Goal: Task Accomplishment & Management: Complete application form

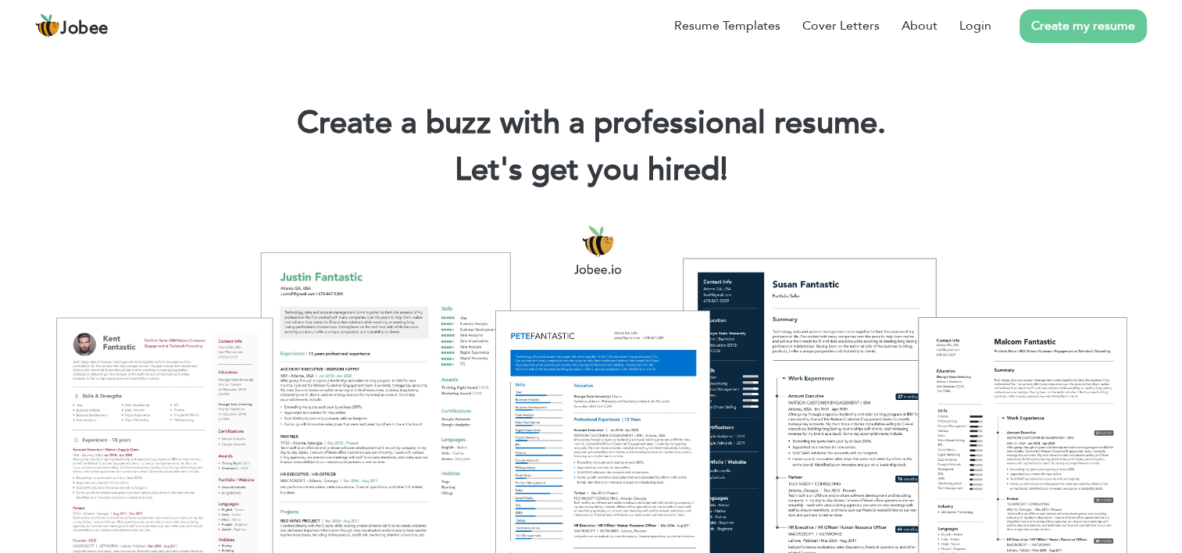
click at [1050, 30] on link "Create my resume" at bounding box center [1082, 26] width 127 height 34
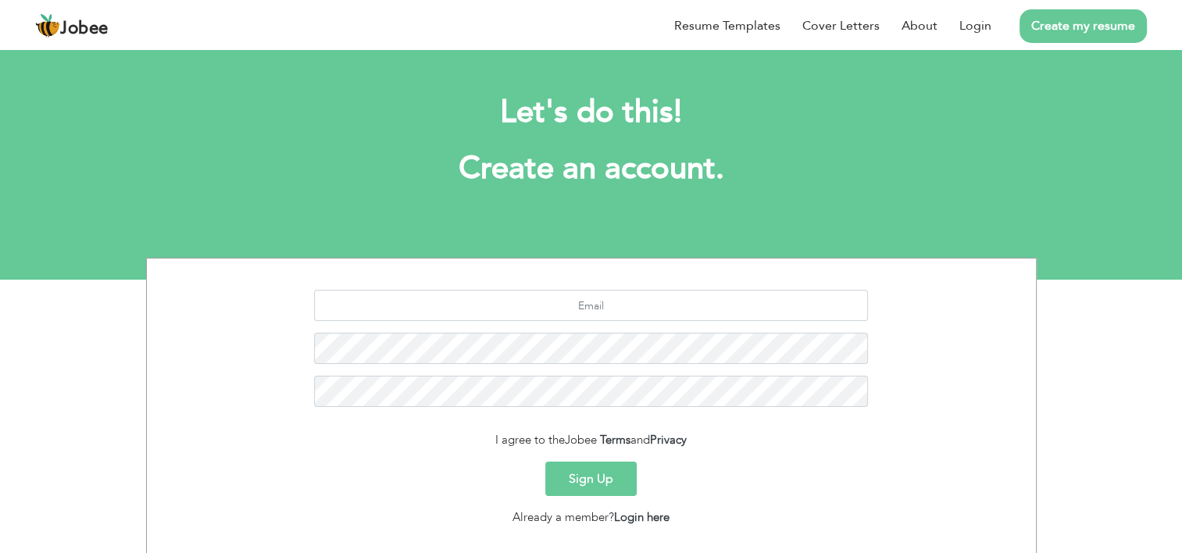
click at [1105, 27] on link "Create my resume" at bounding box center [1082, 26] width 127 height 34
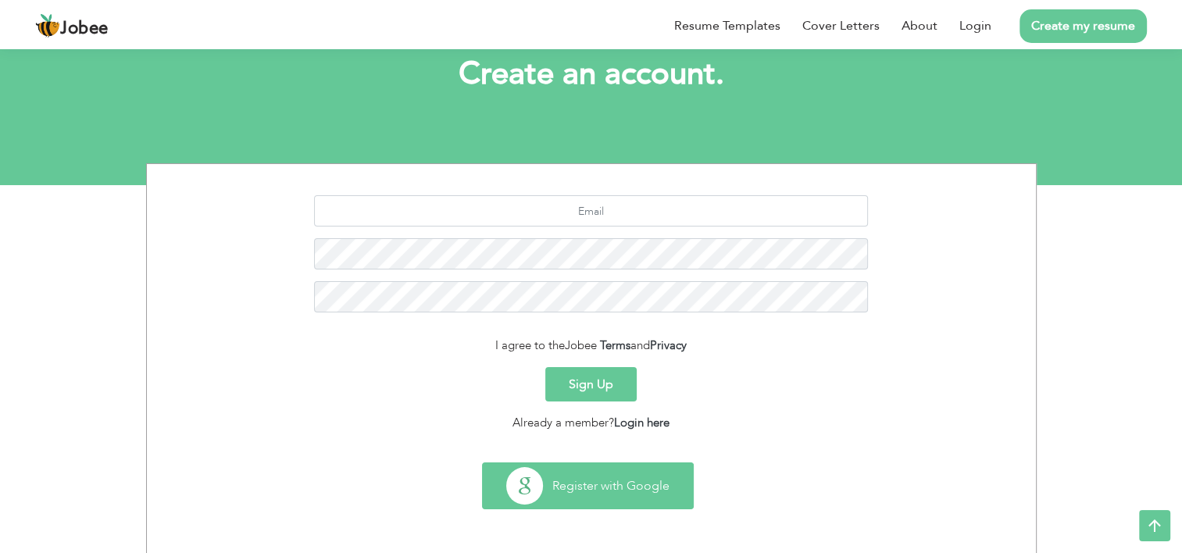
click at [603, 476] on button "Register with Google" at bounding box center [588, 485] width 210 height 45
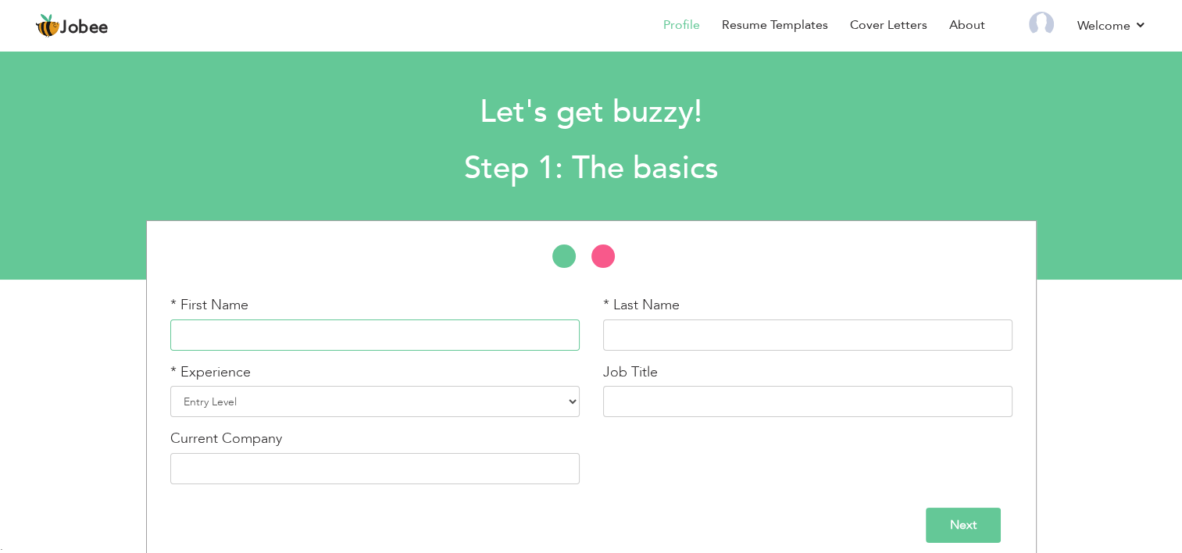
click at [522, 337] on input "text" at bounding box center [374, 334] width 409 height 31
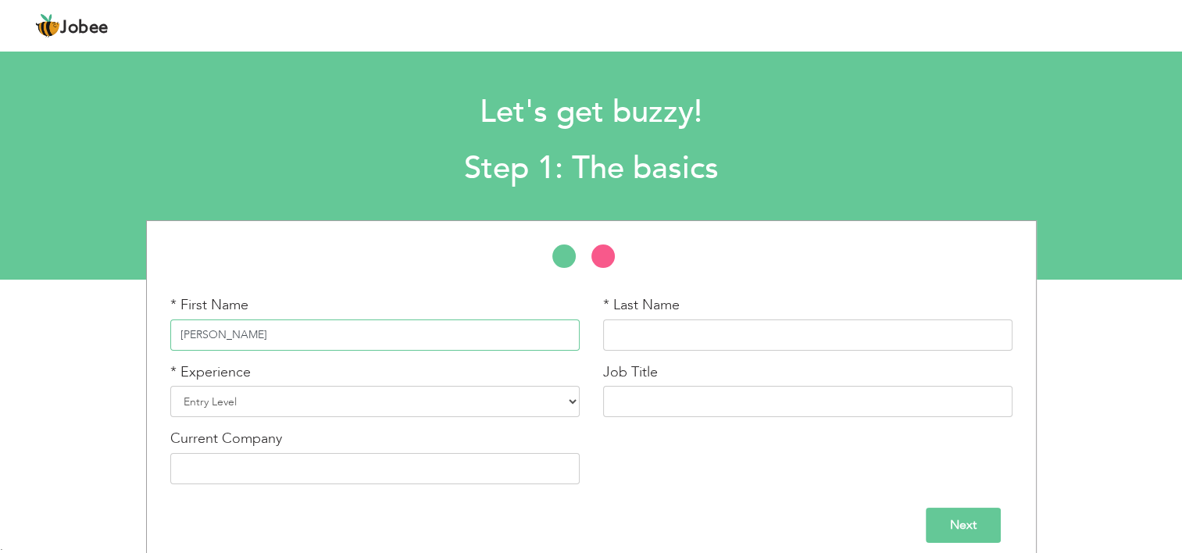
type input "[PERSON_NAME]"
click at [459, 330] on input "[PERSON_NAME]" at bounding box center [374, 334] width 409 height 31
click at [459, 330] on input "Ahmad" at bounding box center [374, 334] width 409 height 31
click at [385, 405] on select "Entry Level Less than 1 Year 1 Year 2 Years 3 Years 4 Years 5 Years 6 Years 7 Y…" at bounding box center [374, 401] width 409 height 31
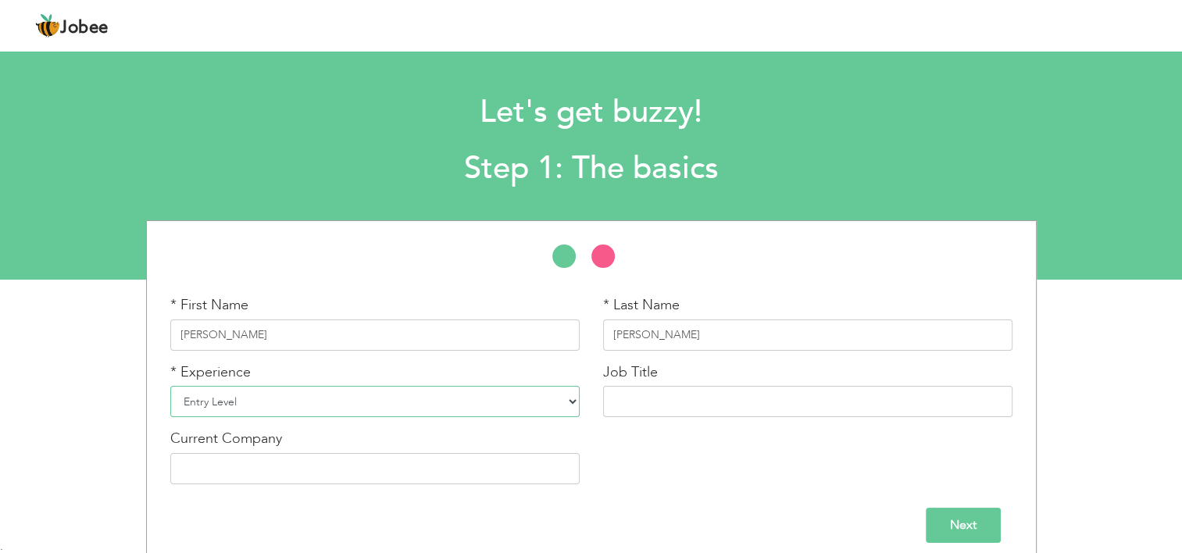
select select "12"
click at [170, 386] on select "Entry Level Less than 1 Year 1 Year 2 Years 3 Years 4 Years 5 Years 6 Years 7 Y…" at bounding box center [374, 401] width 409 height 31
click at [749, 406] on input "text" at bounding box center [807, 401] width 409 height 31
paste input "SMAW"
click at [1047, 326] on div "* First Name Ahmad * Last Name Nadeem * Experience Entry Level" at bounding box center [591, 393] width 1182 height 347
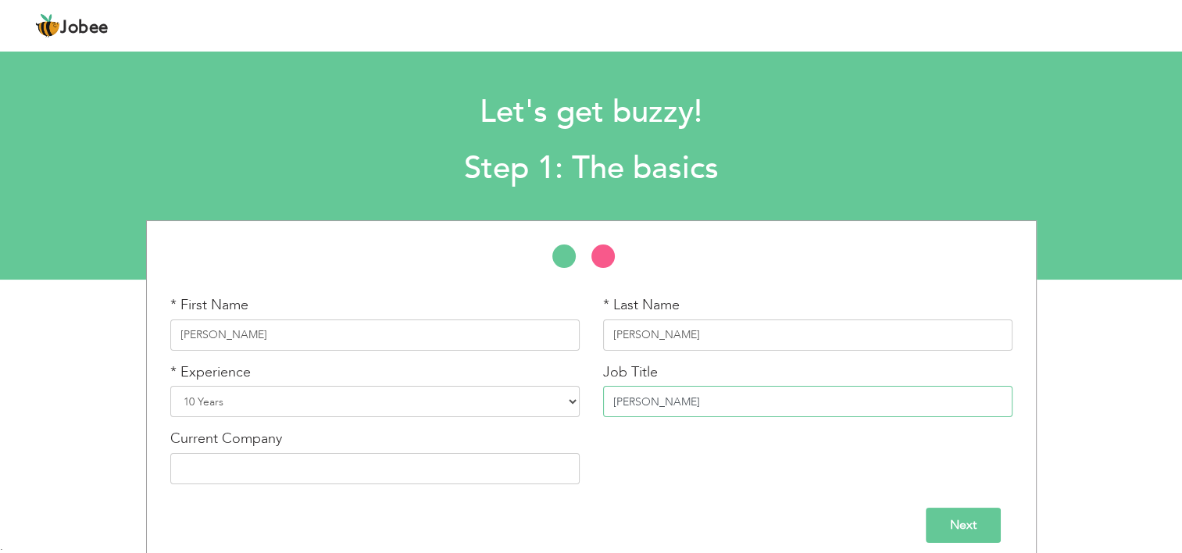
paste input "Shielded Metal Arc Welding"
click at [734, 398] on input "SMAW Shielded Metal Arc Welding" at bounding box center [807, 401] width 409 height 31
drag, startPoint x: 800, startPoint y: 439, endPoint x: 770, endPoint y: 406, distance: 44.2
click at [770, 406] on div "* First Name Ahmad * Last Name Nadeem * Experience Entry Level Less than 1 Year…" at bounding box center [591, 395] width 865 height 201
click at [840, 399] on input "SMAW Shielded Metal Arc Weldier" at bounding box center [807, 401] width 409 height 31
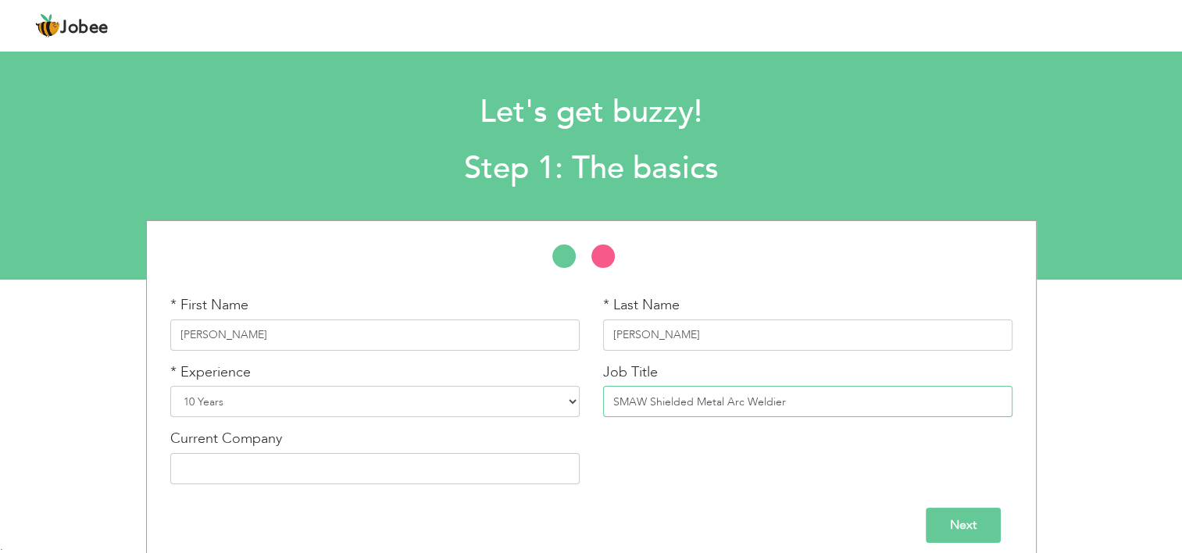
scroll to position [12, 0]
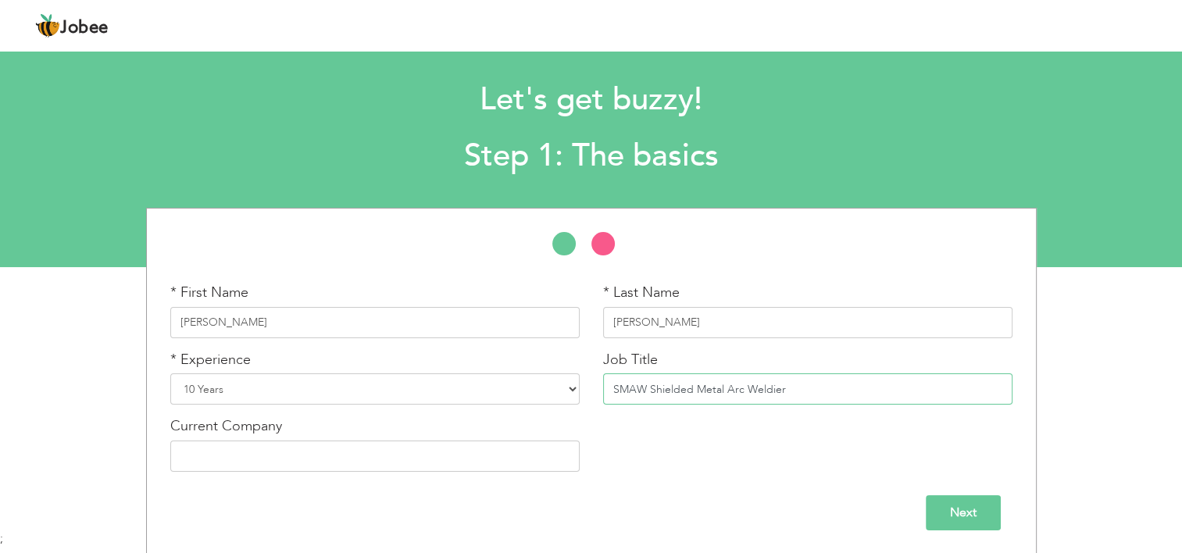
click at [647, 386] on input "SMAW Shielded Metal Arc Weldier" at bounding box center [807, 388] width 409 height 31
click at [743, 382] on input "Shielded Metal Arc Weldier" at bounding box center [807, 388] width 409 height 31
click at [734, 390] on input "Shielded Metal Arc Weldier" at bounding box center [807, 388] width 409 height 31
click at [729, 384] on input "Shielded Metal Arc Welder" at bounding box center [807, 388] width 409 height 31
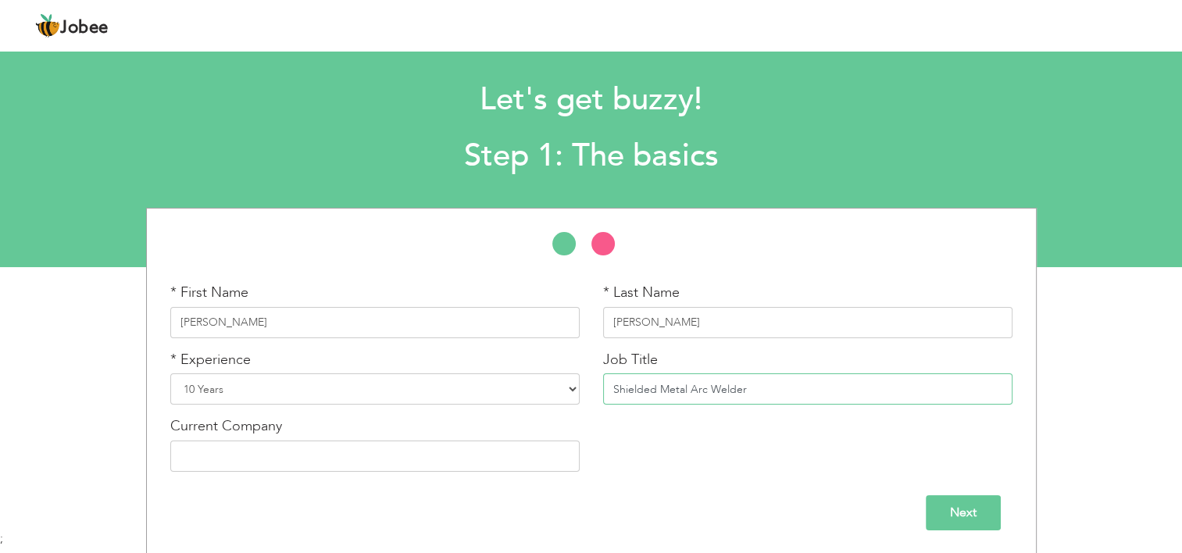
click at [729, 384] on input "Shielded Metal Arc Welder" at bounding box center [807, 388] width 409 height 31
paste input "text"
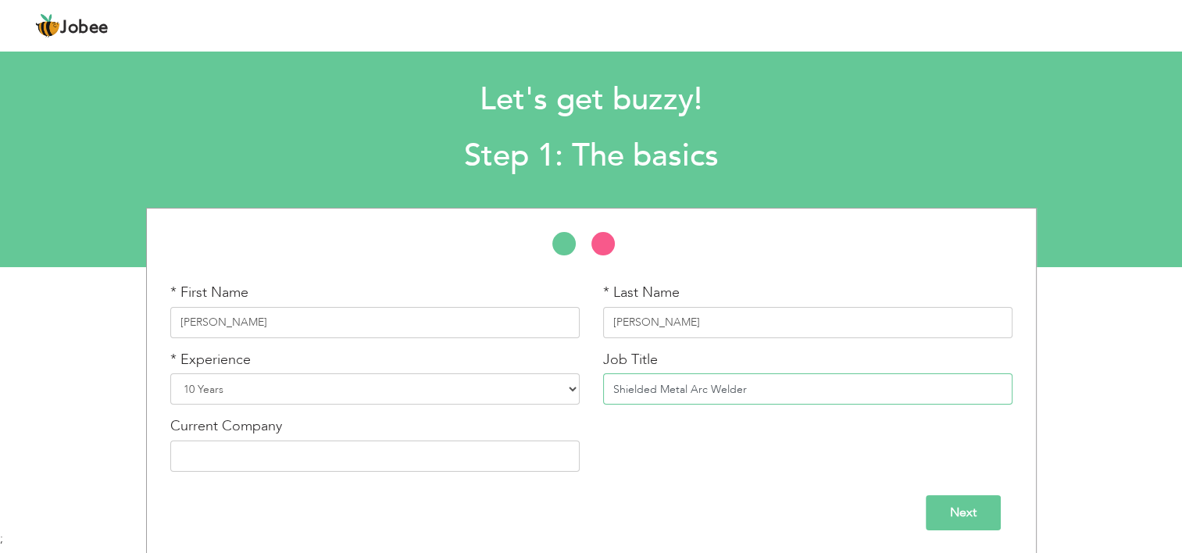
type input "Shielded Metal Arc Welder"
click at [250, 437] on div "Current Company" at bounding box center [374, 443] width 409 height 55
click at [250, 445] on input "text" at bounding box center [374, 455] width 409 height 31
type input "n"
type input "Nadeem Engineering Works"
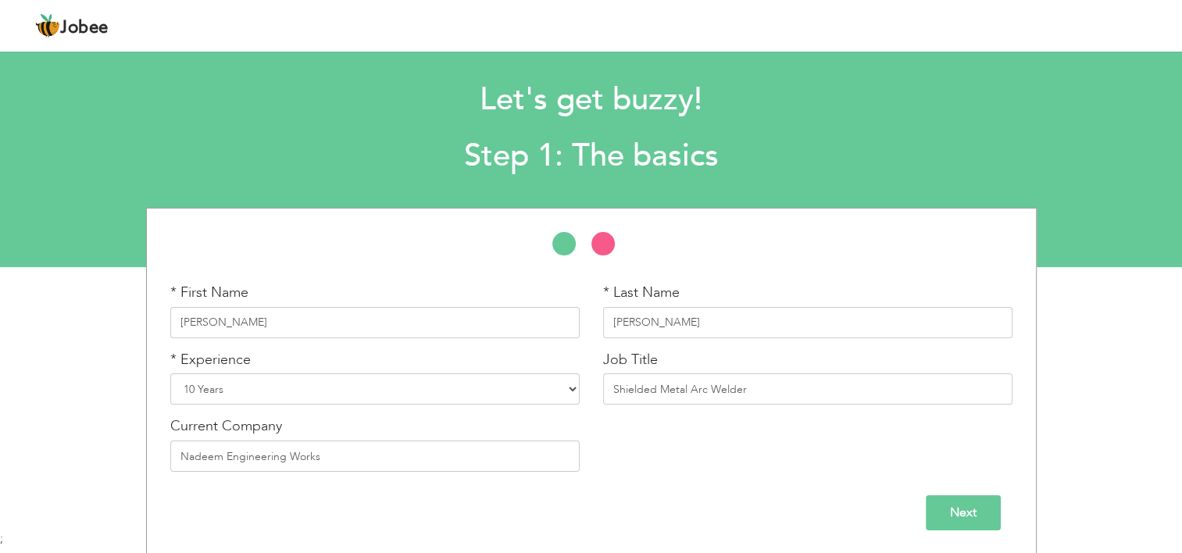
click at [931, 501] on input "Next" at bounding box center [962, 512] width 75 height 35
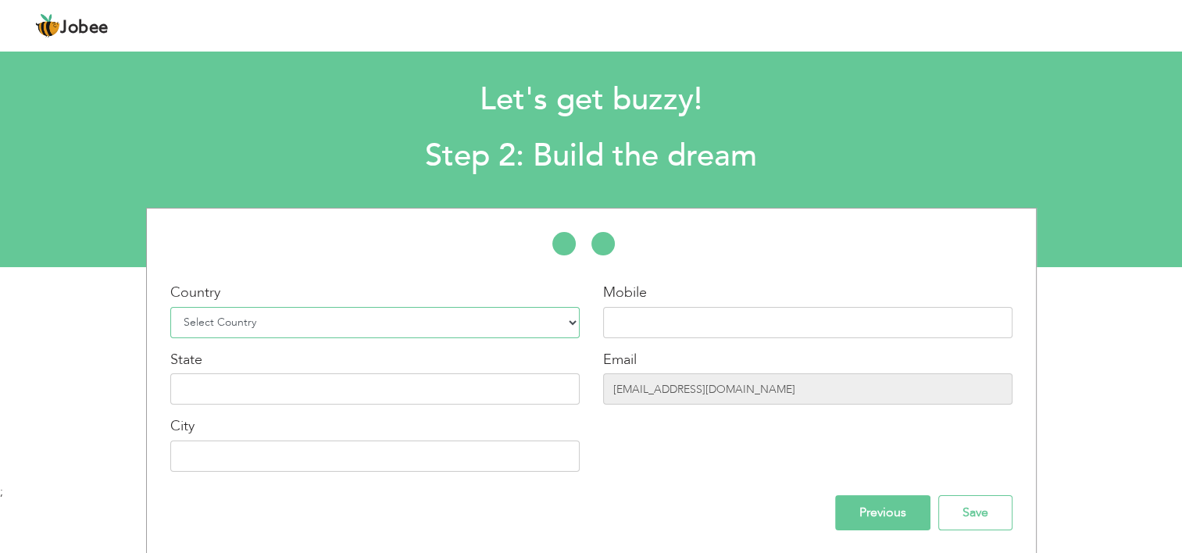
click at [444, 316] on select "Select Country Afghanistan Albania Algeria American Samoa Andorra Angola Anguil…" at bounding box center [374, 322] width 409 height 31
select select "166"
click at [170, 307] on select "Select Country Afghanistan Albania Algeria American Samoa Andorra Angola Anguil…" at bounding box center [374, 322] width 409 height 31
click at [618, 312] on input "text" at bounding box center [807, 322] width 409 height 31
type input "+923144209766"
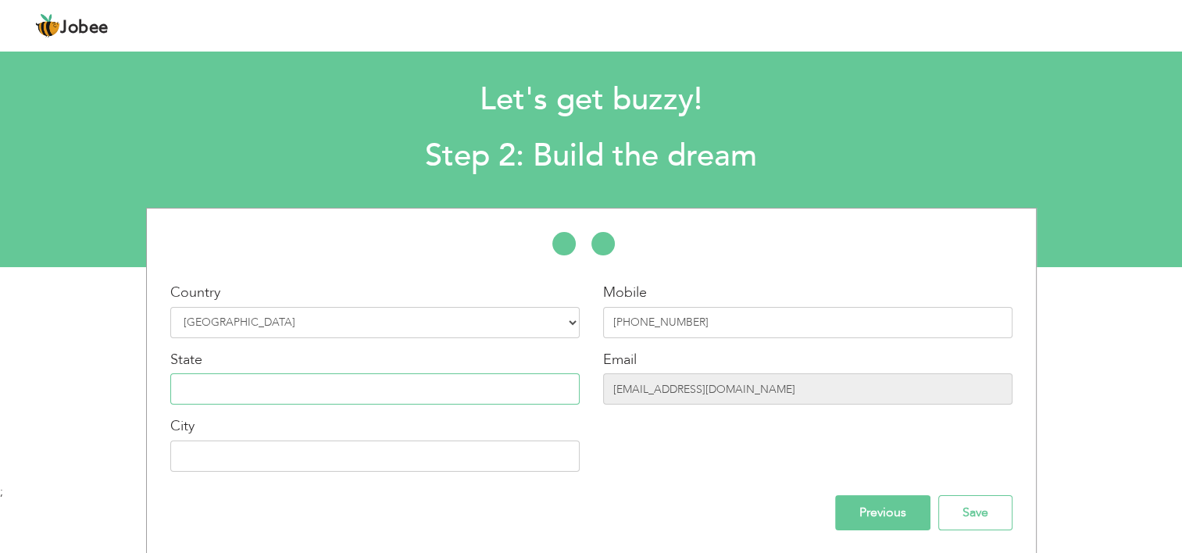
click at [316, 399] on input "text" at bounding box center [374, 388] width 409 height 31
type input "punjab"
click at [308, 450] on input "text" at bounding box center [374, 455] width 409 height 31
type input "lahore"
click at [267, 387] on input "punjab" at bounding box center [374, 388] width 409 height 31
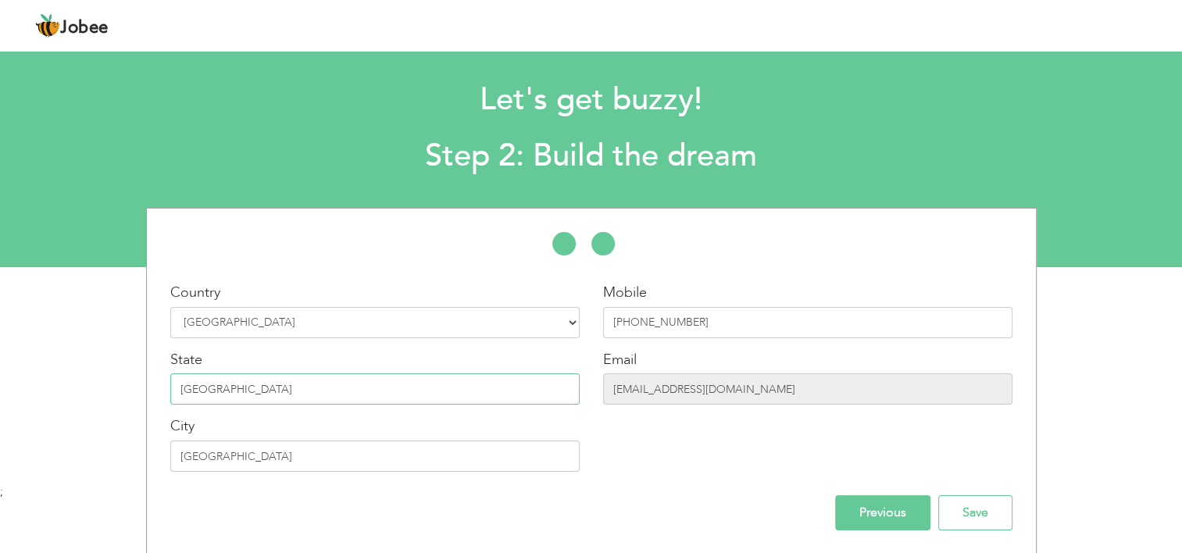
click at [184, 390] on input "punjab" at bounding box center [374, 388] width 409 height 31
type input "Punjab"
click at [184, 452] on input "lahore" at bounding box center [374, 455] width 409 height 31
type input "[GEOGRAPHIC_DATA]"
click at [952, 504] on input "Save" at bounding box center [975, 512] width 74 height 35
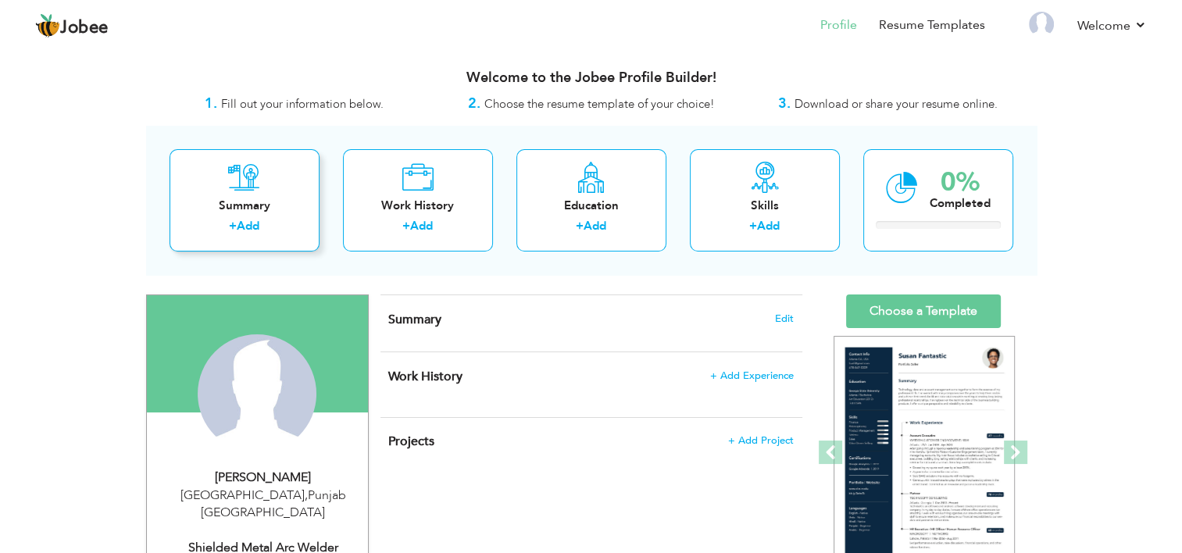
click at [256, 226] on link "Add" at bounding box center [248, 226] width 23 height 16
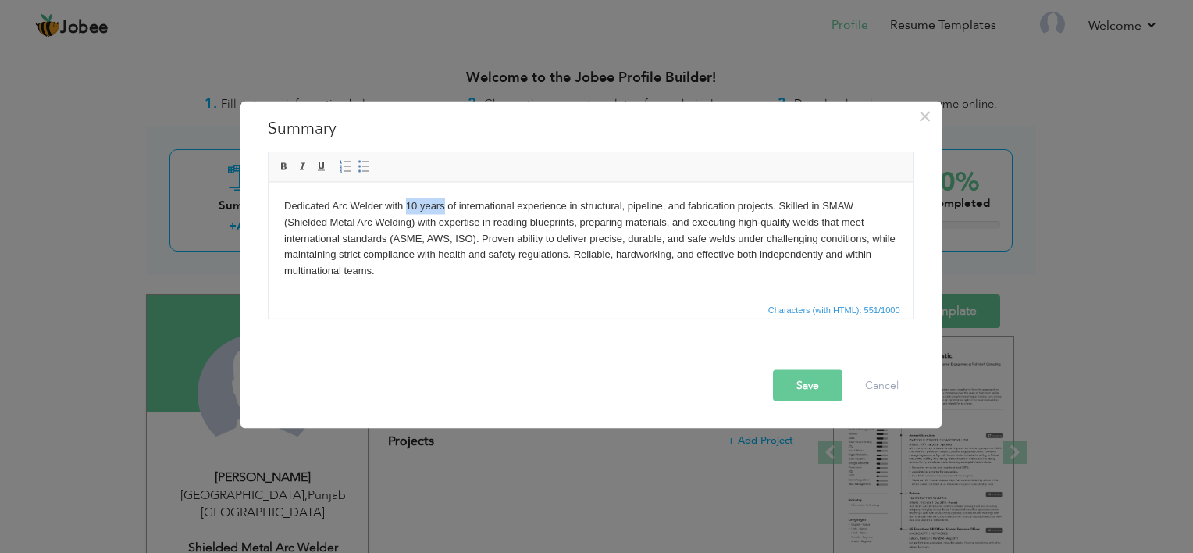
drag, startPoint x: 405, startPoint y: 204, endPoint x: 442, endPoint y: 204, distance: 36.7
click at [442, 204] on body "Dedicated Arc Welder with 10 years of international experience in structural, p…" at bounding box center [590, 238] width 614 height 81
click at [287, 169] on span at bounding box center [284, 167] width 12 height 12
click at [443, 202] on strong "10 years" at bounding box center [422, 205] width 41 height 12
click at [515, 202] on body "Dedicated Arc Welder with 10 years of international experience in structural, p…" at bounding box center [590, 238] width 614 height 81
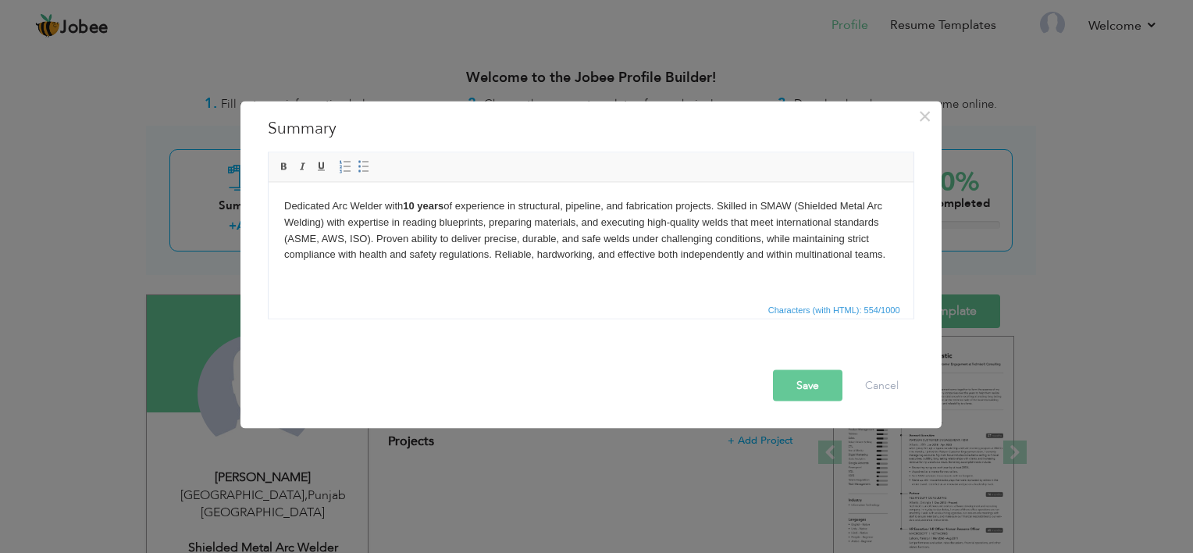
click at [663, 207] on body "Dedicated Arc Welder with 10 years of experience in structural, pipeline, and f…" at bounding box center [590, 230] width 614 height 65
click at [442, 223] on body "Dedicated Arc Welder with 10 years of experience in structural, pipeline, and f…" at bounding box center [590, 230] width 614 height 65
click at [828, 375] on button "Save" at bounding box center [808, 385] width 70 height 31
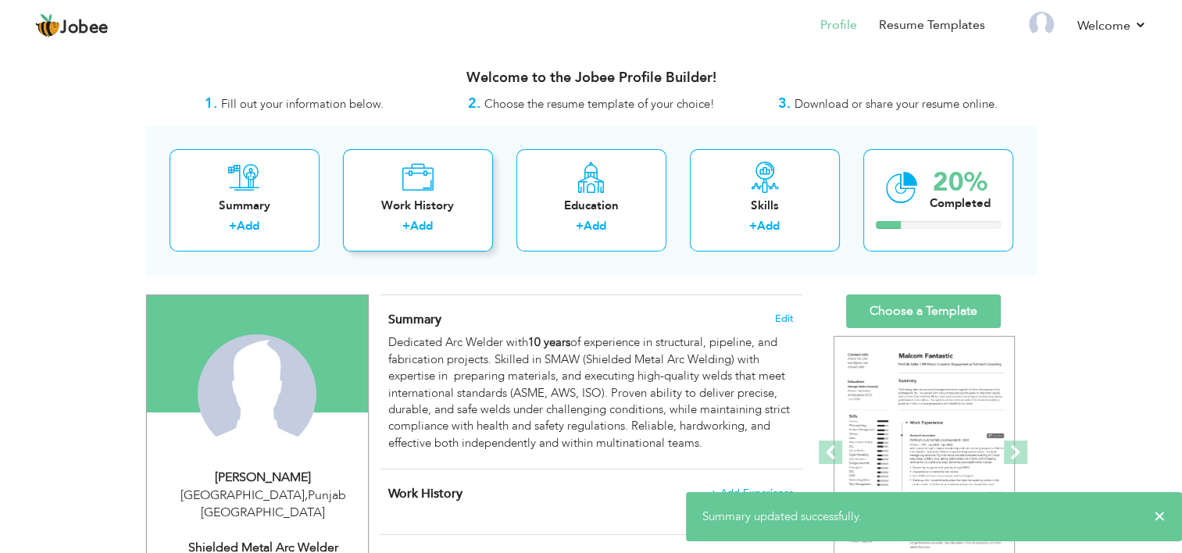
click at [444, 228] on div "+ Add" at bounding box center [417, 228] width 125 height 20
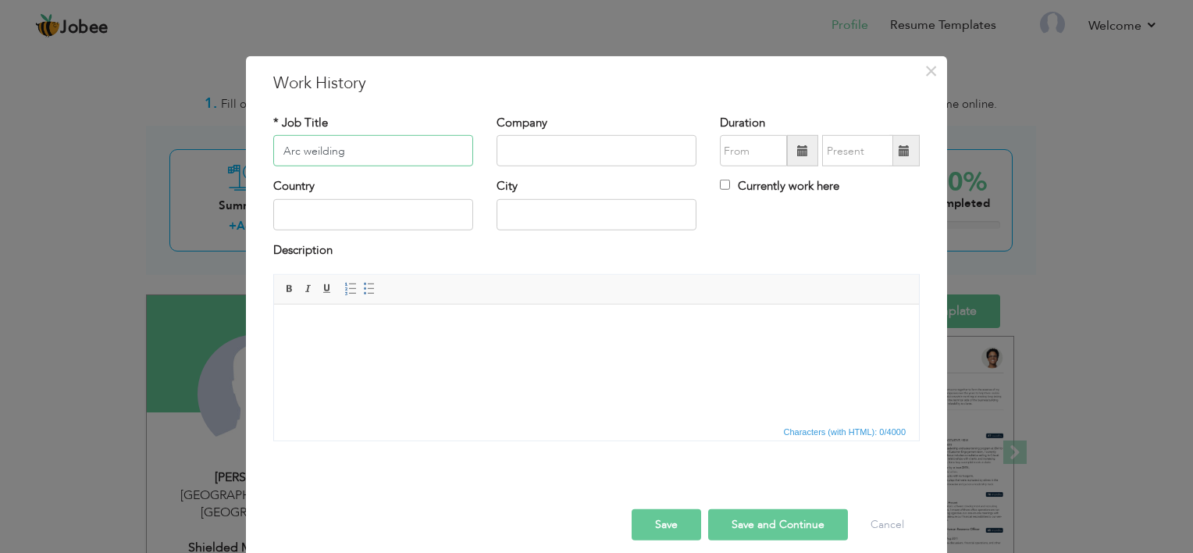
click at [321, 149] on input "Arc weilding" at bounding box center [373, 150] width 200 height 31
click at [337, 149] on input "Arc weilding" at bounding box center [373, 150] width 200 height 31
click at [313, 153] on input "Arc weilding" at bounding box center [373, 150] width 200 height 31
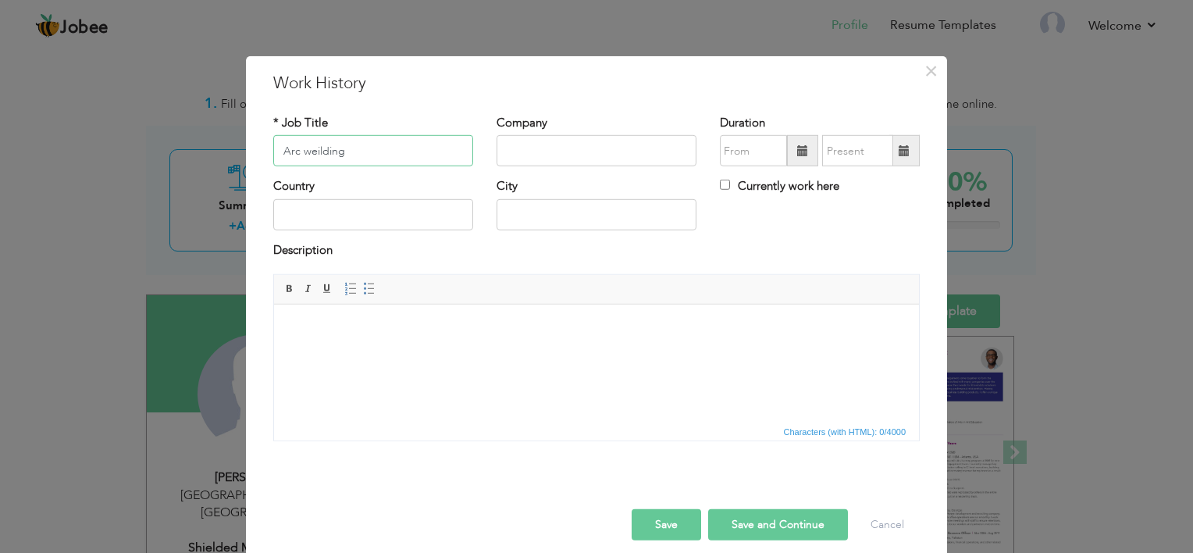
click at [322, 151] on input "Arc weilding" at bounding box center [373, 150] width 200 height 31
click at [497, 134] on div "Company" at bounding box center [597, 141] width 200 height 52
click at [512, 147] on input "text" at bounding box center [597, 150] width 200 height 31
click at [319, 152] on input "Arc wielding" at bounding box center [373, 150] width 200 height 31
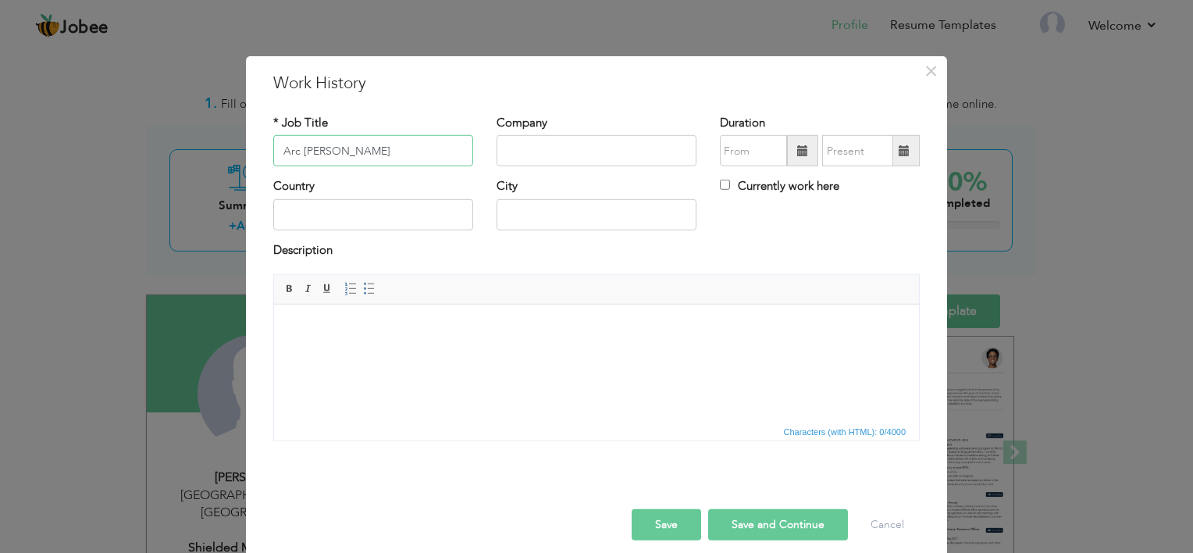
click at [308, 152] on input "Arc Walding" at bounding box center [373, 150] width 200 height 31
type input "Arc Welding"
click at [520, 142] on input "text" at bounding box center [597, 150] width 200 height 31
click at [334, 152] on input "Arc Welding" at bounding box center [373, 150] width 200 height 31
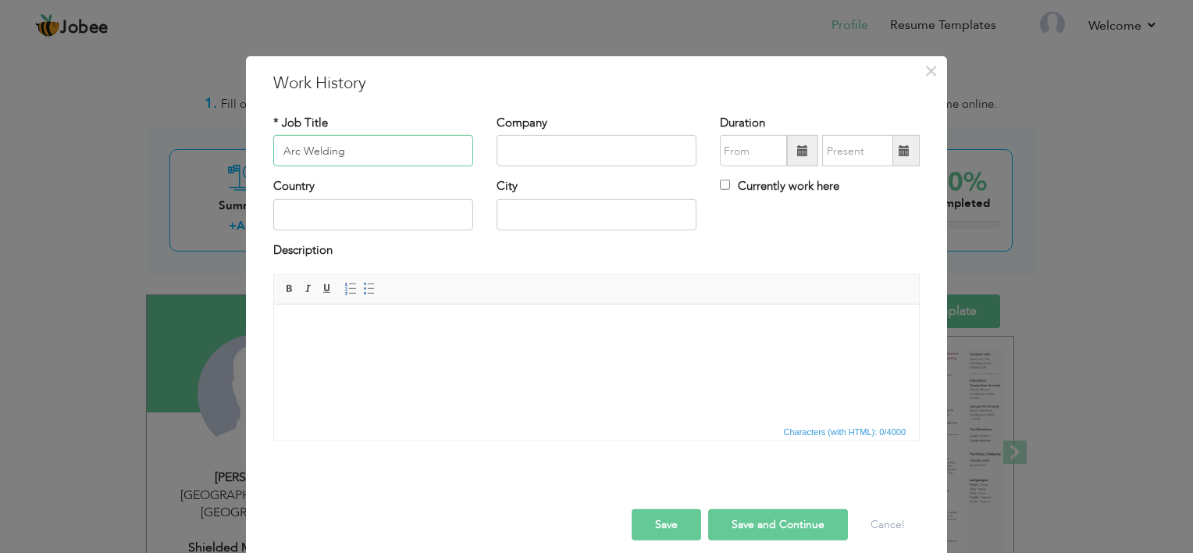
click at [334, 152] on input "Arc Welding" at bounding box center [373, 150] width 200 height 31
click at [544, 149] on input "text" at bounding box center [597, 150] width 200 height 31
click at [508, 158] on input "Mustaq Engineering Works" at bounding box center [597, 150] width 200 height 31
click at [531, 139] on input "Mustaq Engineering Works" at bounding box center [597, 150] width 200 height 31
type input "Mushtaq Engineering Works"
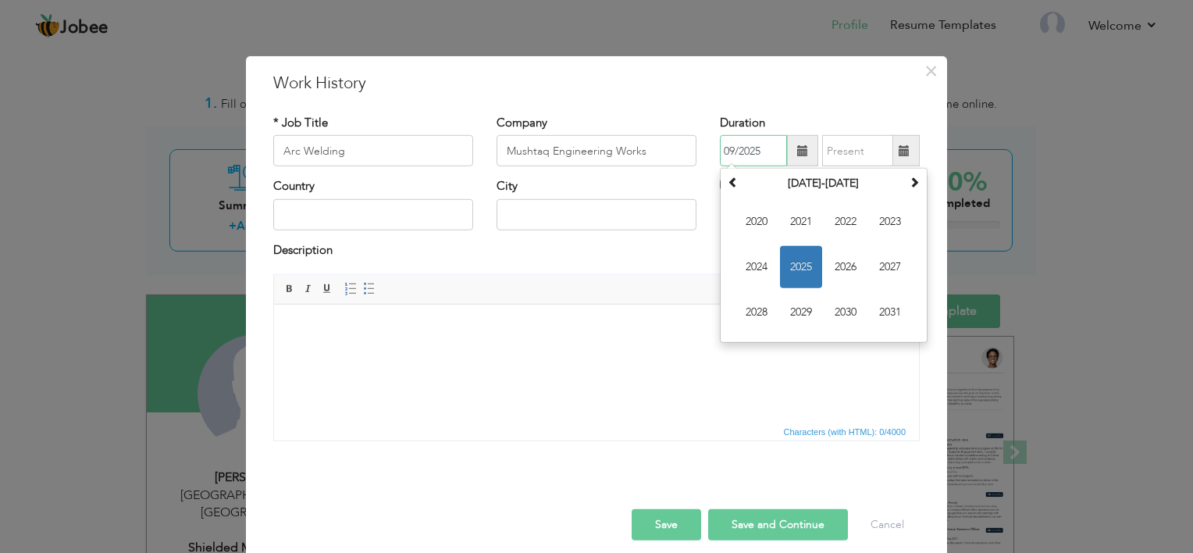
click at [720, 143] on input "09/2025" at bounding box center [753, 150] width 67 height 31
click at [728, 187] on span at bounding box center [733, 181] width 11 height 11
click at [881, 307] on span "2021" at bounding box center [890, 312] width 42 height 42
click at [761, 231] on span "Jan" at bounding box center [757, 222] width 42 height 42
type input "01/2021"
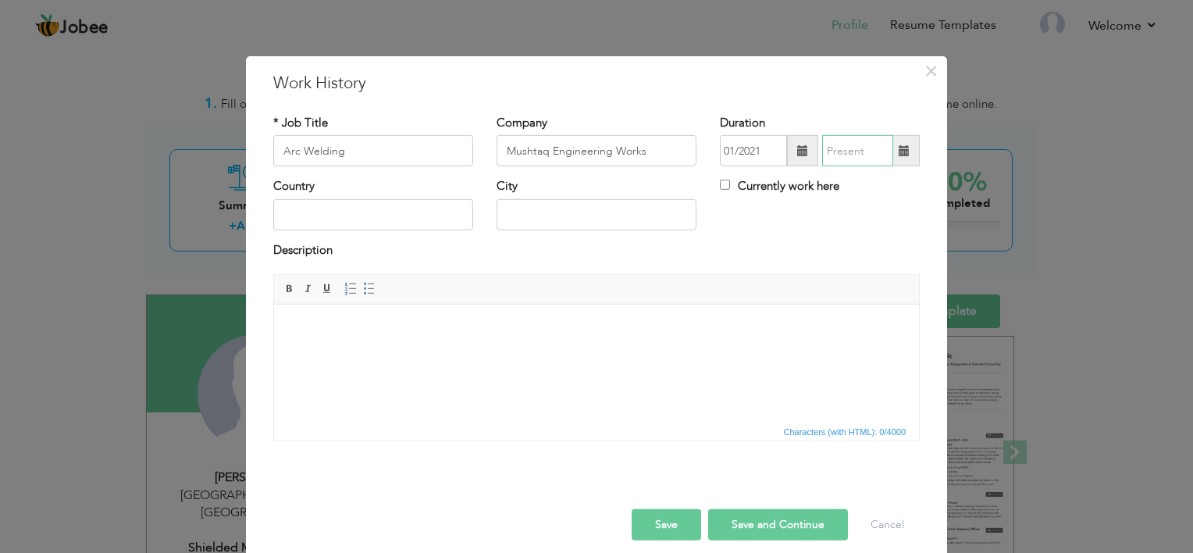
type input "09/2025"
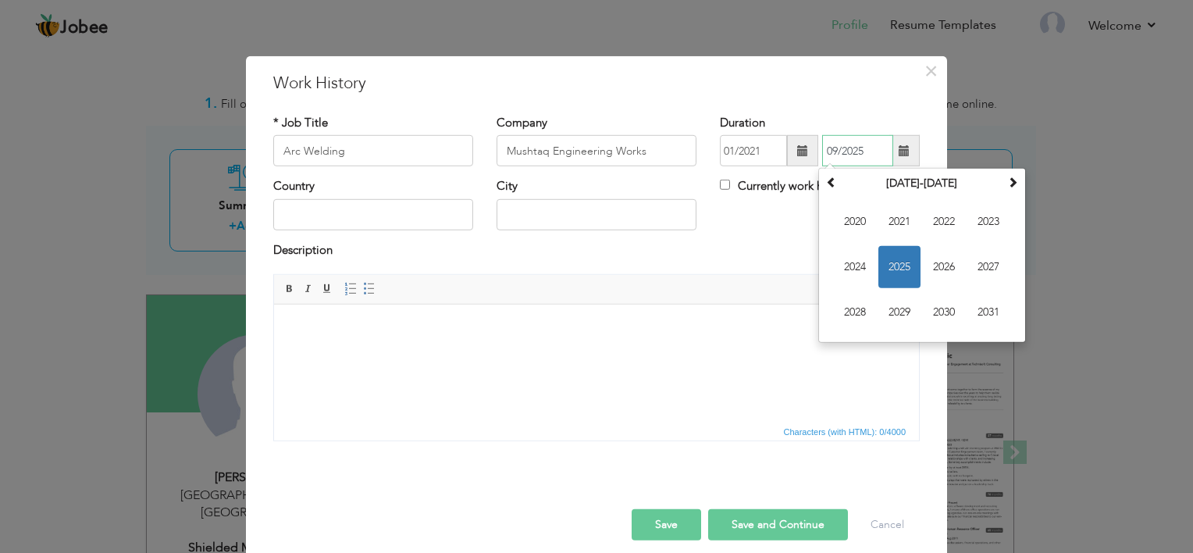
click at [853, 155] on input "09/2025" at bounding box center [857, 150] width 71 height 31
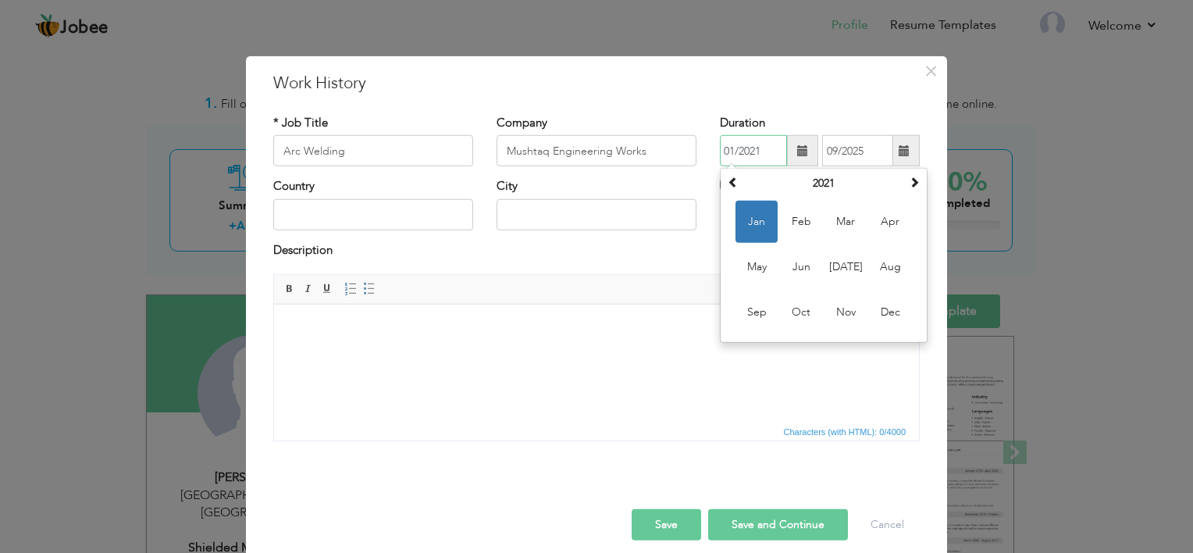
click at [759, 154] on input "01/2021" at bounding box center [753, 150] width 67 height 31
click at [732, 184] on span at bounding box center [733, 181] width 11 height 11
click at [736, 216] on span "Jan" at bounding box center [757, 222] width 42 height 42
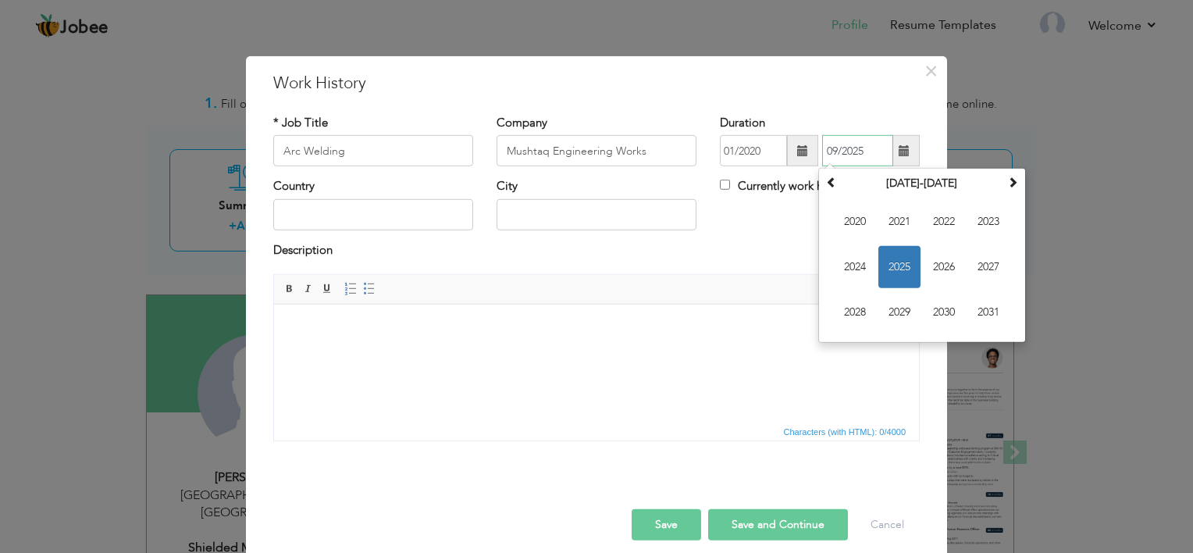
click at [838, 143] on input "09/2025" at bounding box center [857, 150] width 71 height 31
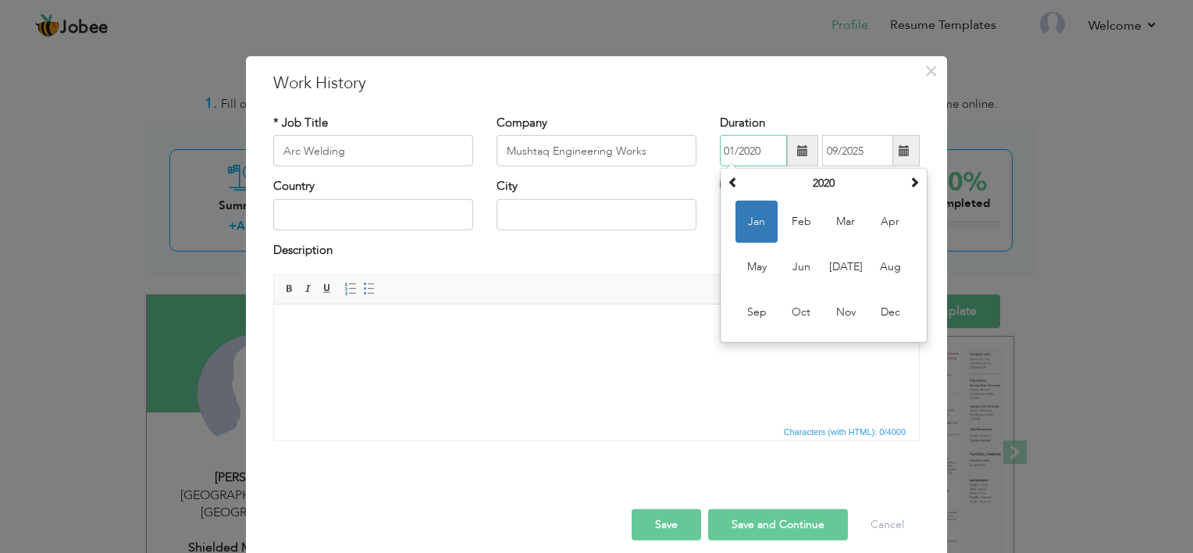
click at [777, 144] on input "01/2020" at bounding box center [753, 150] width 67 height 31
click at [728, 181] on span at bounding box center [733, 181] width 11 height 11
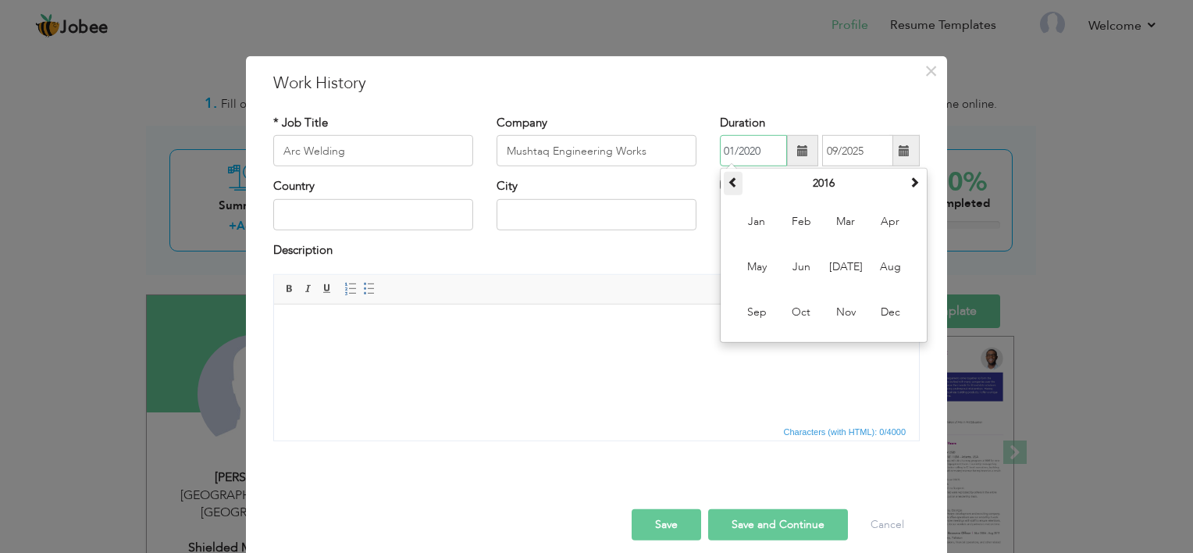
click at [728, 181] on span at bounding box center [733, 181] width 11 height 11
click at [764, 226] on span "Jan" at bounding box center [757, 222] width 42 height 42
type input "01/2015"
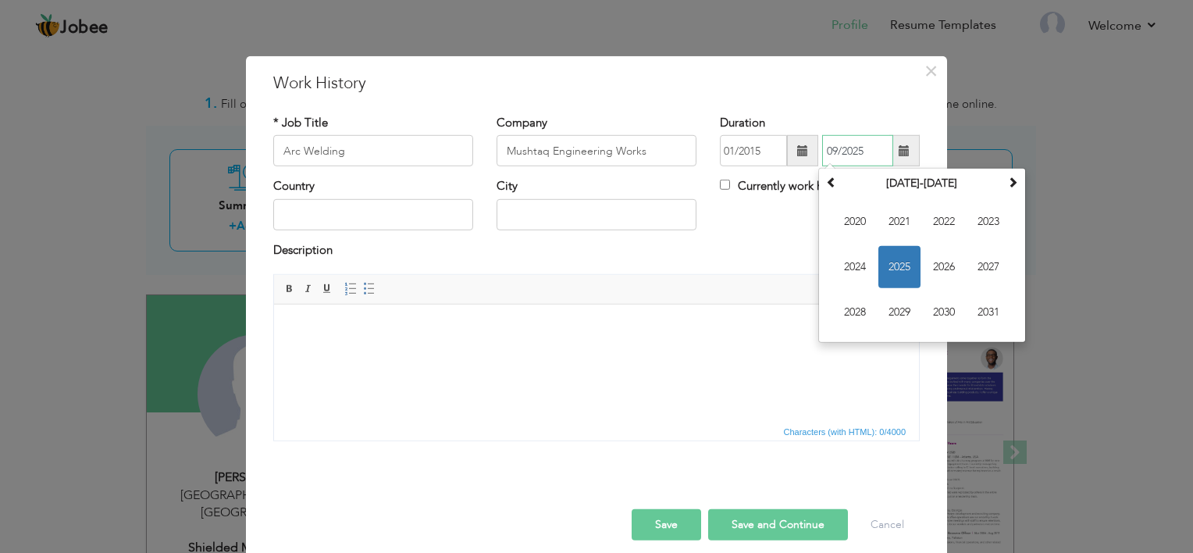
click at [840, 153] on input "09/2025" at bounding box center [857, 150] width 71 height 31
click at [839, 210] on span "2020" at bounding box center [855, 222] width 42 height 42
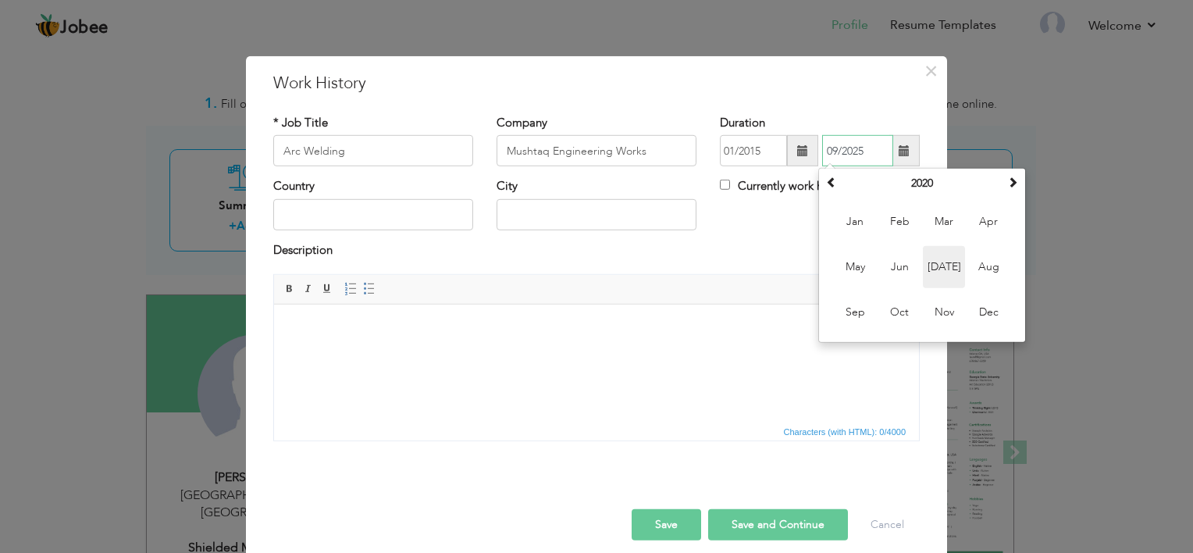
click at [930, 256] on span "Jul" at bounding box center [944, 267] width 42 height 42
type input "07/2020"
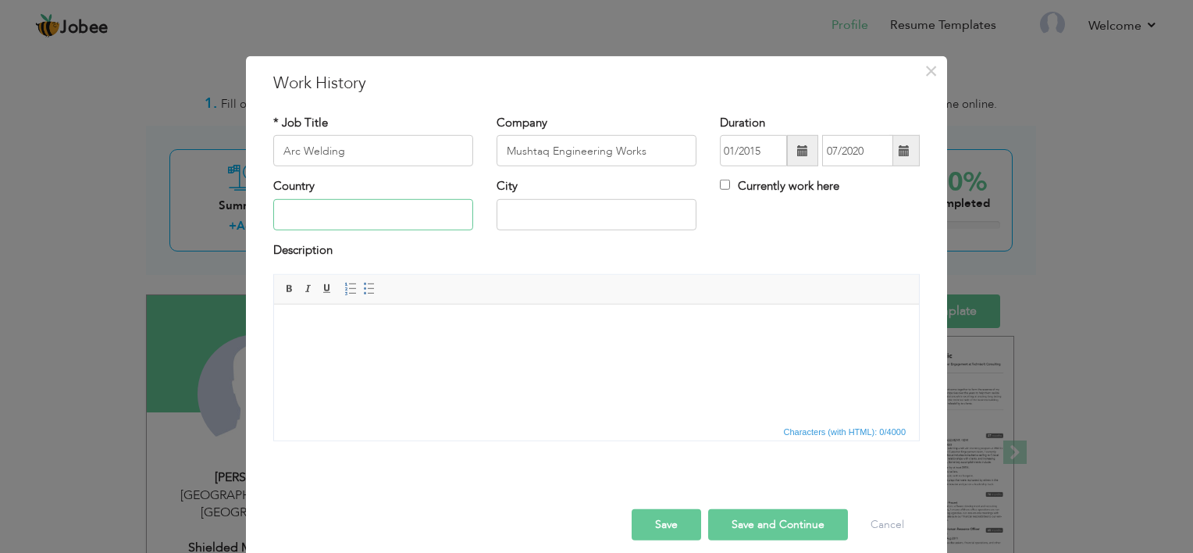
click at [381, 217] on input "text" at bounding box center [373, 214] width 200 height 31
type input "[GEOGRAPHIC_DATA]"
type input "lahore"
click at [480, 352] on html at bounding box center [596, 329] width 645 height 48
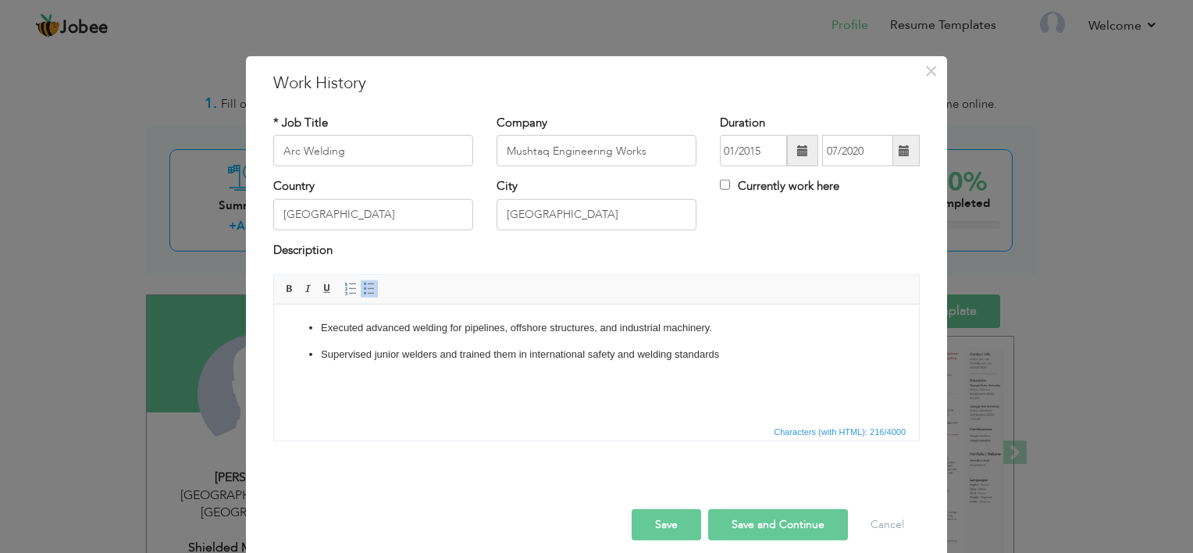
click at [774, 516] on button "Save and Continue" at bounding box center [778, 524] width 140 height 31
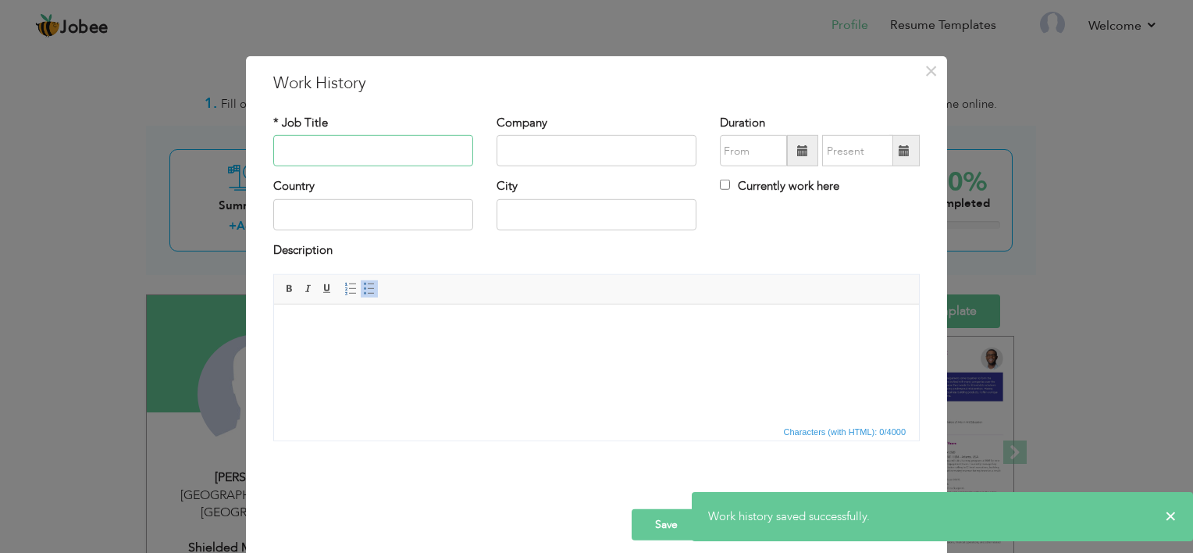
click at [356, 147] on input "text" at bounding box center [373, 150] width 200 height 31
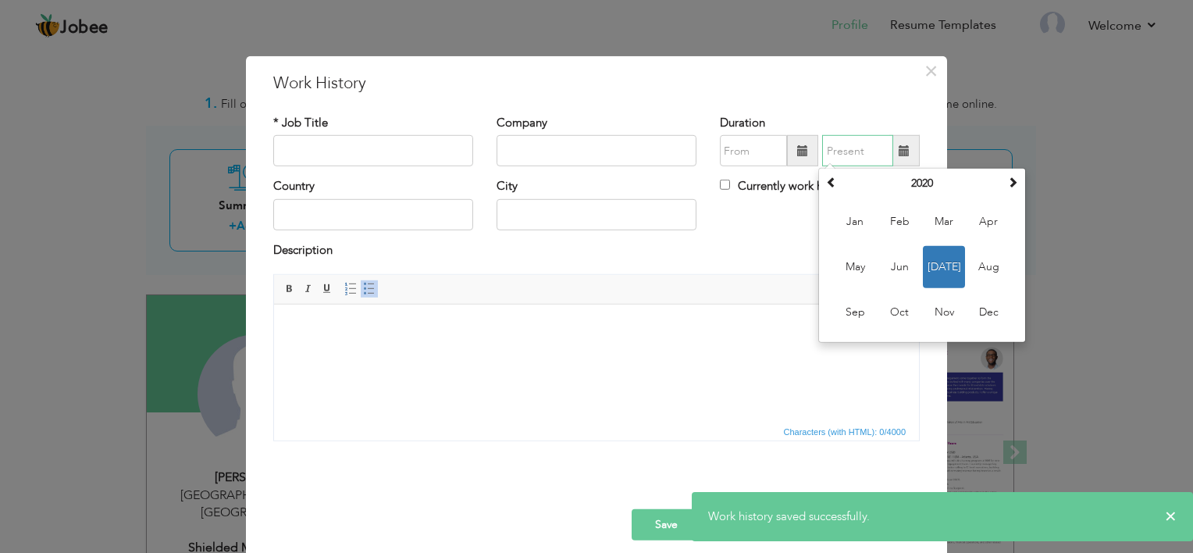
click at [856, 155] on input "text" at bounding box center [857, 150] width 71 height 31
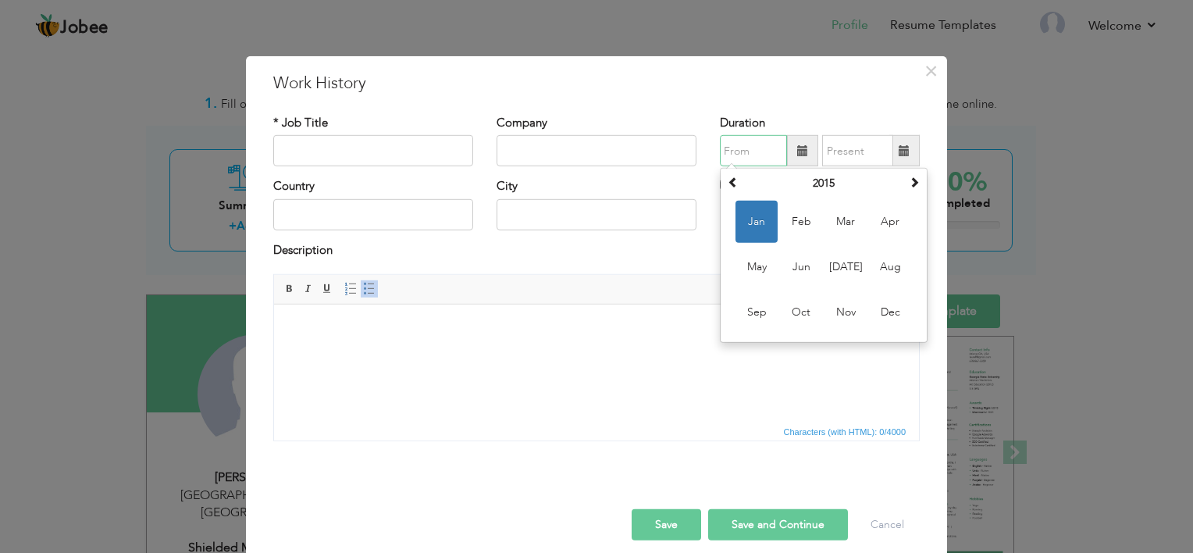
click at [720, 143] on input "text" at bounding box center [753, 150] width 67 height 31
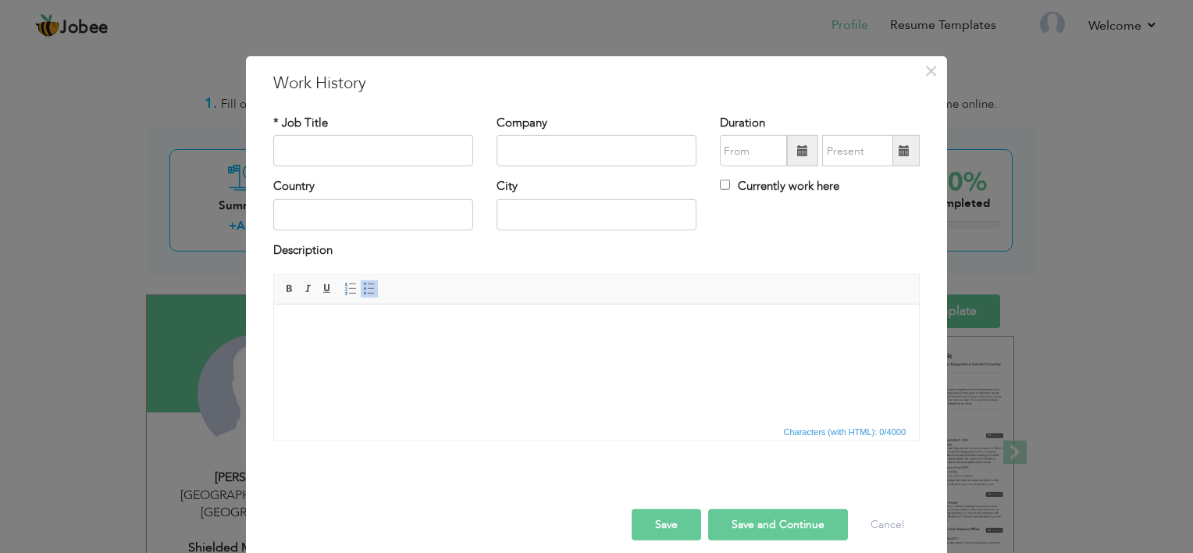
click at [972, 186] on div "× Work History * Job Title Company Duration Currently work here Country" at bounding box center [596, 276] width 1193 height 553
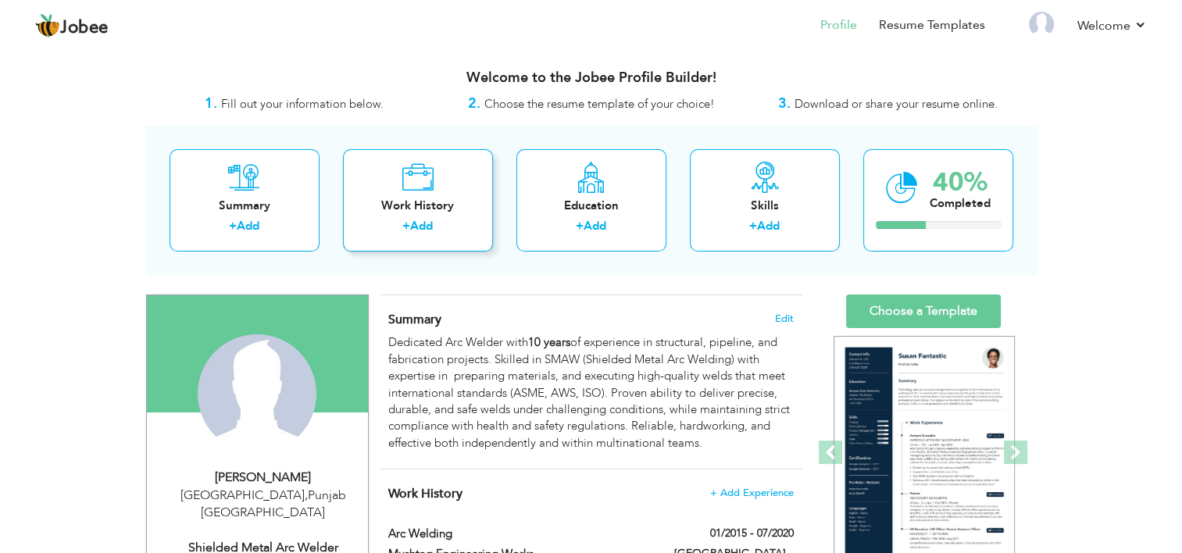
click at [462, 202] on div "Work History" at bounding box center [417, 206] width 125 height 16
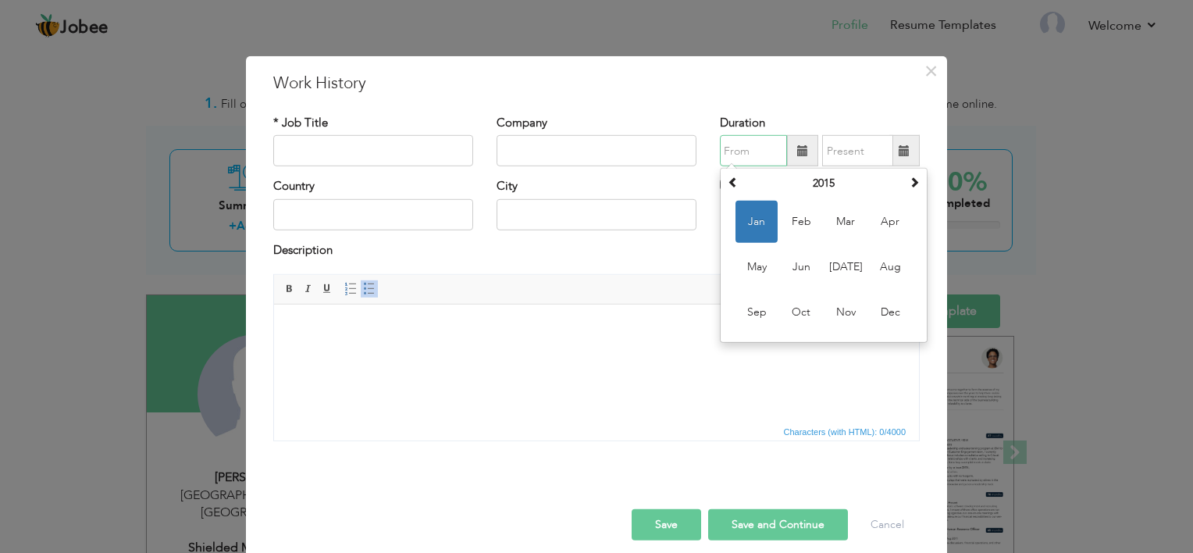
click at [743, 150] on input "text" at bounding box center [753, 150] width 67 height 31
click at [879, 274] on span "Aug" at bounding box center [890, 267] width 42 height 42
type input "08/2015"
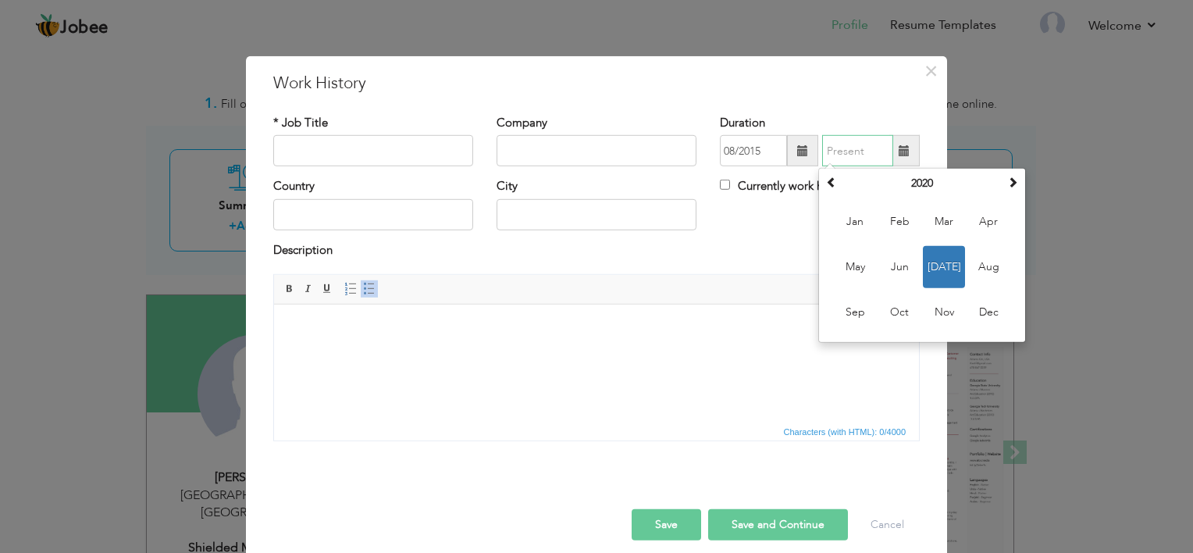
click at [839, 152] on input "text" at bounding box center [857, 150] width 71 height 31
click at [1014, 187] on th at bounding box center [1013, 183] width 19 height 23
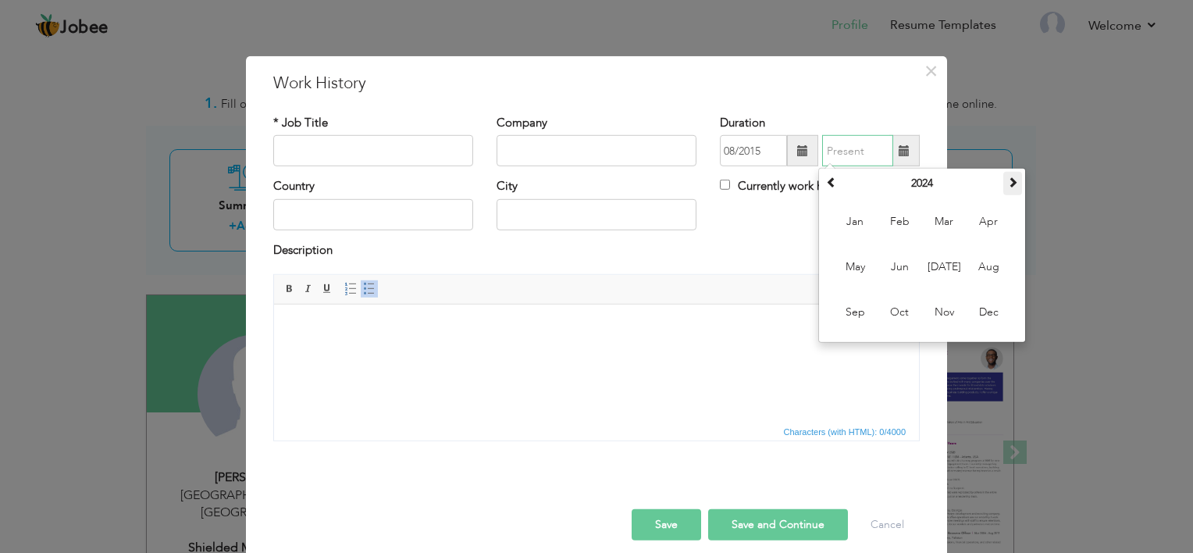
click at [1014, 187] on th at bounding box center [1013, 183] width 19 height 23
click at [840, 306] on span "Sep" at bounding box center [855, 312] width 42 height 42
type input "09/2025"
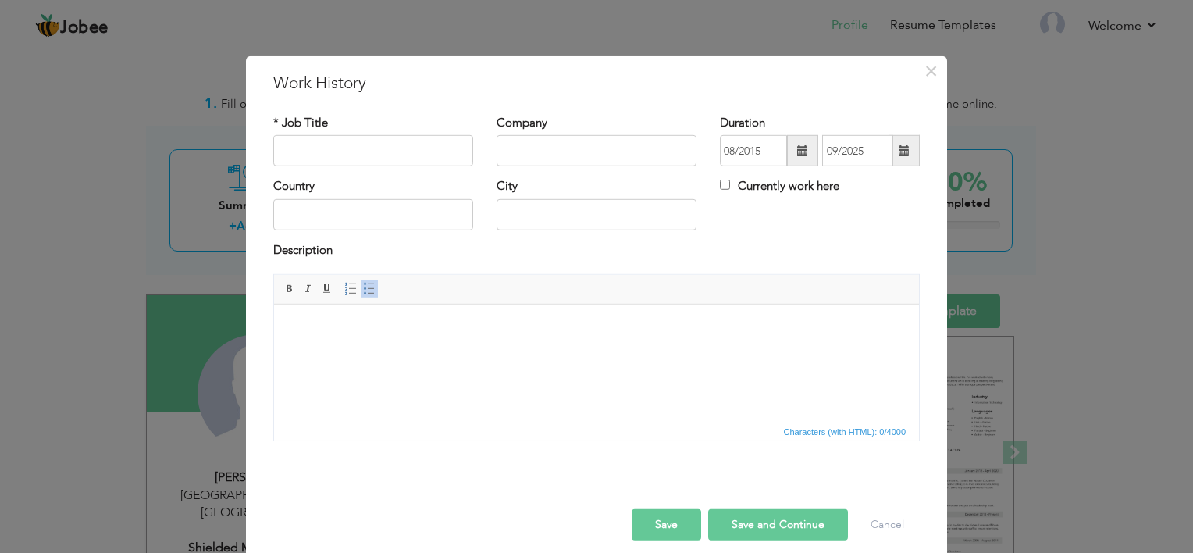
click at [751, 184] on label "Currently work here" at bounding box center [779, 186] width 119 height 16
click at [730, 184] on input "Currently work here" at bounding box center [725, 185] width 10 height 10
checkbox input "true"
click at [410, 208] on input "text" at bounding box center [373, 214] width 200 height 31
type input "[GEOGRAPHIC_DATA]"
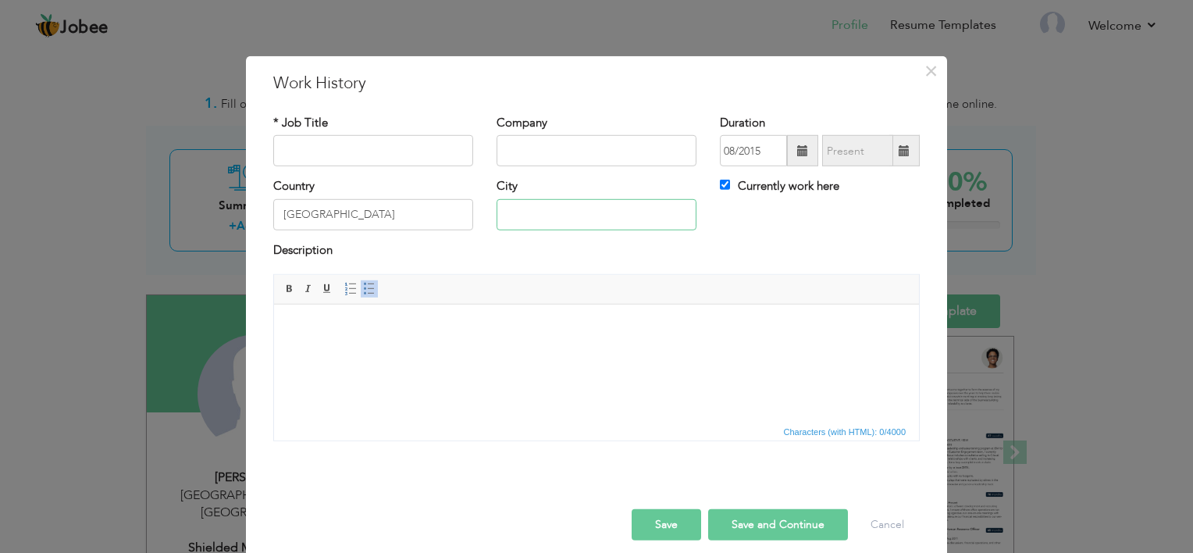
type input "lahore"
click at [338, 144] on input "text" at bounding box center [373, 150] width 200 height 31
click at [545, 344] on html at bounding box center [596, 329] width 645 height 48
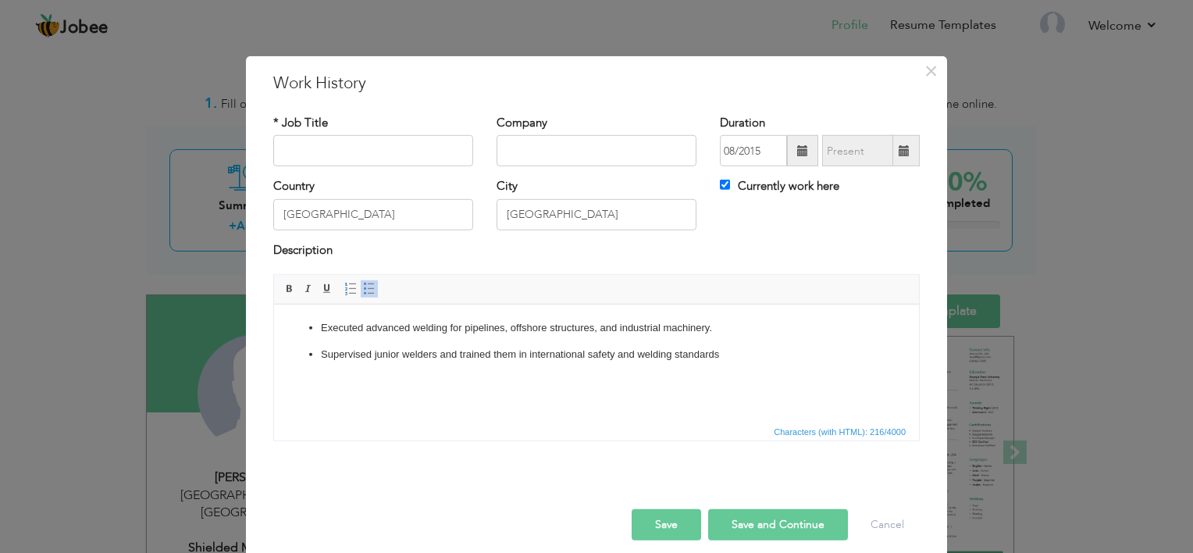
click at [383, 322] on p "Executed advanced welding for pipelines, offshore structures, and industrial ma…" at bounding box center [596, 328] width 551 height 16
click at [319, 324] on ul "Executed advanced welding for pipelines, offshore structures, and industrial ma…" at bounding box center [597, 341] width 614 height 43
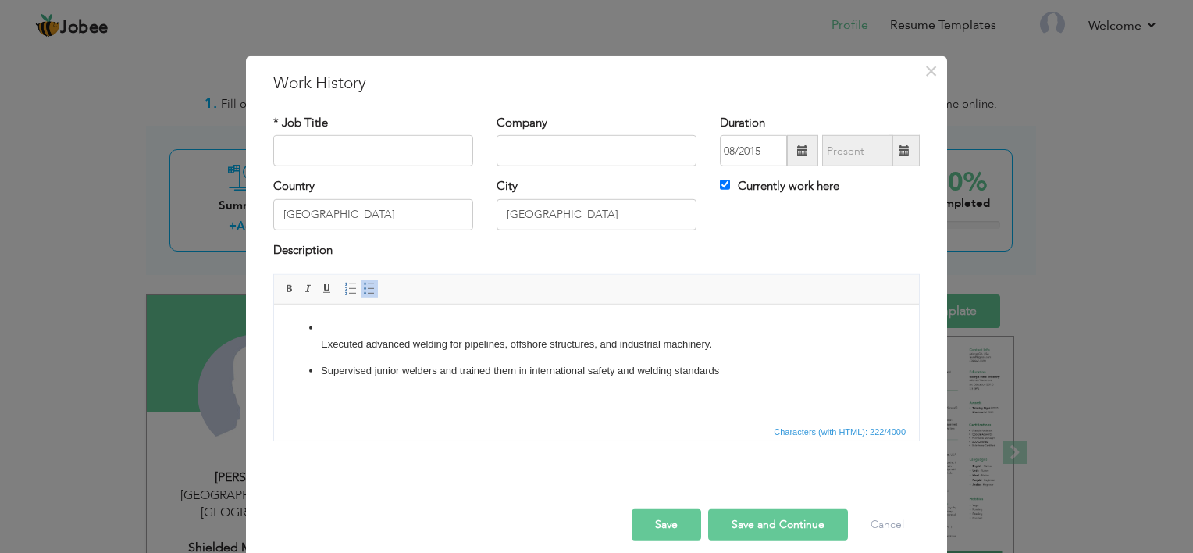
click at [319, 324] on ul "​​​​​​​ Executed advanced welding for pipelines, offshore structures, and indus…" at bounding box center [597, 349] width 614 height 59
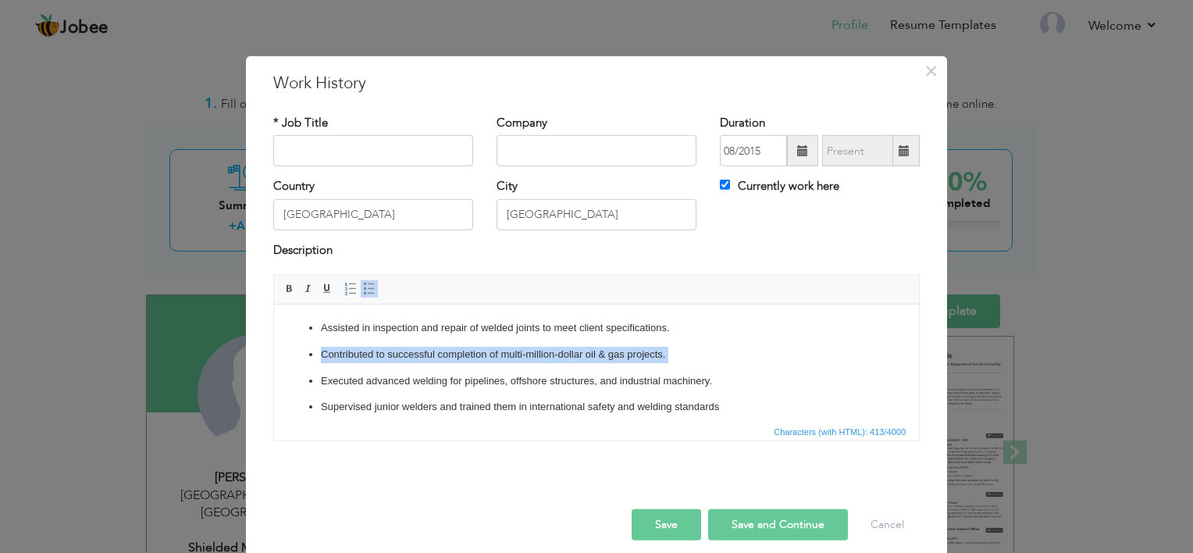
drag, startPoint x: 305, startPoint y: 356, endPoint x: 619, endPoint y: 369, distance: 313.4
click at [619, 369] on ul "Assisted in inspection and repair of welded joints to meet client specification…" at bounding box center [597, 367] width 614 height 95
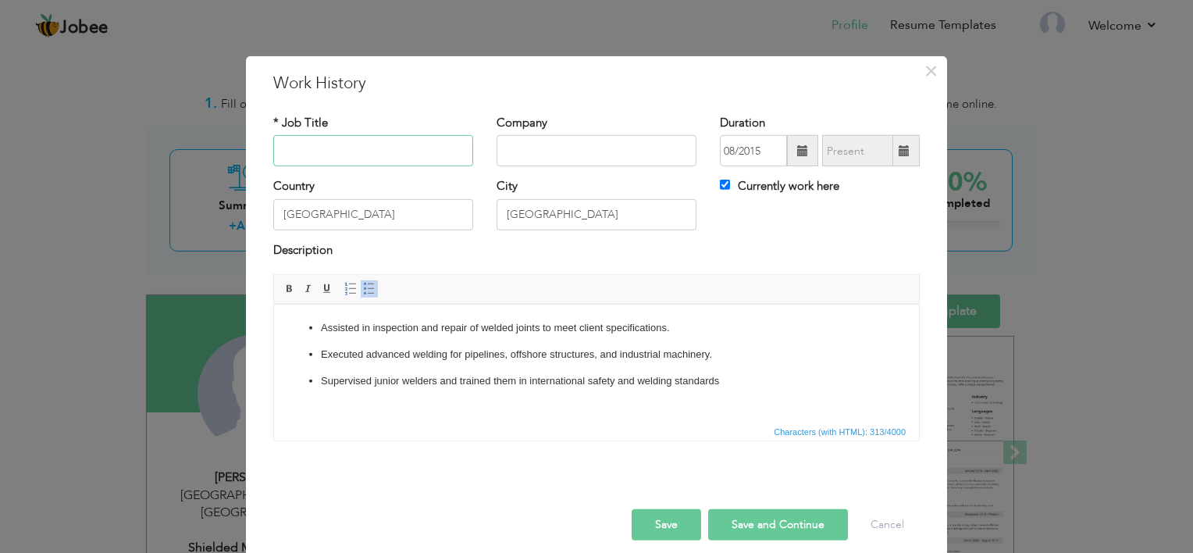
click at [425, 149] on input "text" at bounding box center [373, 150] width 200 height 31
paste input "SMAW"
paste input "Shielded Metal Arc Welding"
type input "Shielded Metal Arc Welding(SMAW)"
click at [537, 140] on input "text" at bounding box center [597, 150] width 200 height 31
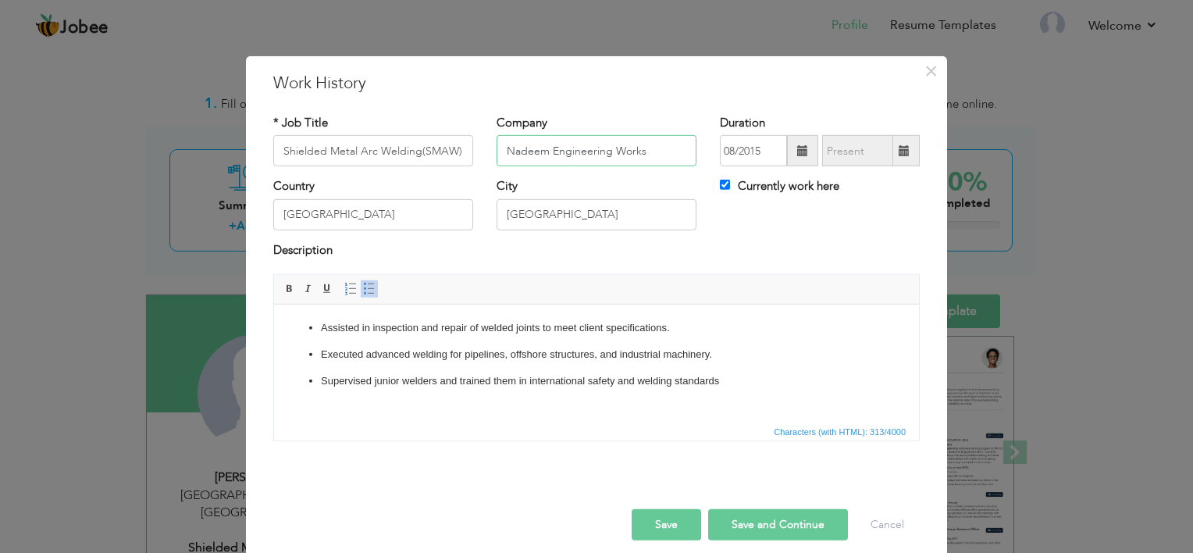
type input "Nadeem Engineering Works"
click at [737, 523] on button "Save and Continue" at bounding box center [778, 524] width 140 height 31
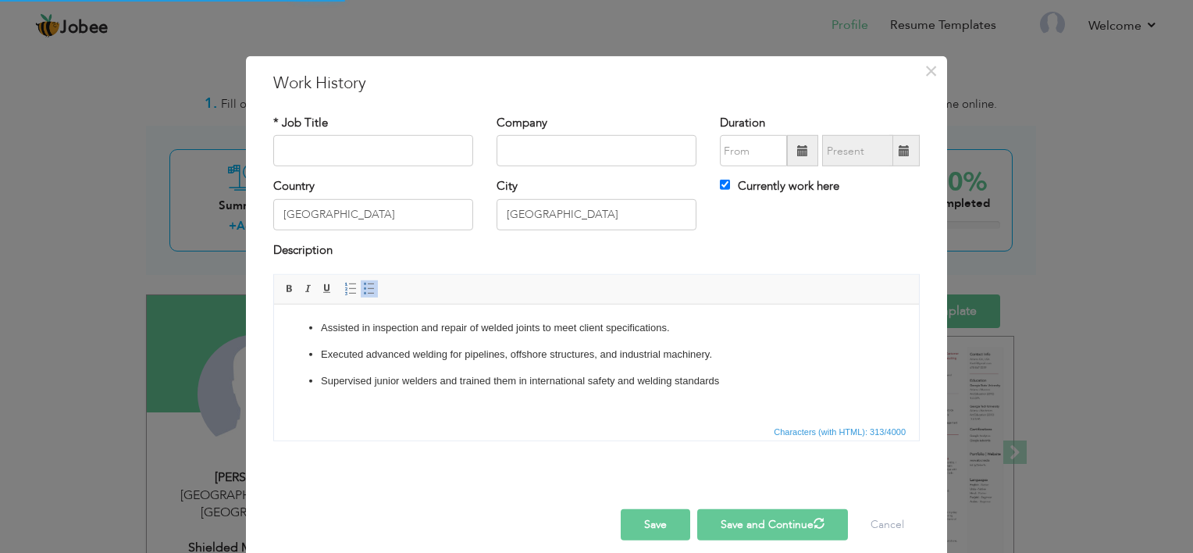
checkbox input "false"
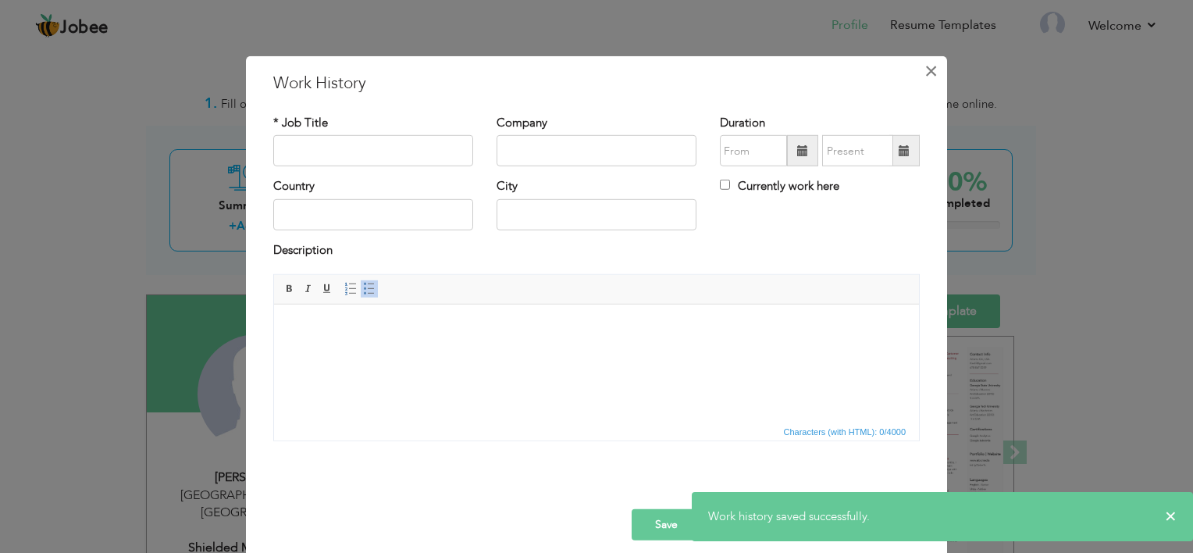
click at [934, 72] on button "×" at bounding box center [930, 71] width 25 height 25
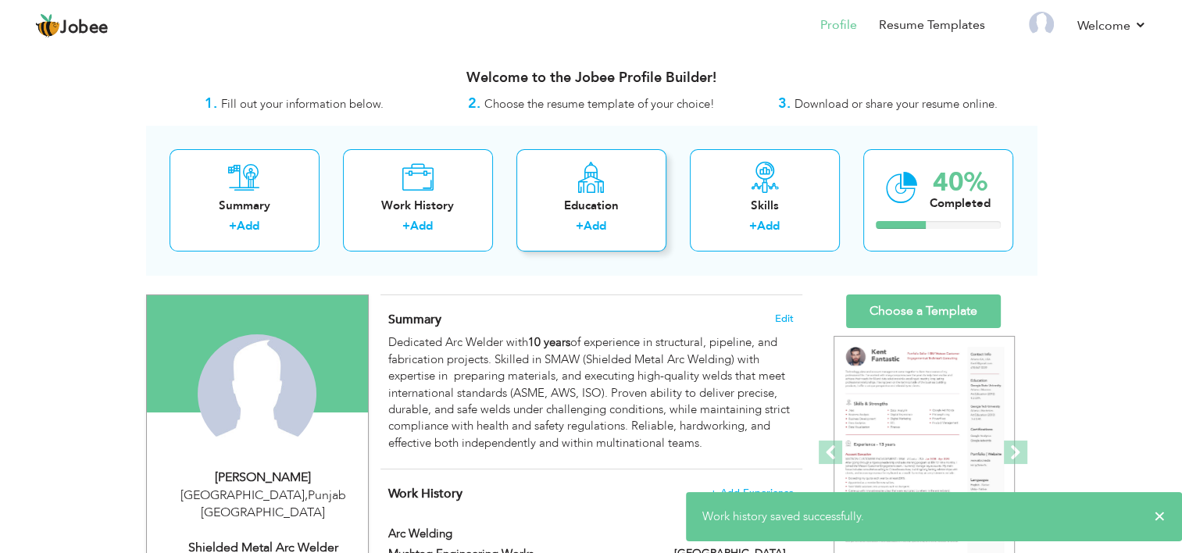
click at [601, 230] on link "Add" at bounding box center [594, 226] width 23 height 16
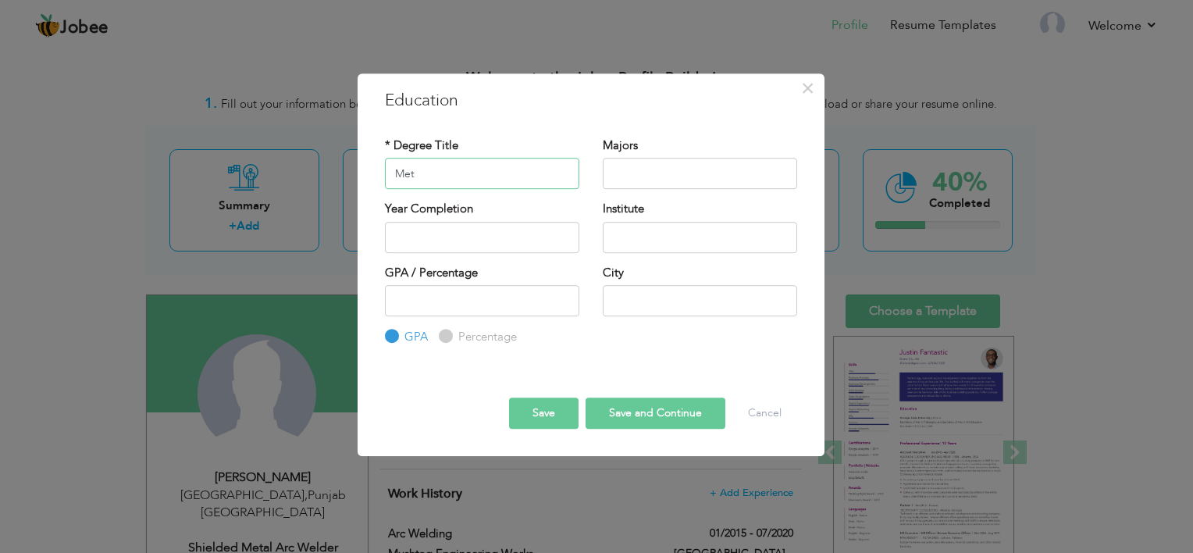
click at [486, 176] on input "Met" at bounding box center [482, 173] width 194 height 31
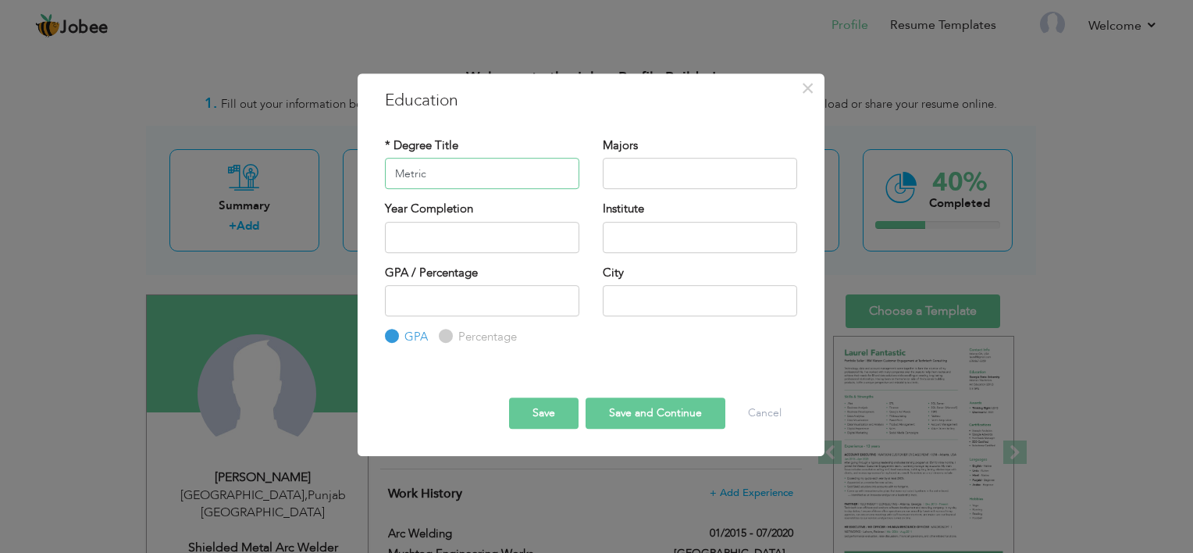
type input "Metric"
click at [665, 185] on input "text" at bounding box center [700, 173] width 194 height 31
type input "Science"
click at [479, 176] on input "Metric" at bounding box center [482, 173] width 194 height 31
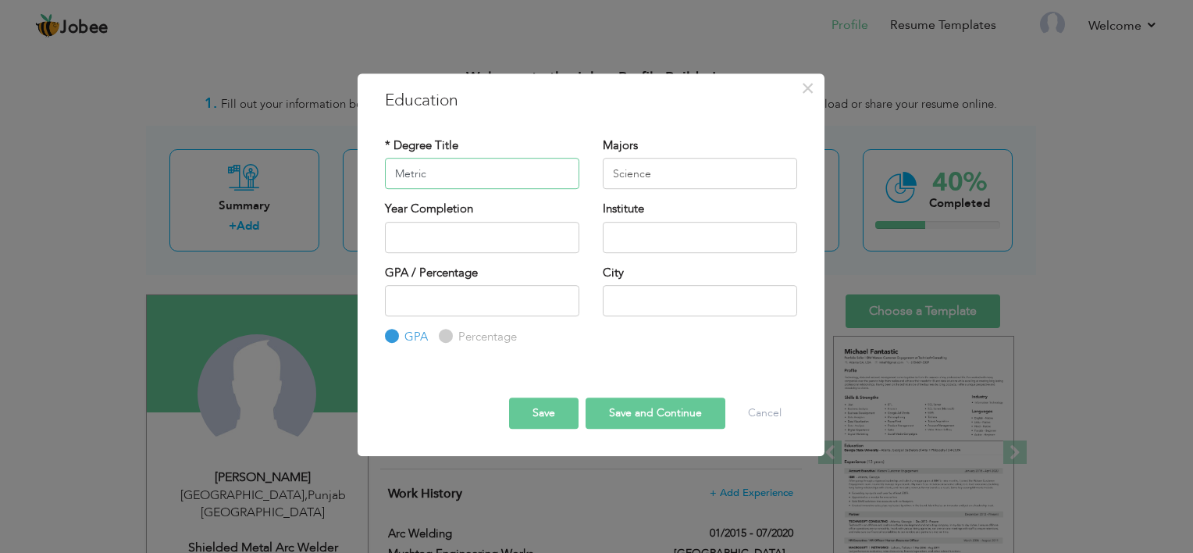
click at [479, 176] on input "Metric" at bounding box center [482, 173] width 194 height 31
click at [426, 169] on input "mdea" at bounding box center [482, 173] width 194 height 31
paste input "Middle education"
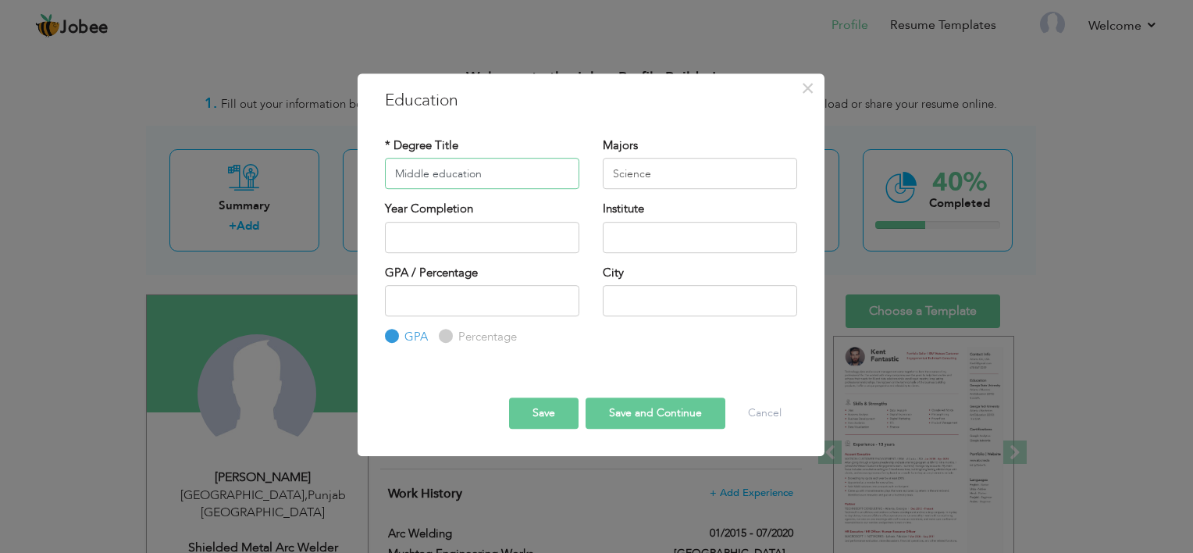
type input "Middle education"
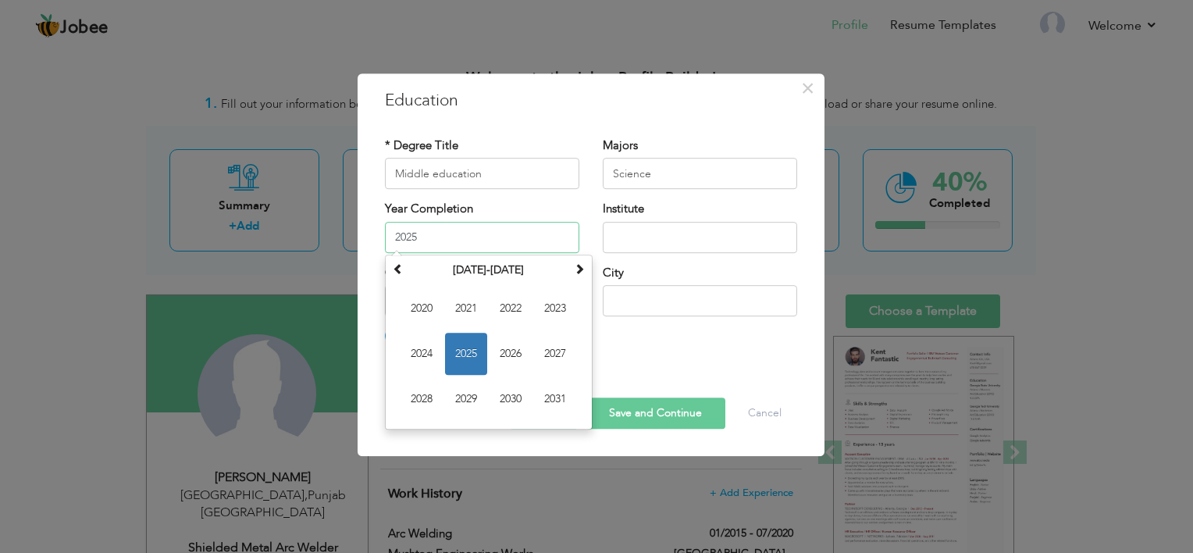
click at [476, 230] on input "2025" at bounding box center [482, 237] width 194 height 31
click at [394, 268] on span at bounding box center [398, 268] width 11 height 11
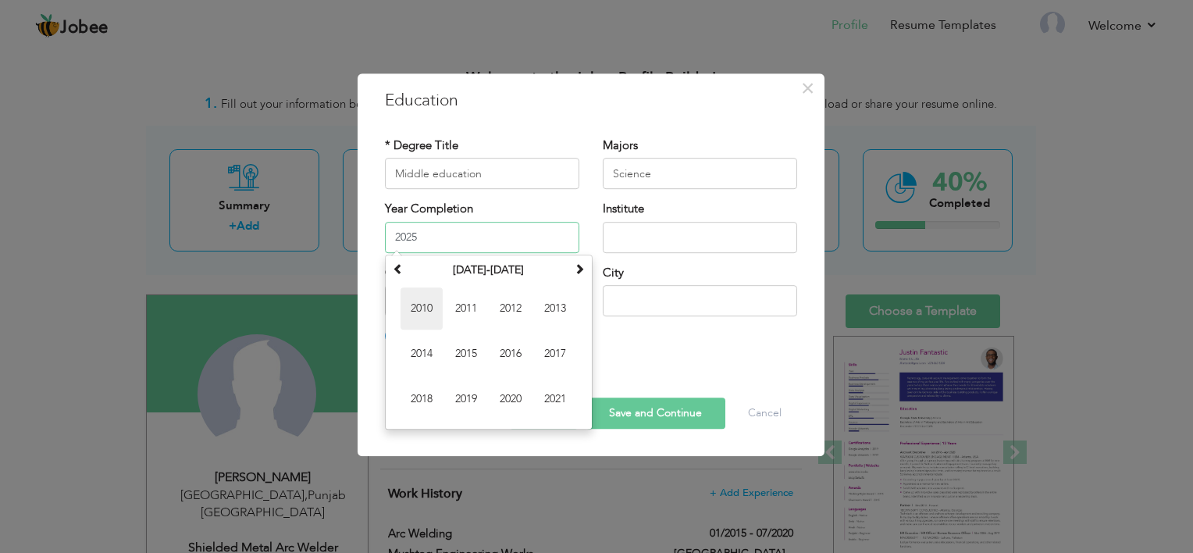
click at [426, 309] on span "2010" at bounding box center [422, 308] width 42 height 42
type input "2010"
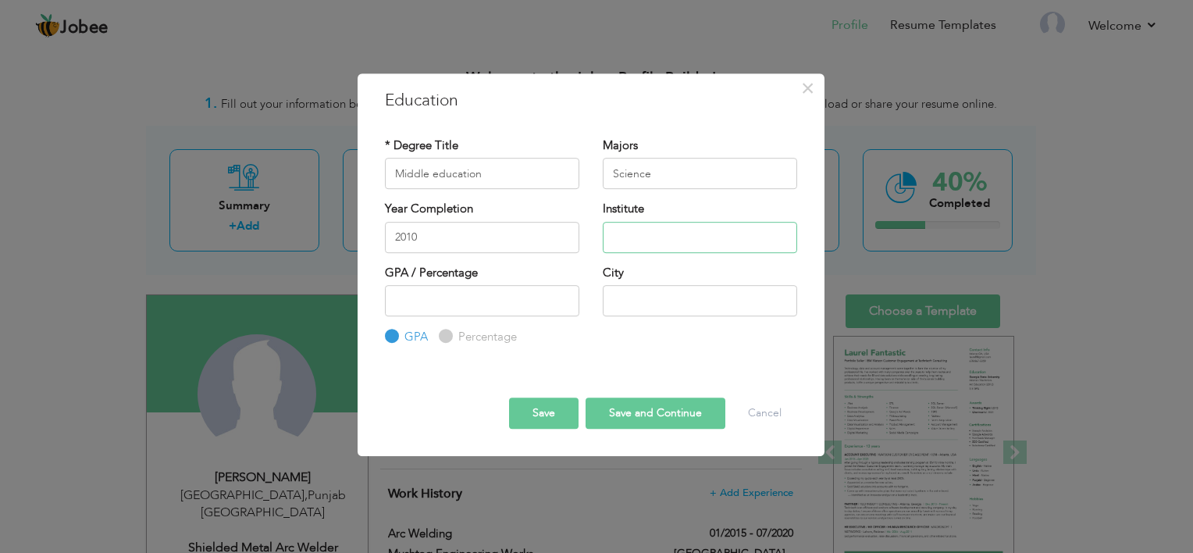
click at [630, 248] on input "text" at bounding box center [700, 237] width 194 height 31
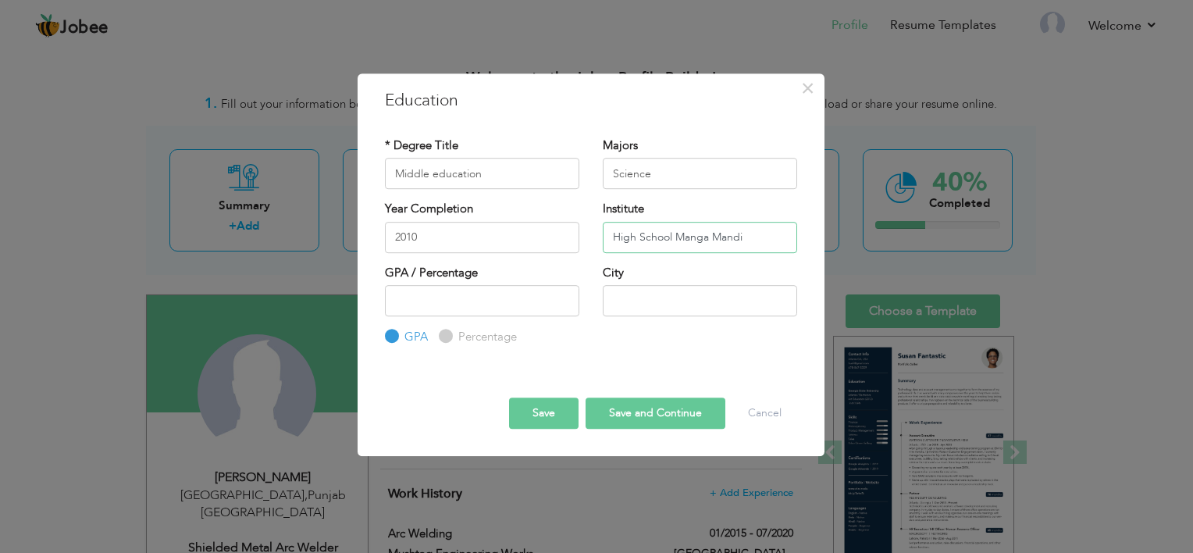
click at [626, 236] on input "High School Manga Mandi" at bounding box center [700, 237] width 194 height 31
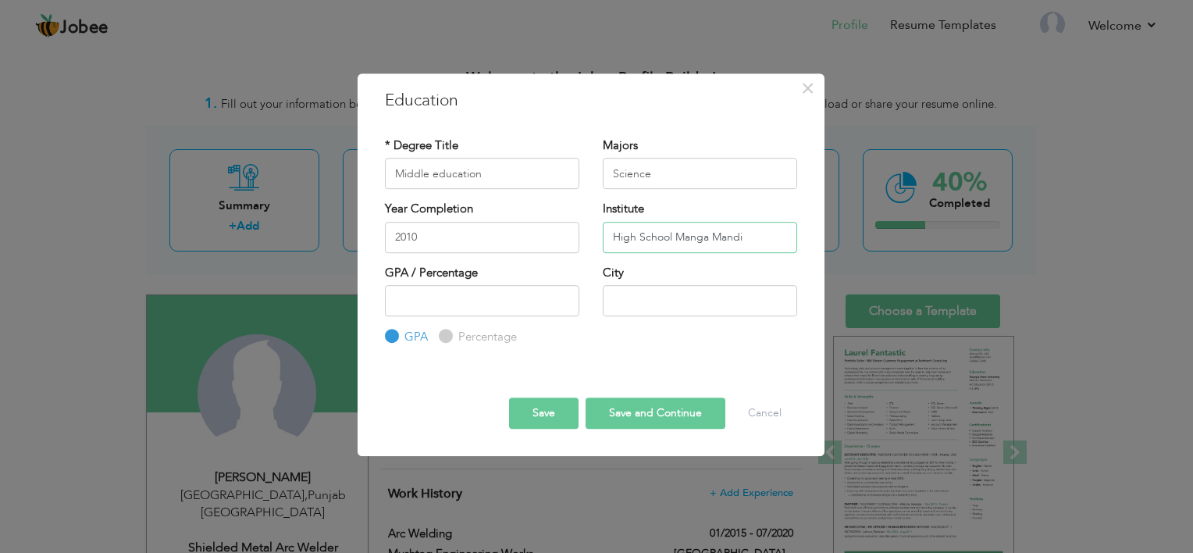
type input "High School Manga Mandi"
click at [487, 294] on input "number" at bounding box center [482, 300] width 194 height 31
type input "450"
click at [626, 307] on input "text" at bounding box center [700, 300] width 194 height 31
type input "lahore"
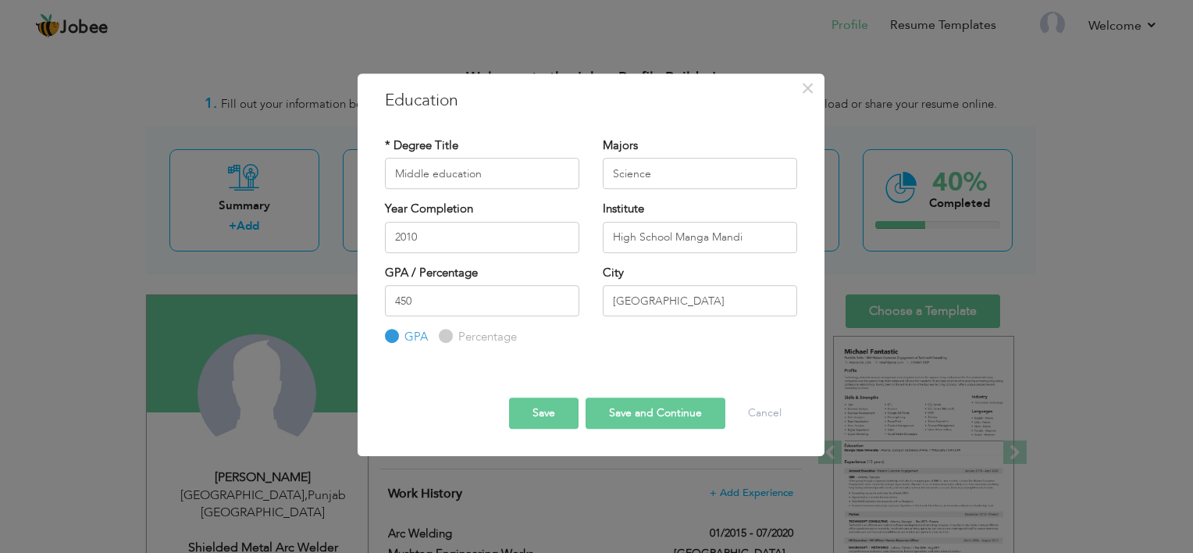
click at [557, 421] on button "Save" at bounding box center [544, 413] width 70 height 31
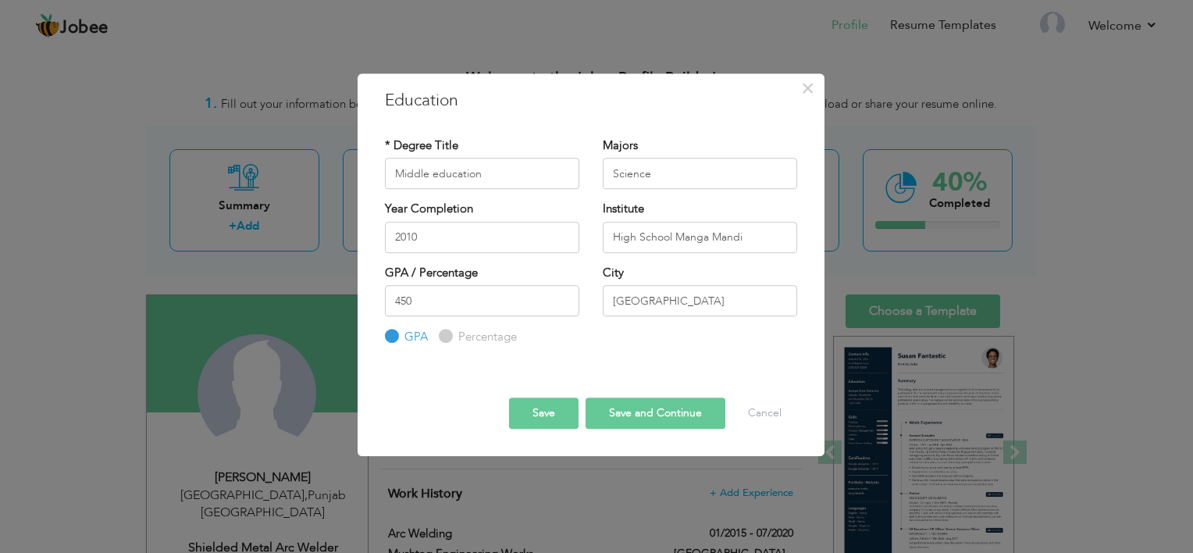
click at [465, 330] on label "Percentage" at bounding box center [486, 337] width 62 height 16
click at [449, 332] on input "Percentage" at bounding box center [444, 337] width 10 height 10
radio input "true"
click at [425, 304] on input "450" at bounding box center [482, 300] width 194 height 31
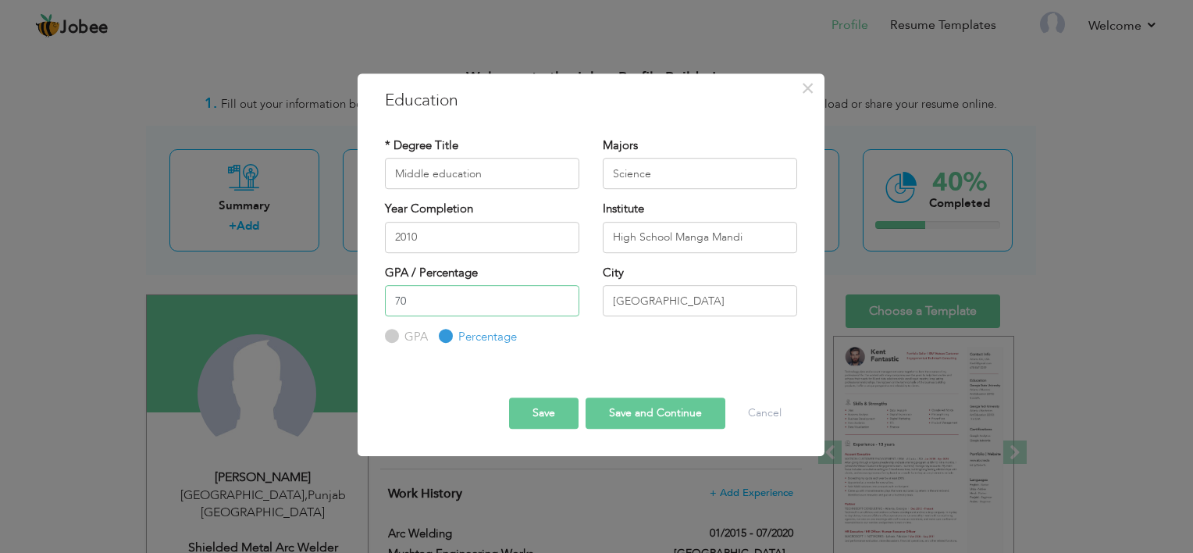
type input "70"
click at [529, 412] on button "Save" at bounding box center [544, 413] width 70 height 31
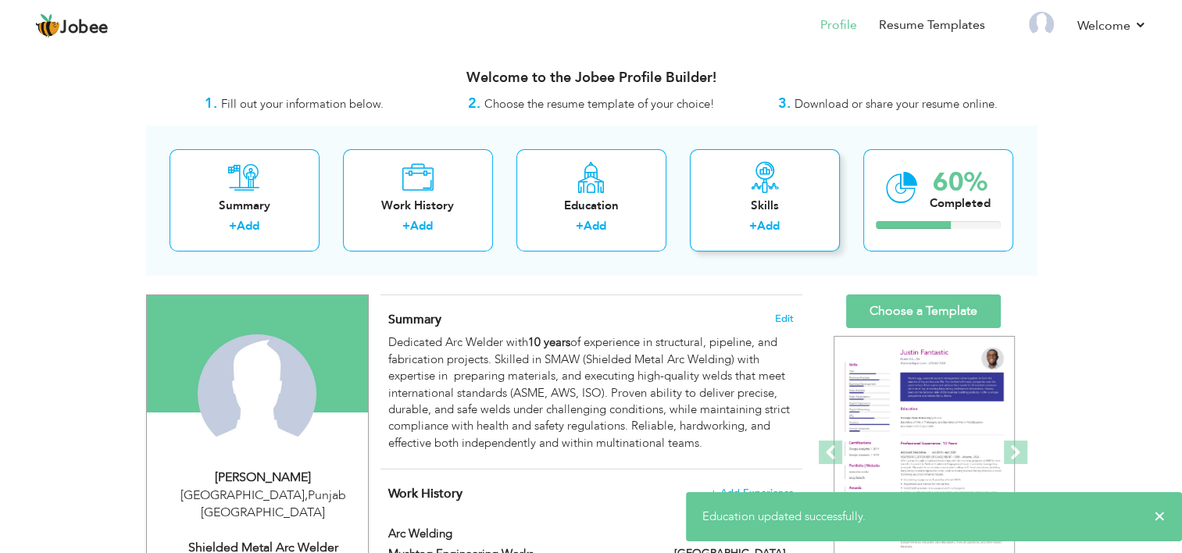
click at [747, 216] on div "Skills + Add" at bounding box center [765, 200] width 150 height 102
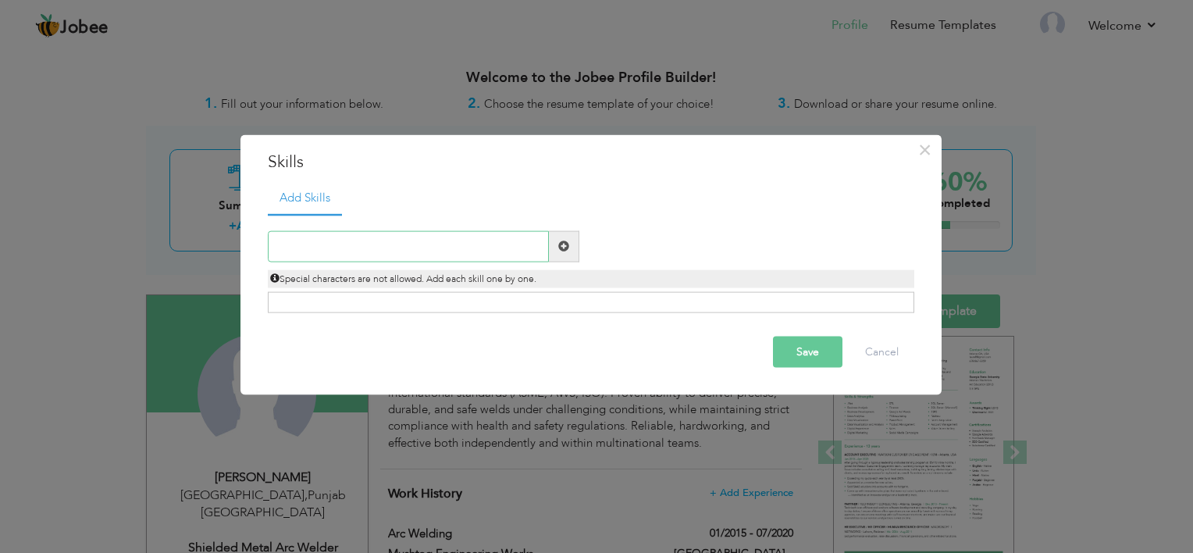
paste input "Pipe & Structural Welding (Carbon Steel, Stainless"
type input "Pipe & Structural Welding (Carbon Steel, Stainless"
click at [565, 248] on span at bounding box center [563, 246] width 11 height 11
click at [512, 250] on input "text" at bounding box center [408, 245] width 281 height 31
paste input "Pipe & Structural Welding (Carbon Steel, Stainless"
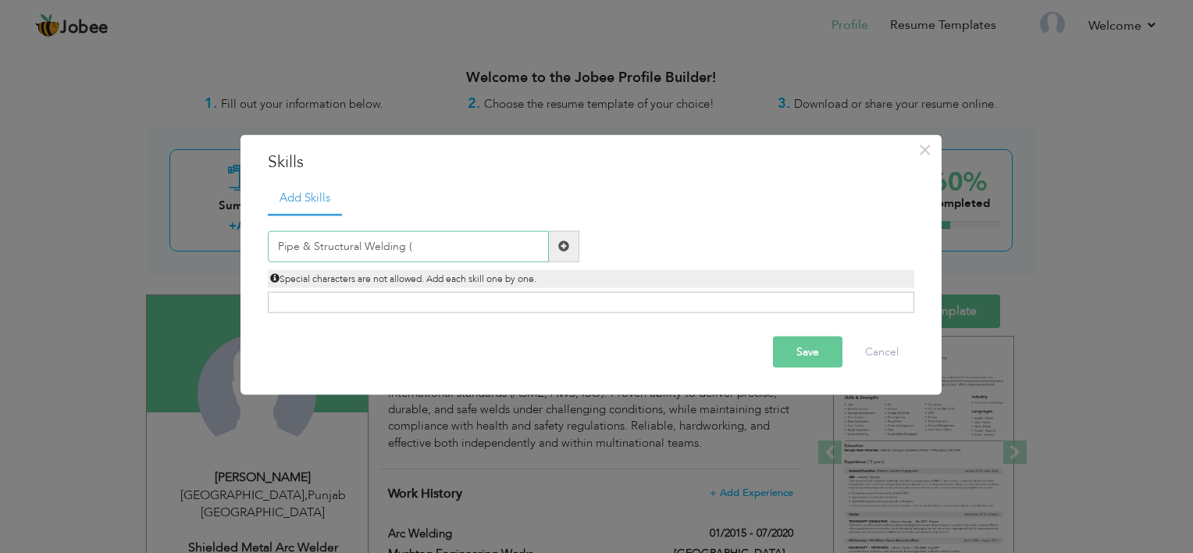
type input "Pipe & Structural Welding"
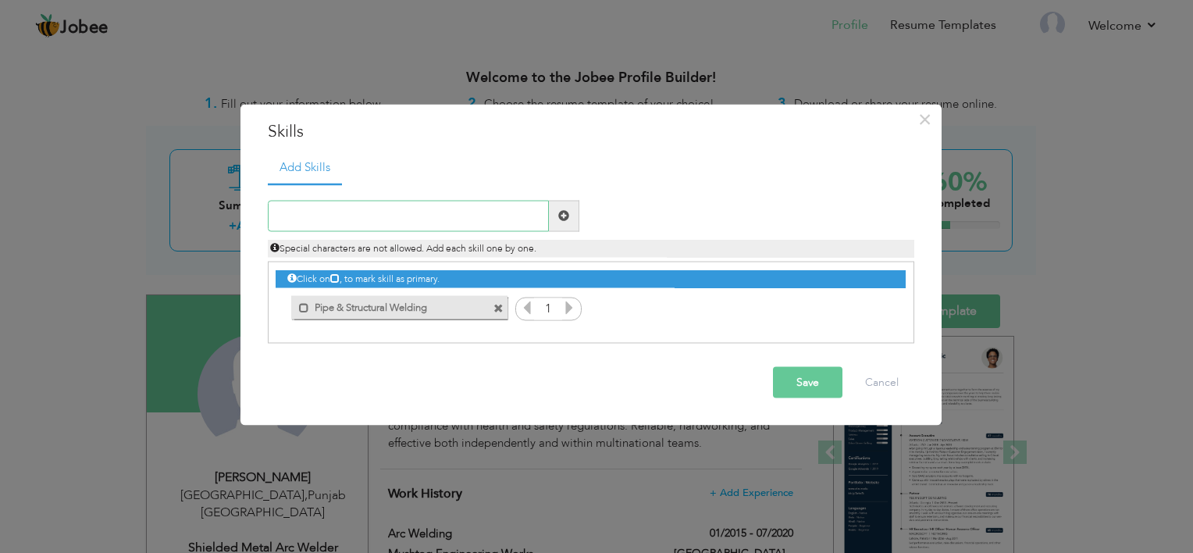
paste input "Fabrication, Assembly & Fitting"
type input "Fabrication, Assembly & Fitting"
click at [555, 210] on span at bounding box center [564, 215] width 30 height 31
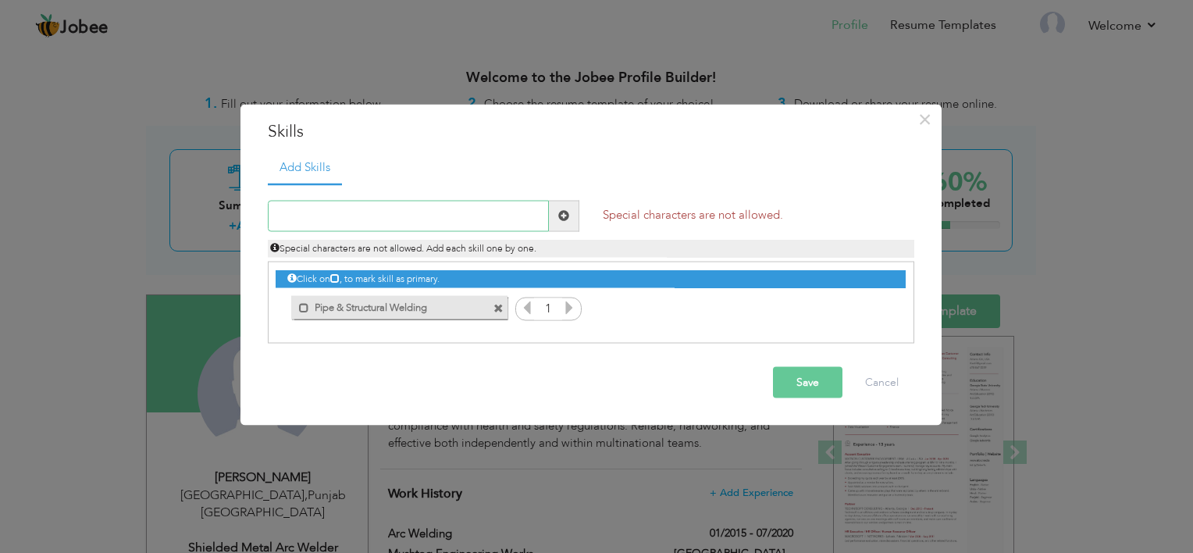
click at [478, 228] on input "text" at bounding box center [408, 215] width 281 height 31
paste input "Fabrication, Assembly & Fitting"
click at [338, 214] on input "Fabrication, Assembly & Fitting" at bounding box center [408, 215] width 281 height 31
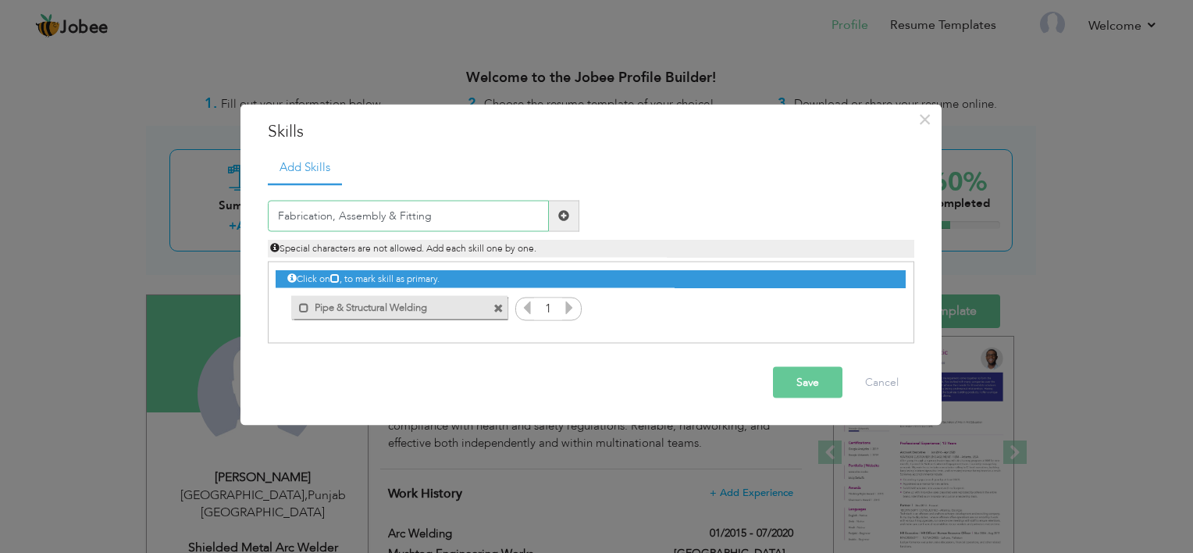
click at [396, 214] on input "Fabrication, Assembly & Fitting" at bounding box center [408, 215] width 281 height 31
click at [336, 218] on input "Fabrication, Assembly & Fitting" at bounding box center [408, 215] width 281 height 31
type input "Fabrication Assembly & Fitting"
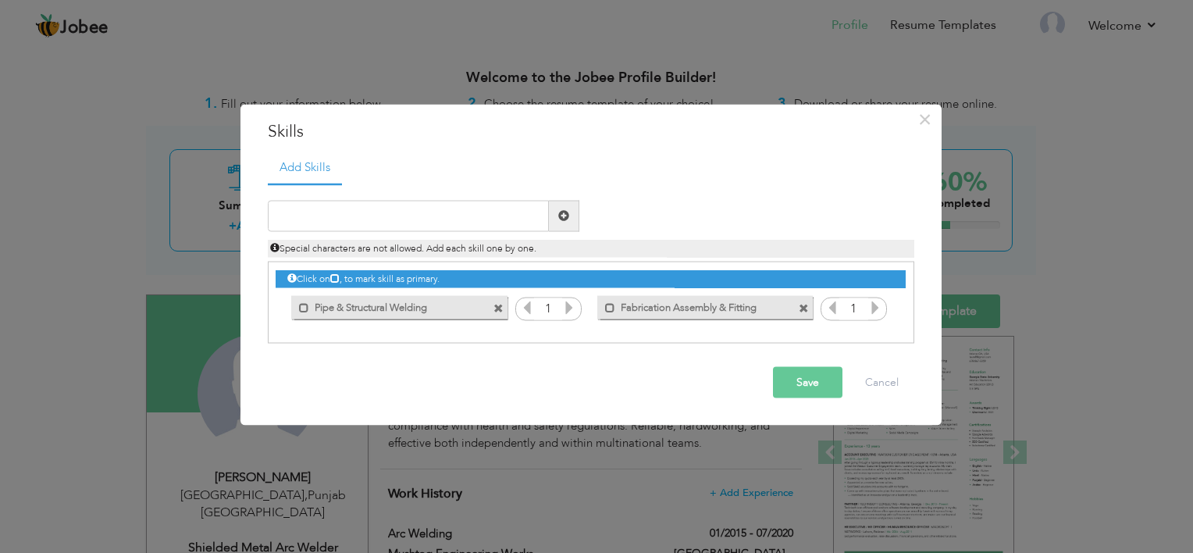
click at [575, 312] on icon at bounding box center [569, 307] width 14 height 14
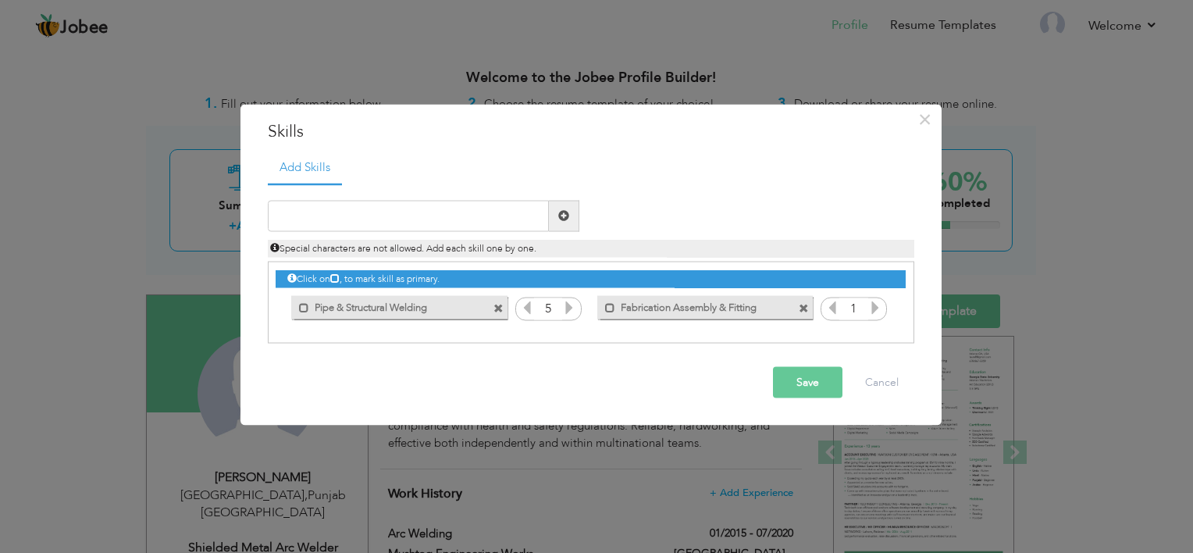
click at [575, 312] on icon at bounding box center [569, 307] width 14 height 14
click at [873, 305] on icon at bounding box center [875, 307] width 14 height 14
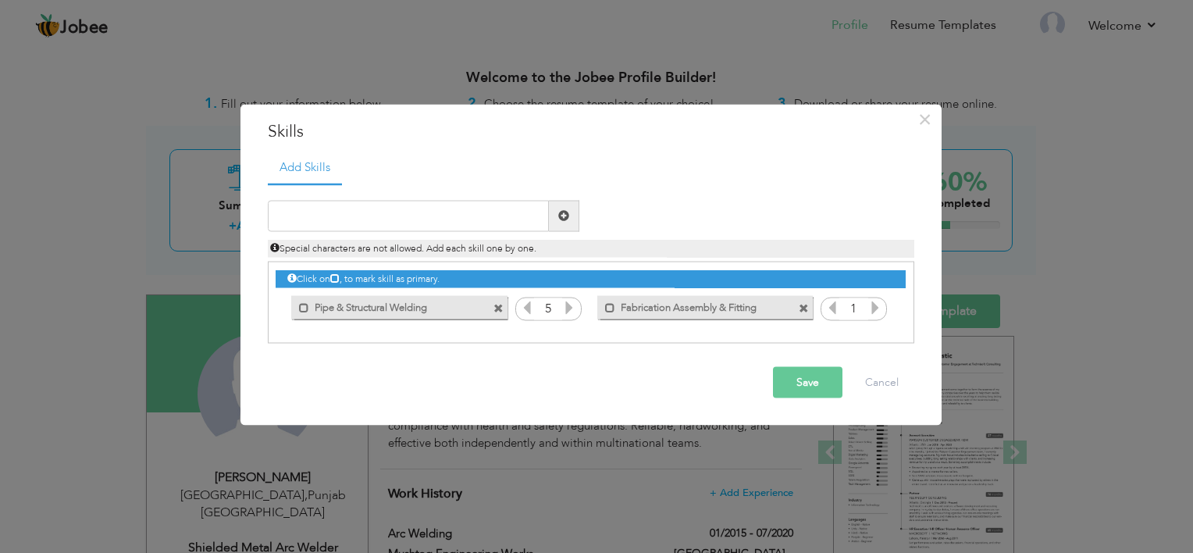
click at [873, 305] on icon at bounding box center [875, 307] width 14 height 14
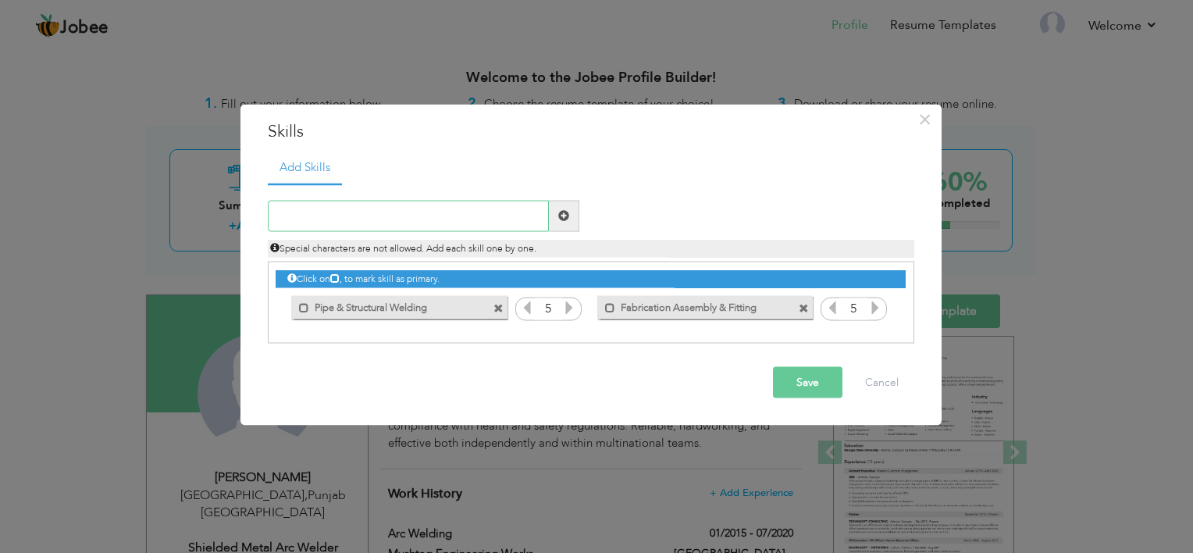
paste input "Safety Compliance & Hazard Awareness"
click at [444, 206] on input "Safety Compliance & Hazard Awareness" at bounding box center [408, 215] width 281 height 31
type input "Safety Compliance & Hazard Awareness"
click at [557, 219] on span at bounding box center [564, 215] width 30 height 31
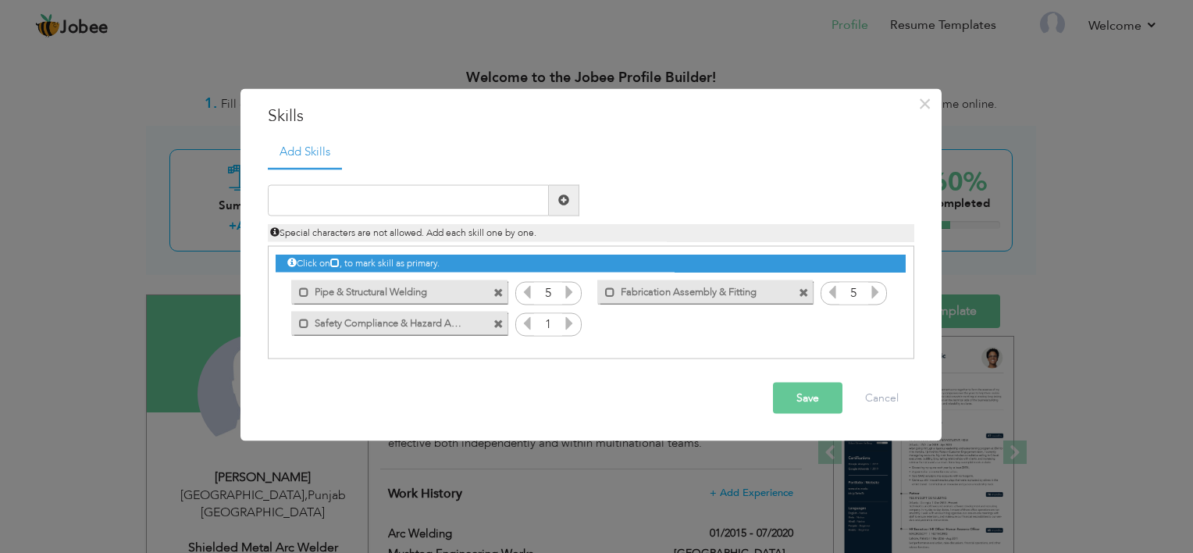
click at [567, 326] on icon at bounding box center [569, 323] width 14 height 14
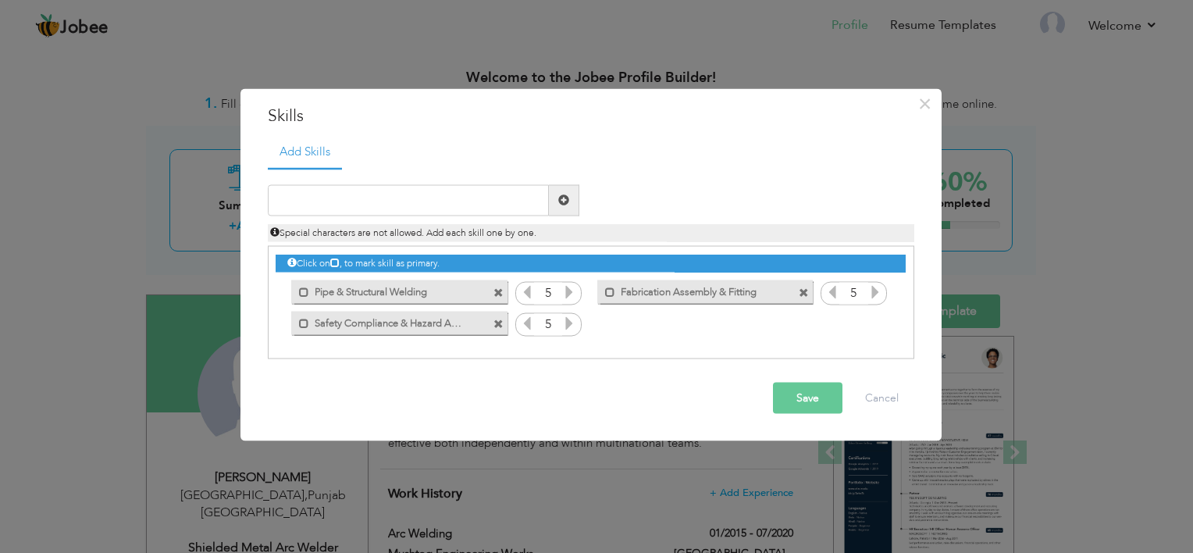
click at [567, 326] on icon at bounding box center [569, 323] width 14 height 14
paste input "Team Collaboration & Independent Work"
click at [403, 195] on input "Team Collaboration & Independent Work" at bounding box center [408, 199] width 281 height 31
type input "Team Collaboration & Independent Work"
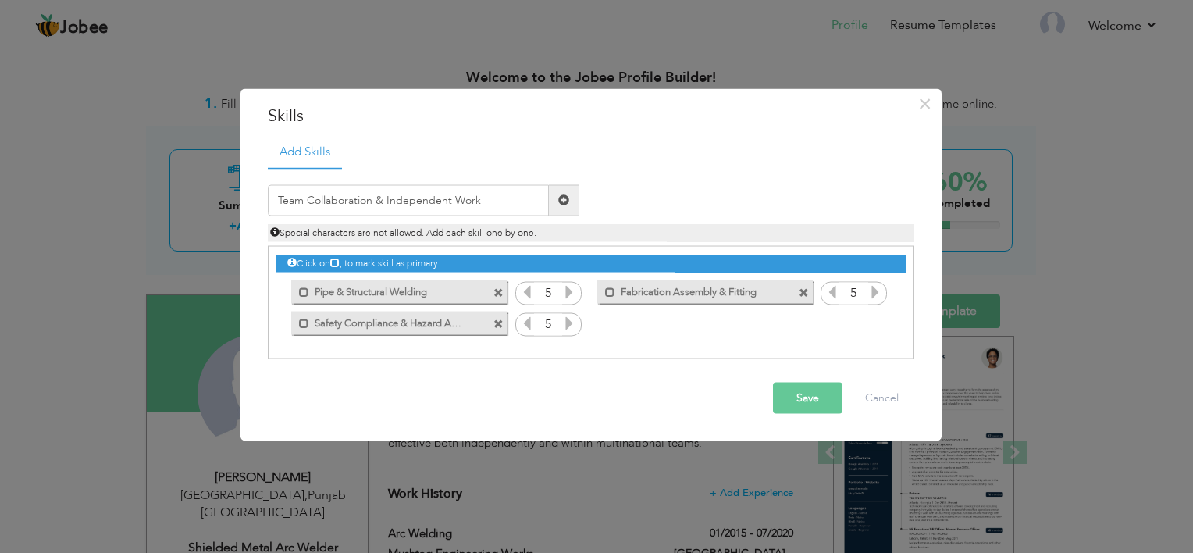
click at [559, 200] on span at bounding box center [563, 199] width 11 height 11
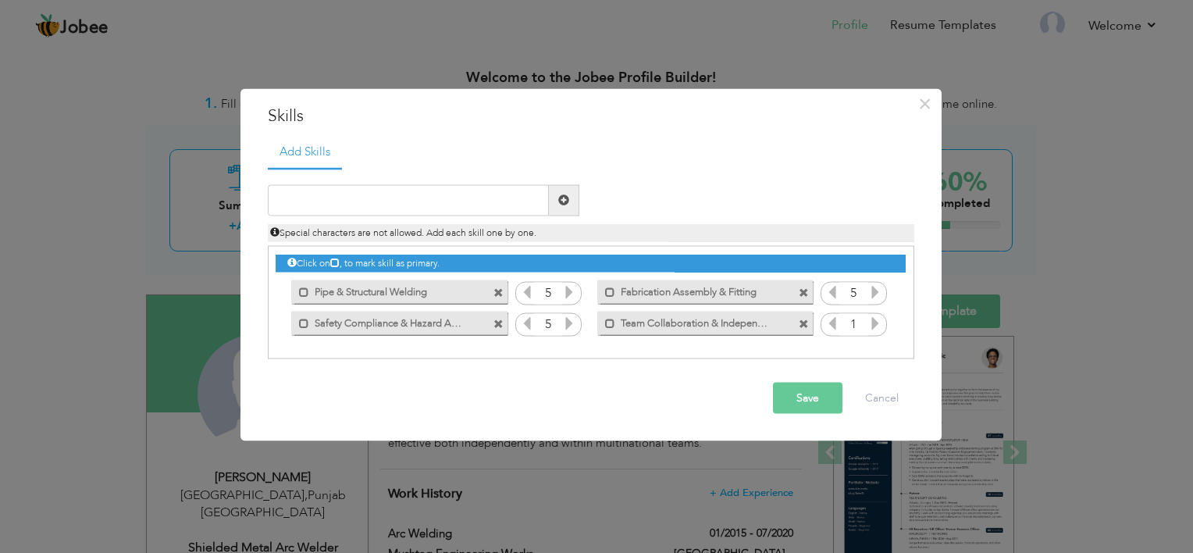
click at [879, 326] on icon at bounding box center [875, 323] width 14 height 14
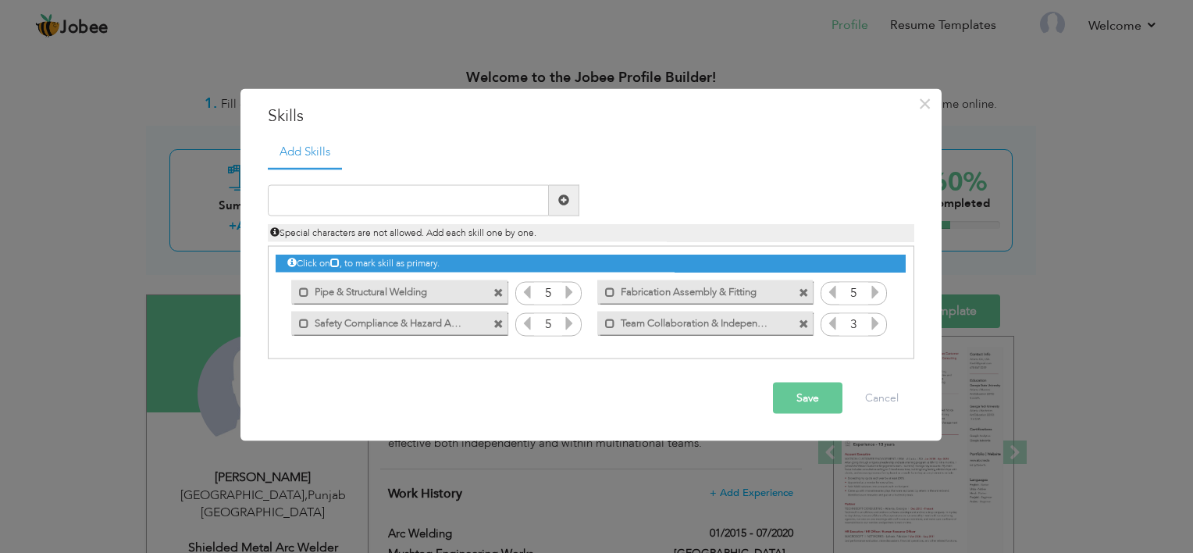
click at [879, 326] on icon at bounding box center [875, 323] width 14 height 14
click at [830, 298] on icon at bounding box center [832, 291] width 14 height 14
click at [881, 291] on icon at bounding box center [875, 291] width 14 height 14
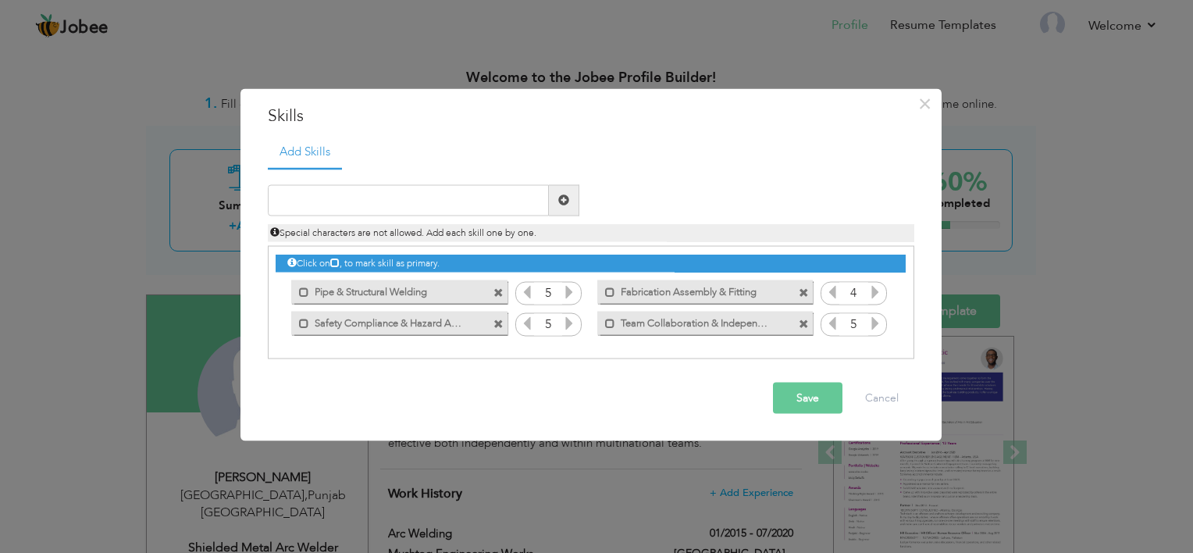
click at [818, 394] on button "Save" at bounding box center [808, 397] width 70 height 31
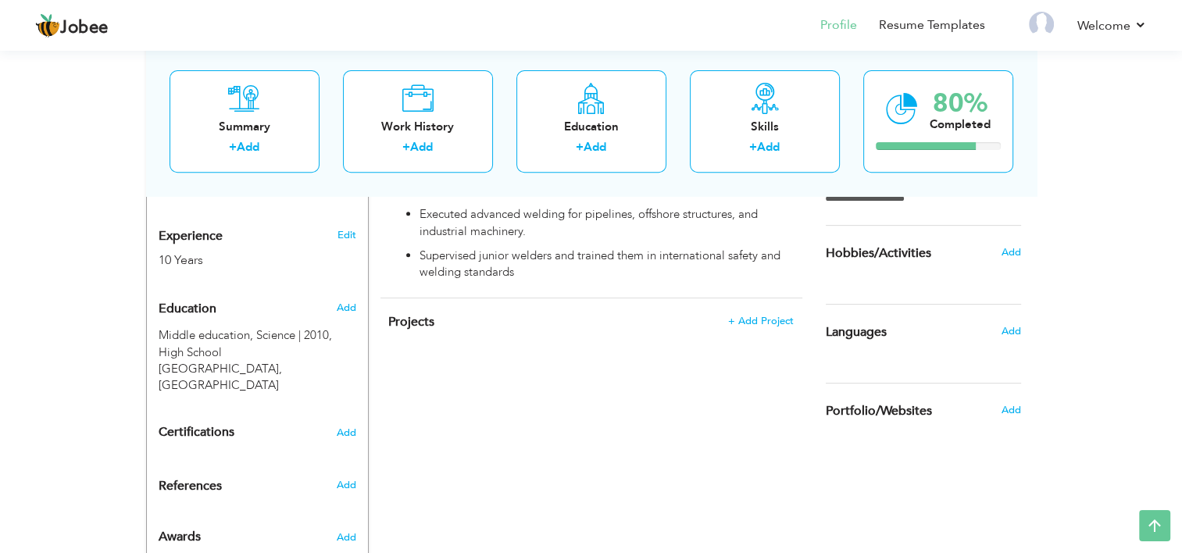
scroll to position [586, 0]
click at [1011, 329] on span "Add" at bounding box center [1010, 331] width 20 height 14
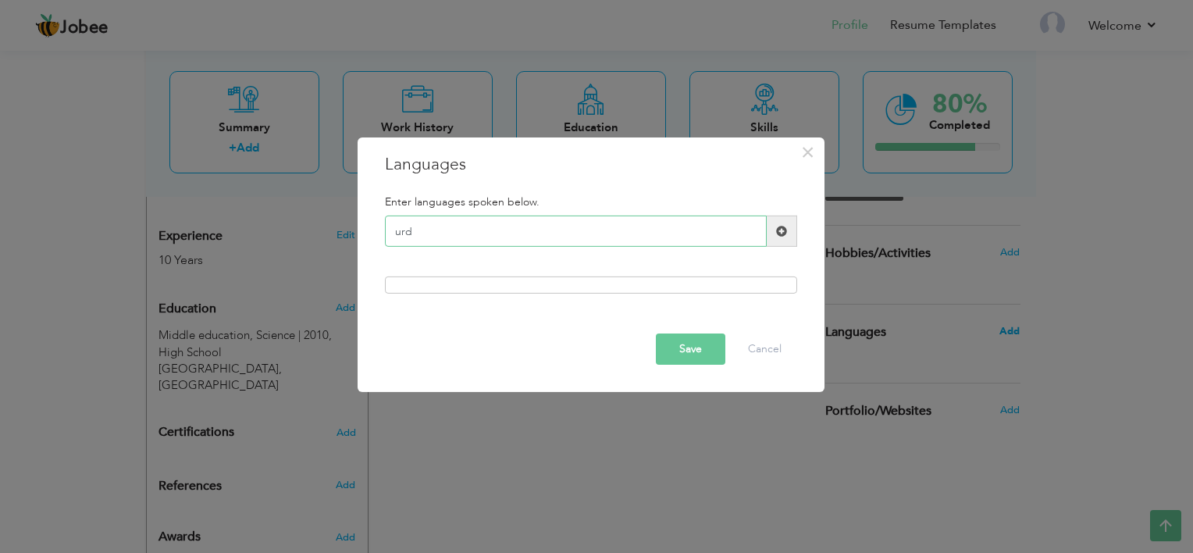
type input "urdu"
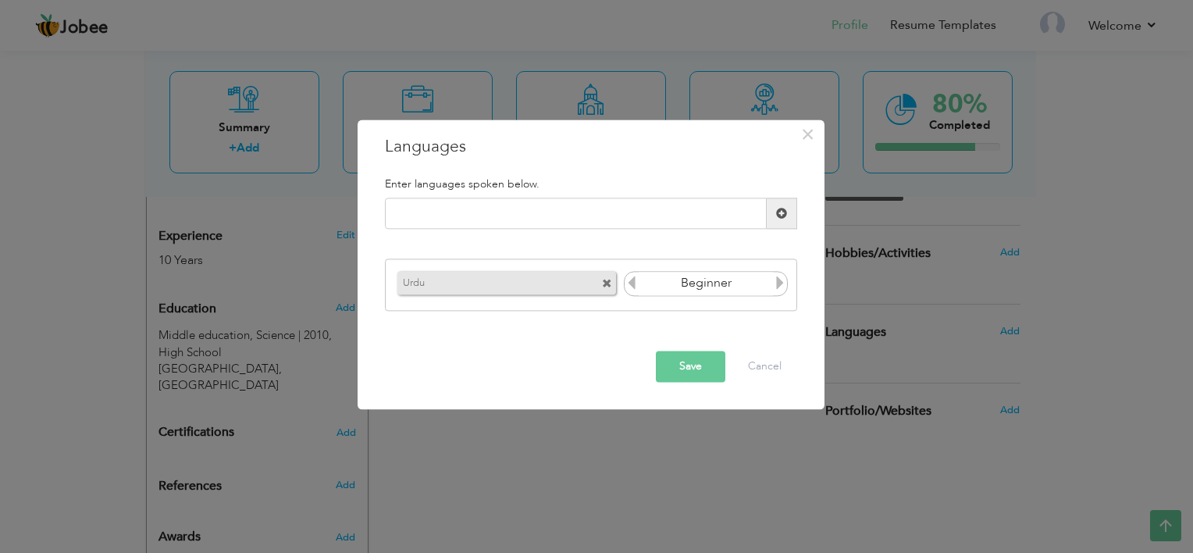
click at [777, 284] on icon at bounding box center [780, 283] width 14 height 14
click at [688, 214] on input "text" at bounding box center [576, 213] width 382 height 31
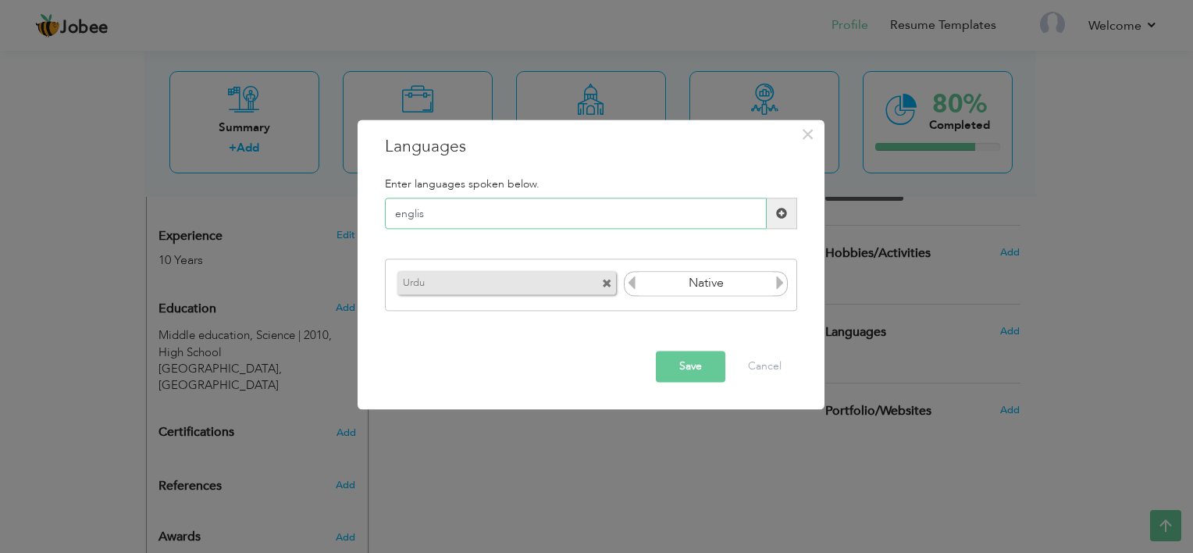
type input "english"
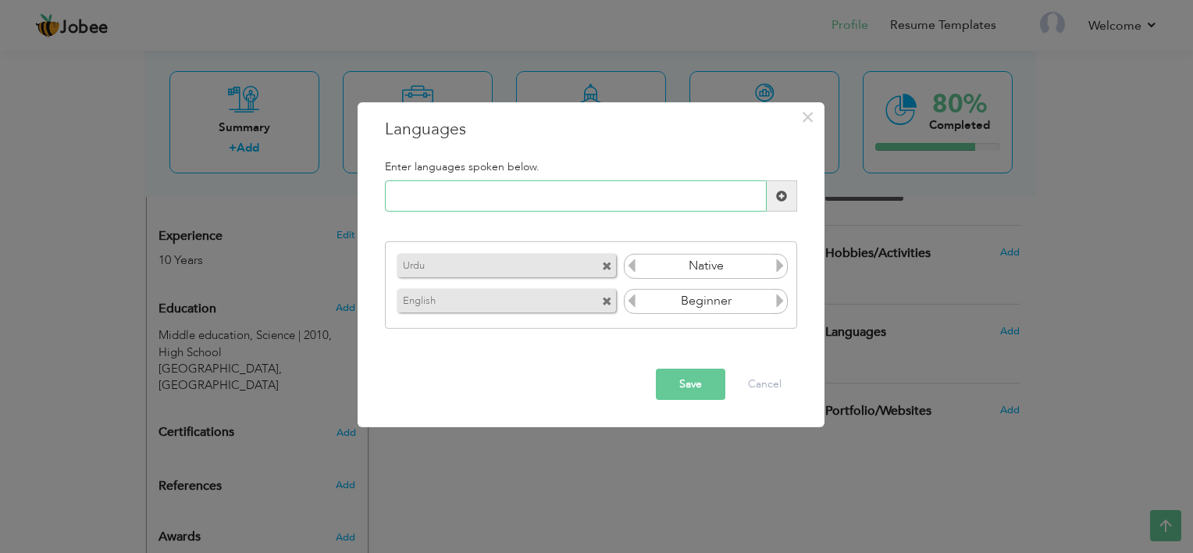
click at [592, 197] on input "text" at bounding box center [576, 195] width 382 height 31
type input "hindi"
click at [787, 200] on span at bounding box center [782, 195] width 30 height 31
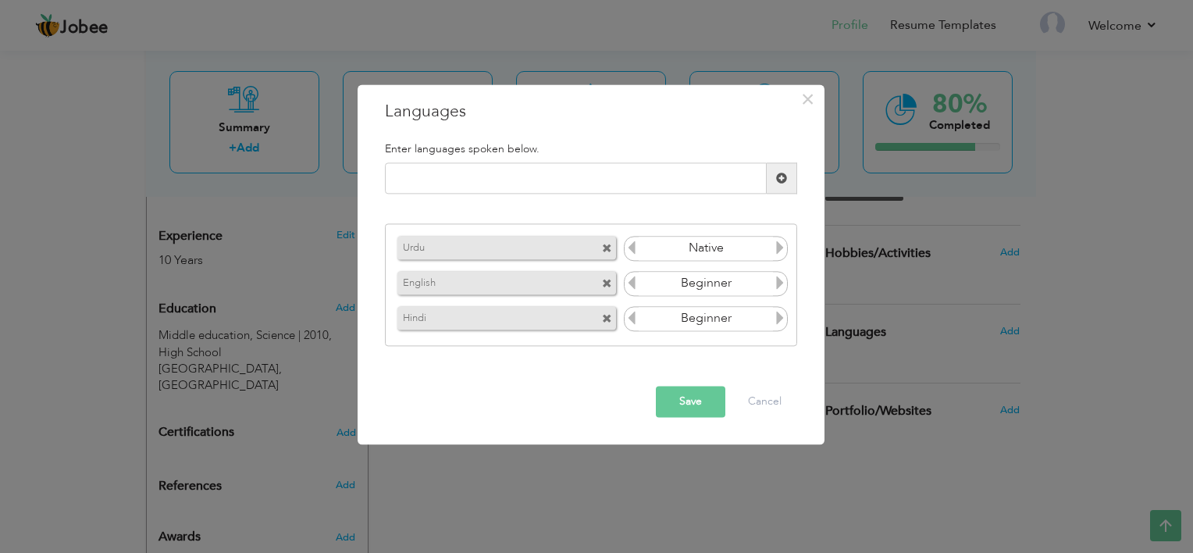
click at [772, 317] on input "Beginner" at bounding box center [706, 318] width 135 height 23
click at [783, 321] on icon at bounding box center [780, 318] width 14 height 14
click at [700, 399] on button "Save" at bounding box center [691, 402] width 70 height 31
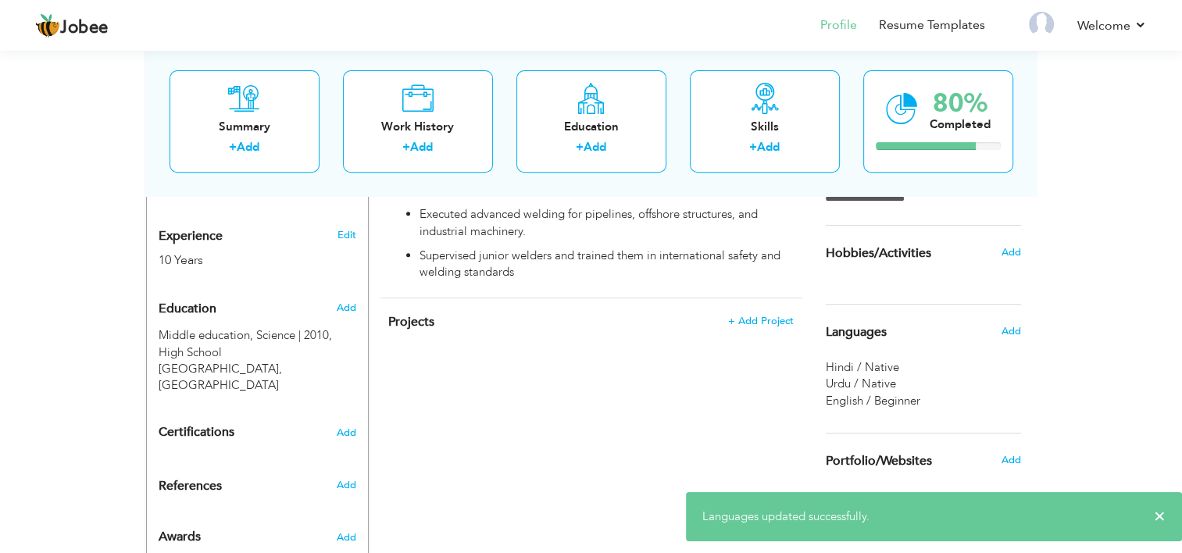
scroll to position [587, 0]
click at [1018, 248] on span "Add" at bounding box center [1010, 251] width 20 height 14
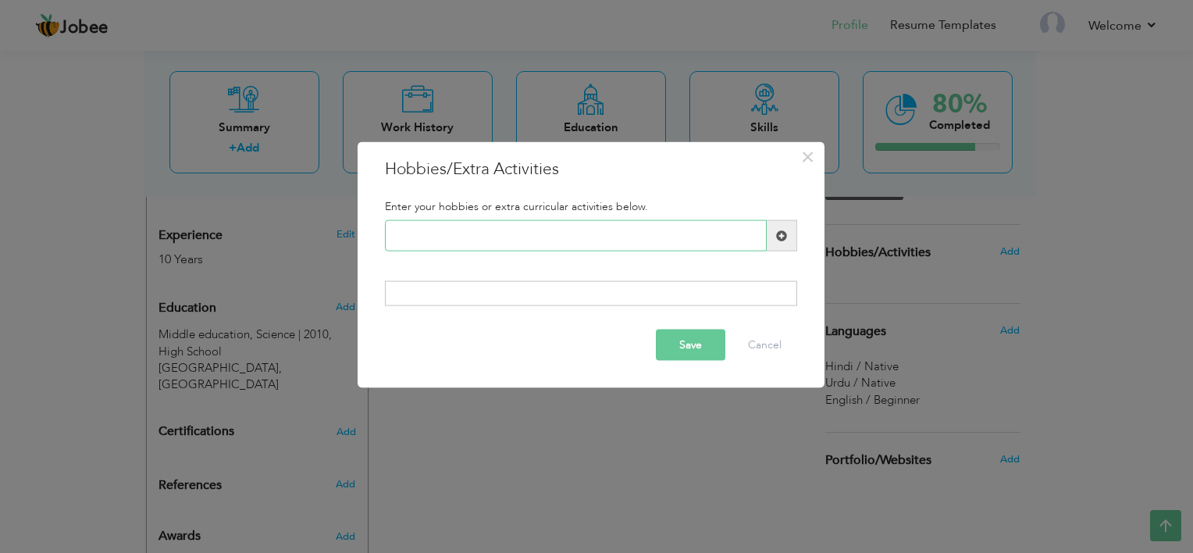
click at [761, 234] on input "text" at bounding box center [576, 235] width 382 height 31
type input "playing video games"
click at [787, 237] on span at bounding box center [782, 235] width 30 height 31
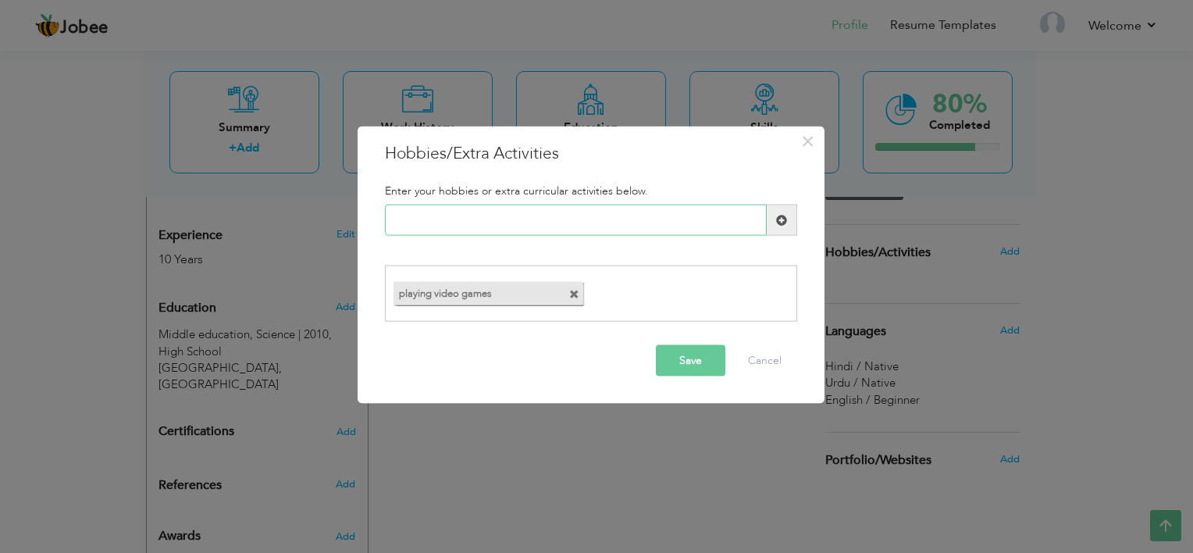
click at [604, 231] on input "text" at bounding box center [576, 220] width 382 height 31
type input "w"
click at [694, 370] on button "Save" at bounding box center [691, 359] width 70 height 31
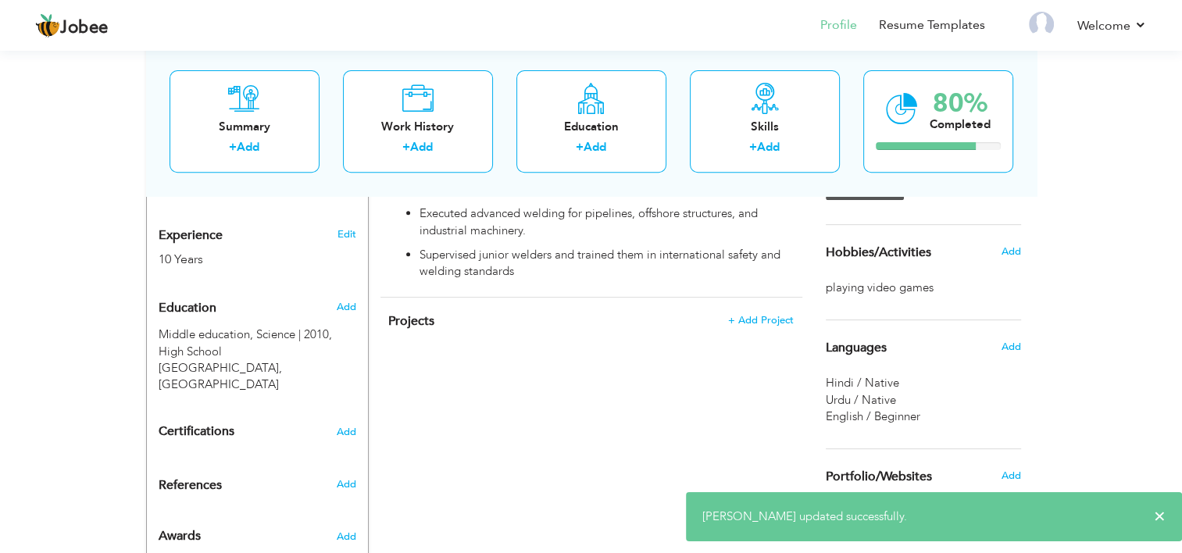
scroll to position [603, 0]
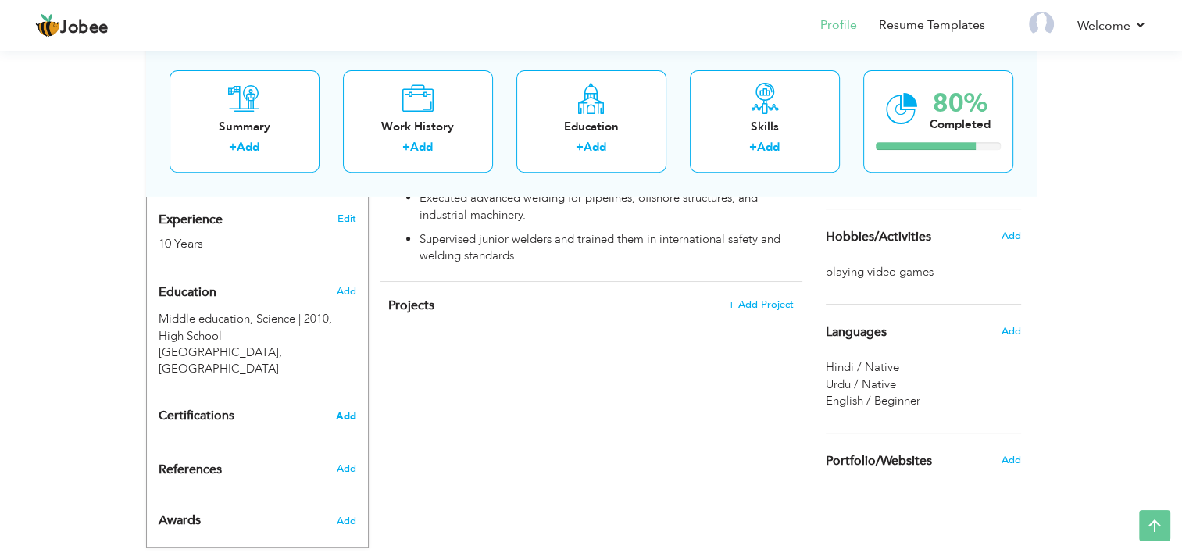
click at [347, 411] on span "Add" at bounding box center [346, 416] width 20 height 11
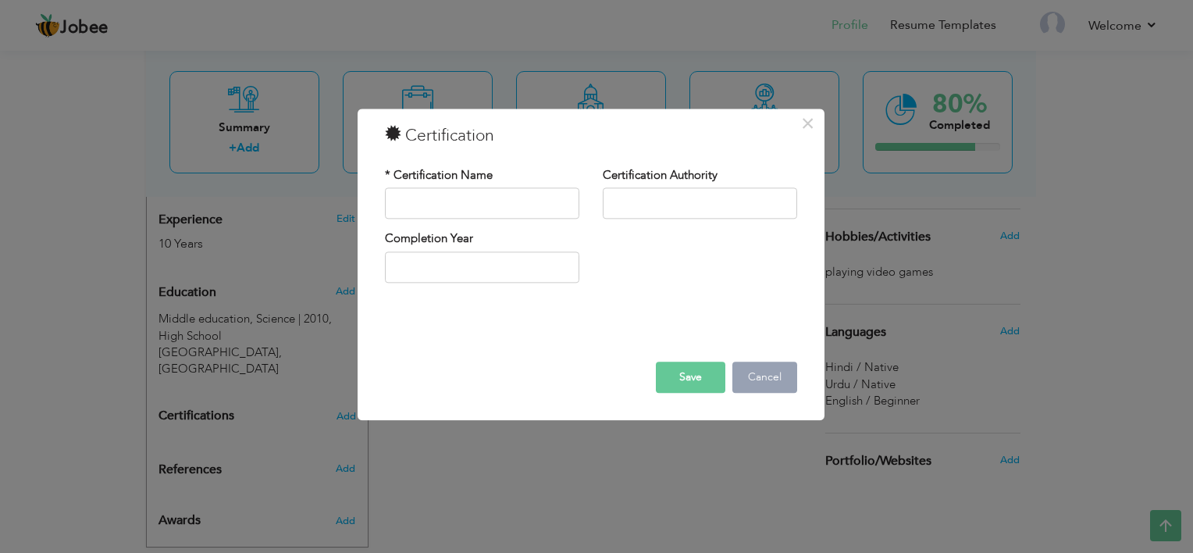
click at [746, 381] on button "Cancel" at bounding box center [765, 377] width 65 height 31
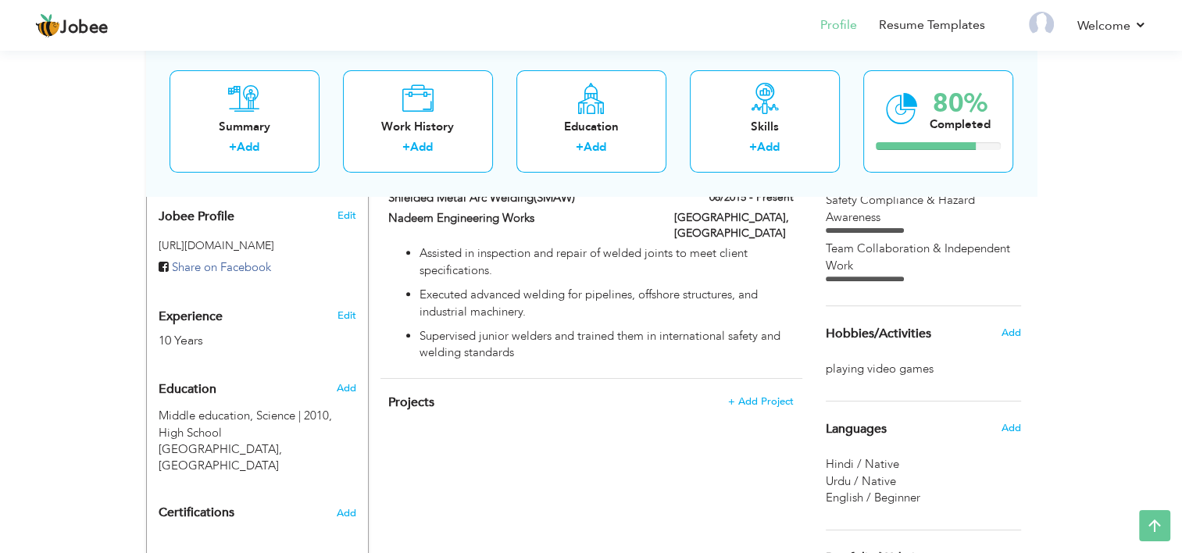
scroll to position [506, 0]
click at [913, 18] on link "Resume Templates" at bounding box center [932, 25] width 106 height 18
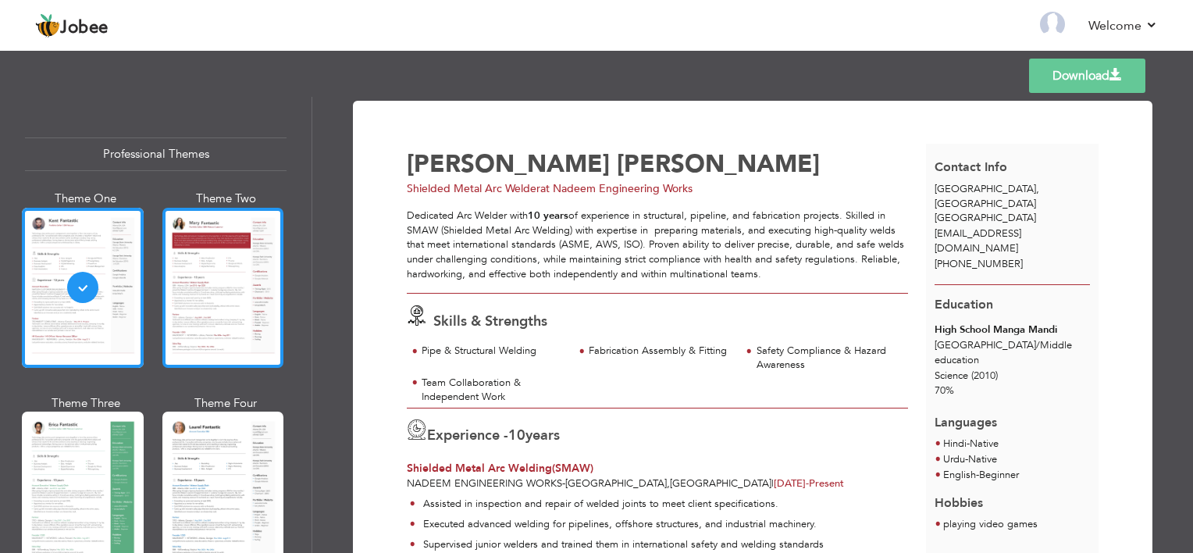
click at [225, 248] on div at bounding box center [223, 288] width 122 height 160
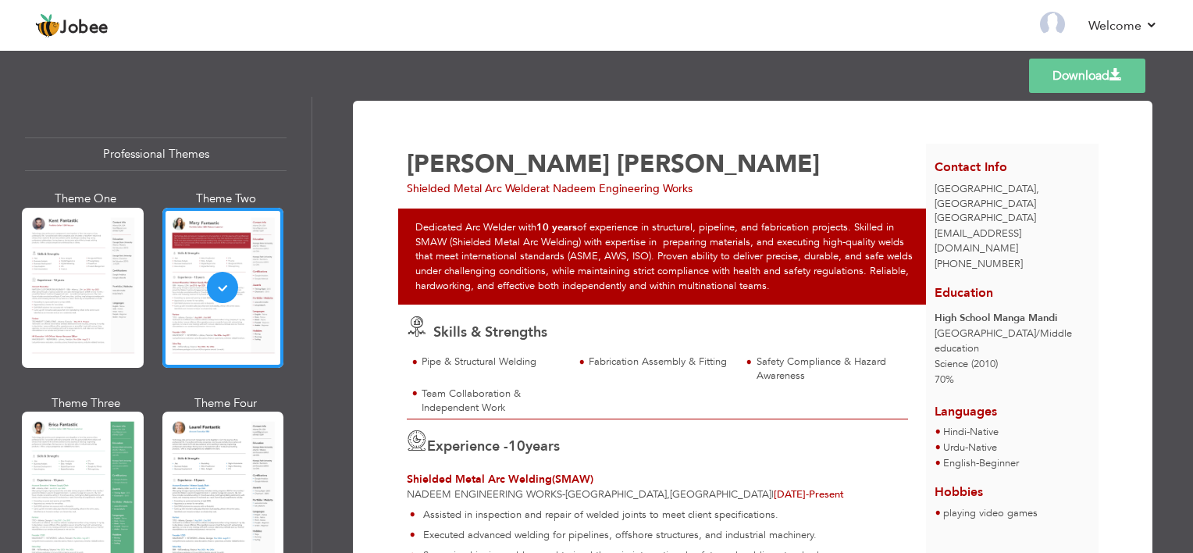
click at [29, 461] on div at bounding box center [83, 492] width 122 height 160
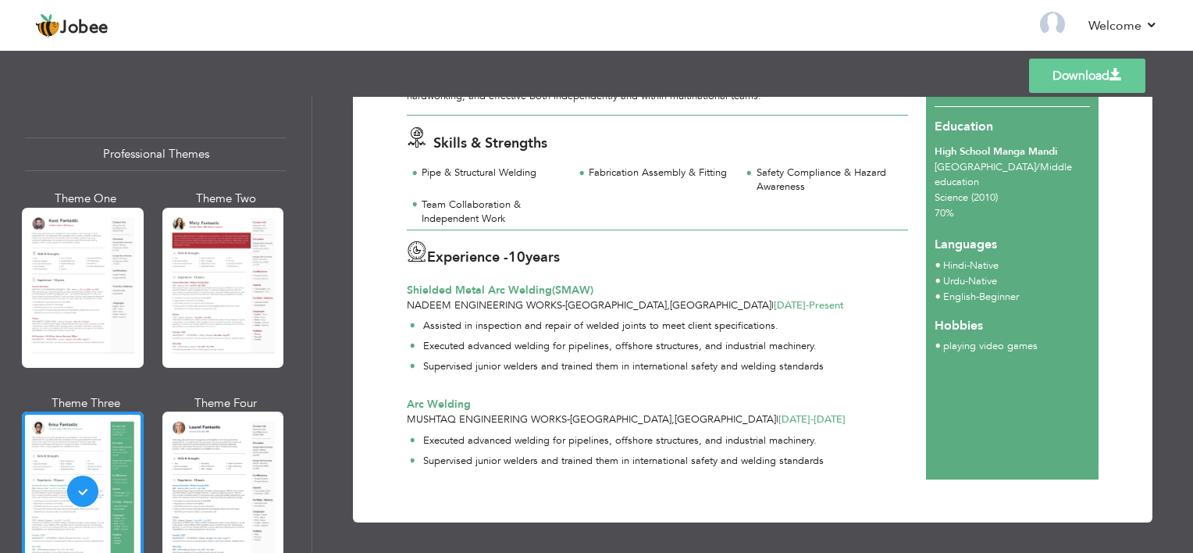
scroll to position [72, 0]
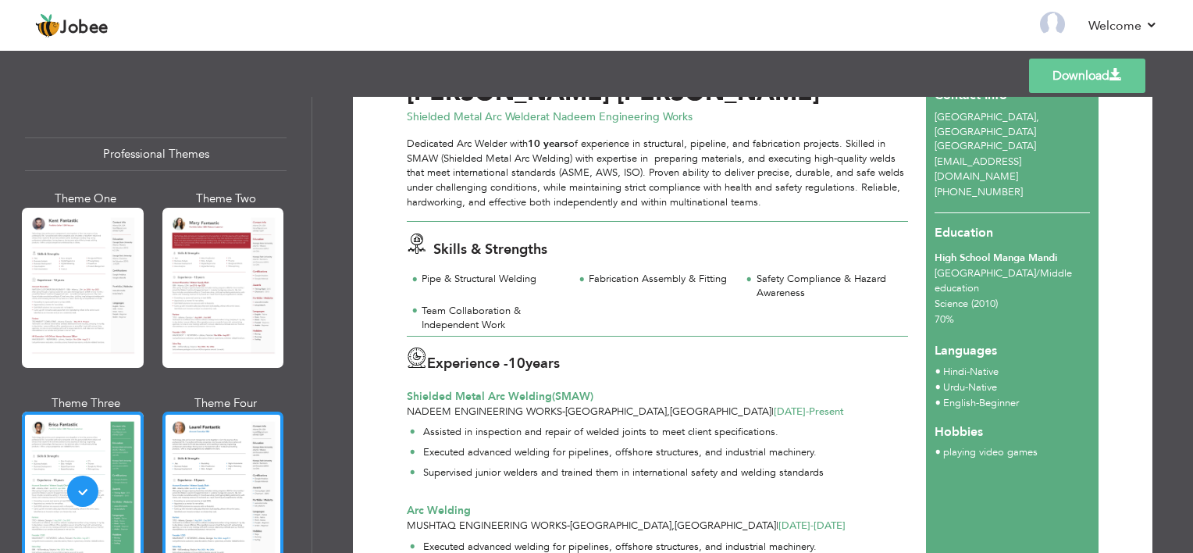
click at [180, 518] on div at bounding box center [223, 492] width 122 height 160
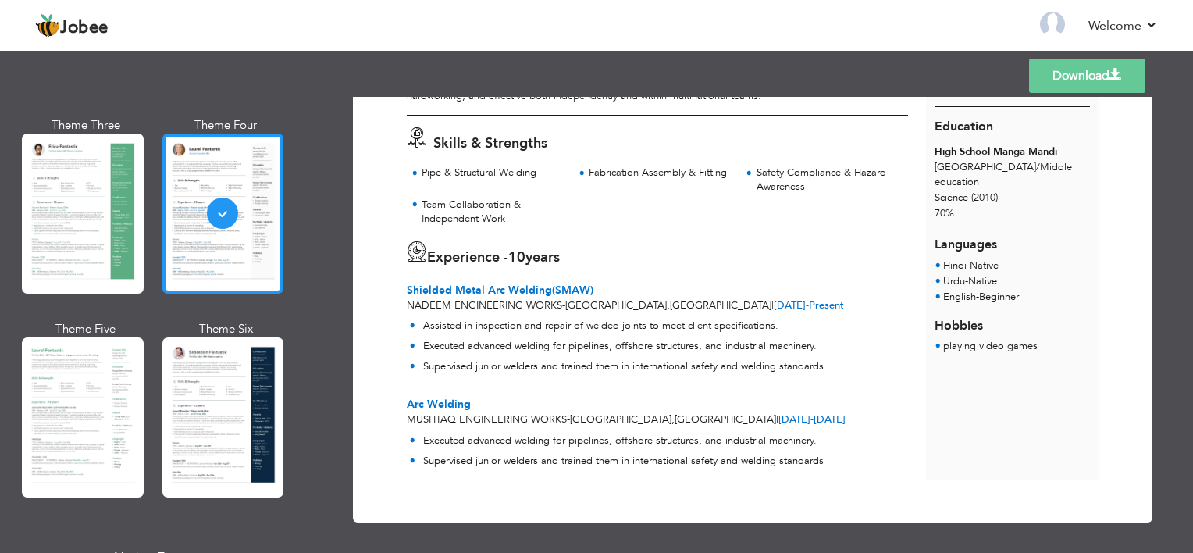
scroll to position [276, 0]
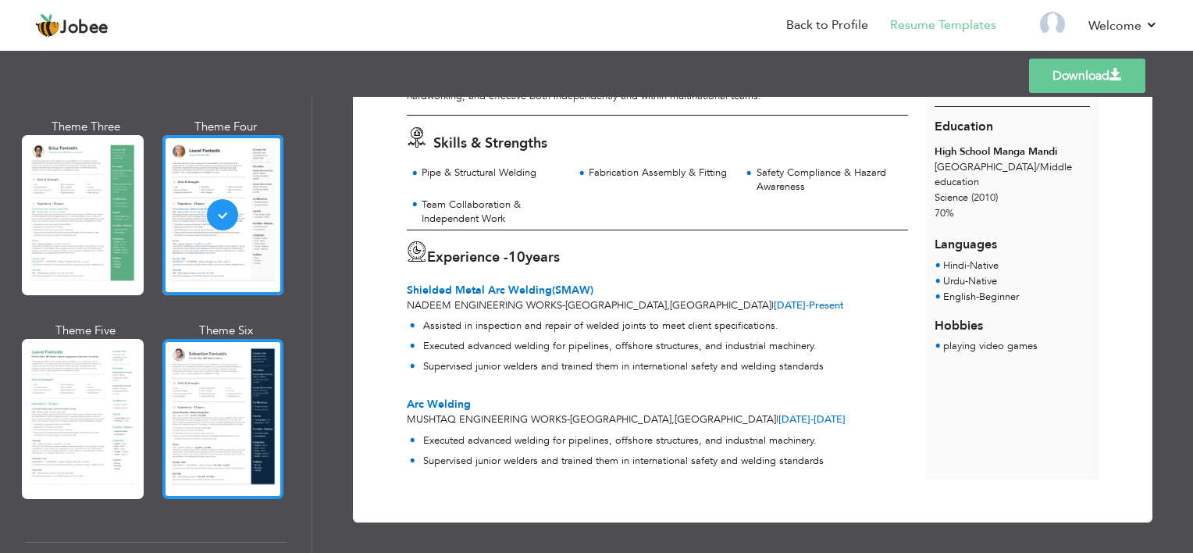
click at [245, 422] on div at bounding box center [223, 419] width 122 height 160
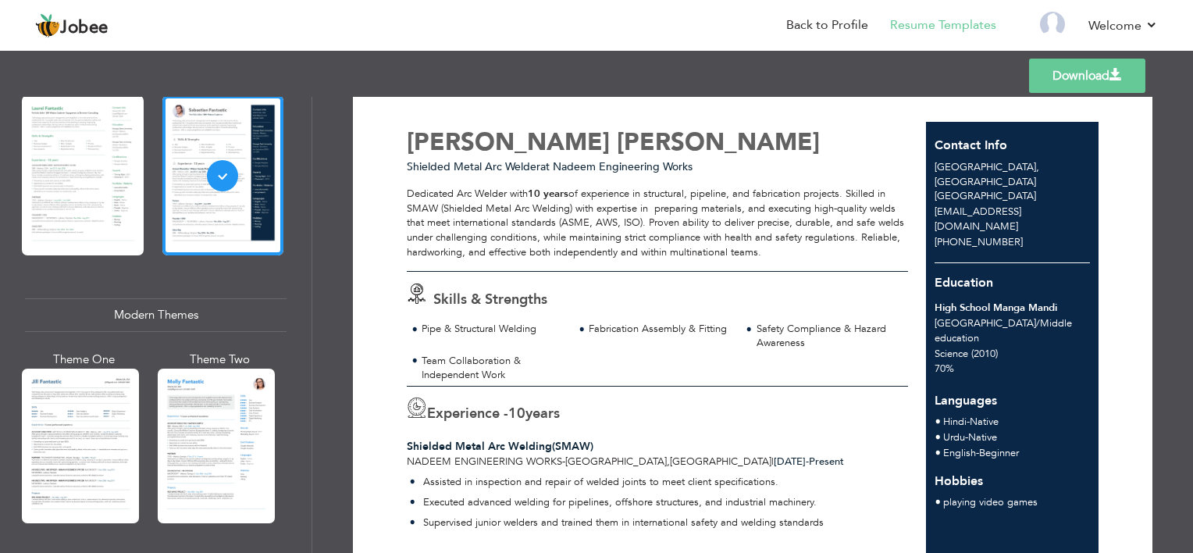
scroll to position [22, 0]
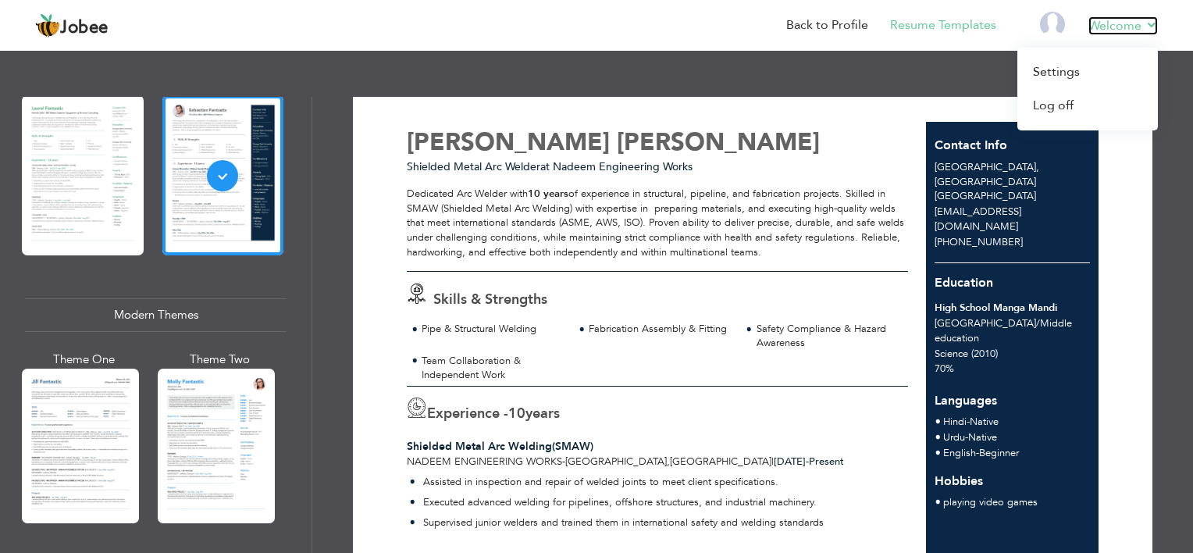
click at [1108, 18] on link "Welcome" at bounding box center [1124, 25] width 70 height 19
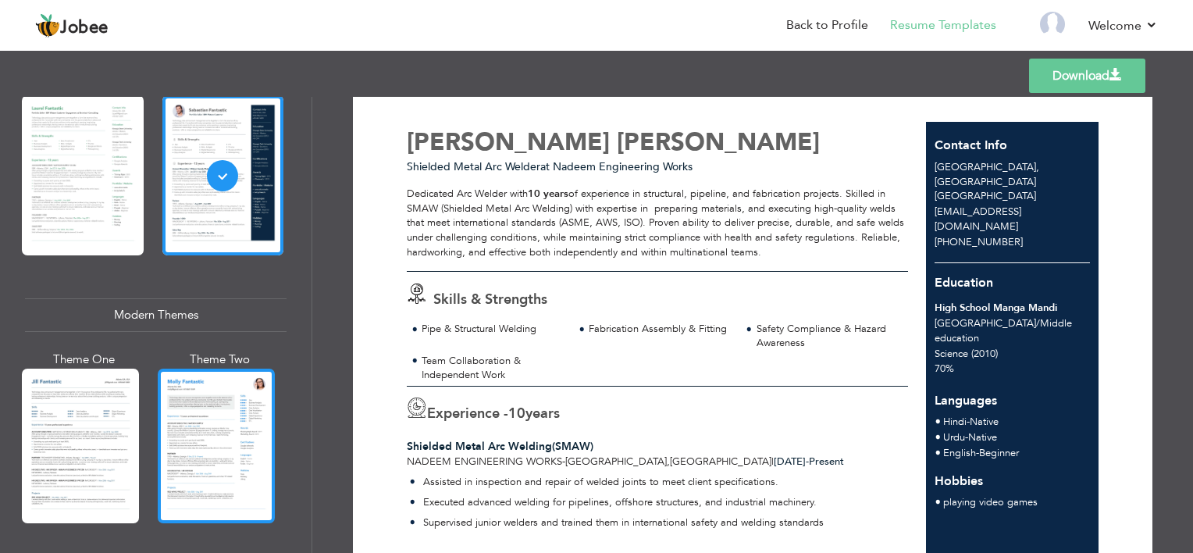
click at [209, 419] on div at bounding box center [216, 446] width 117 height 155
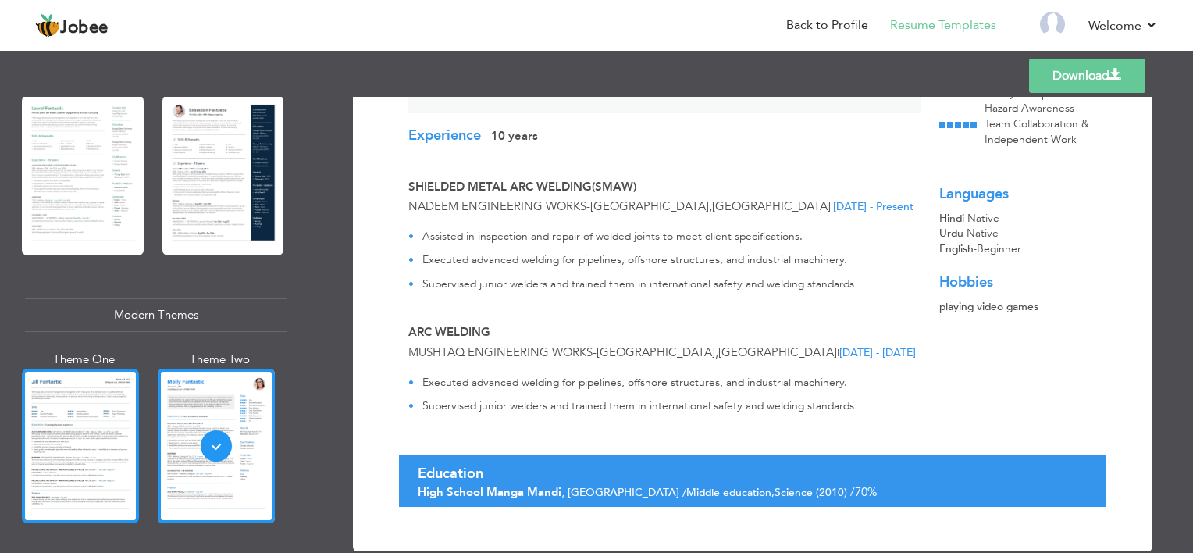
scroll to position [770, 0]
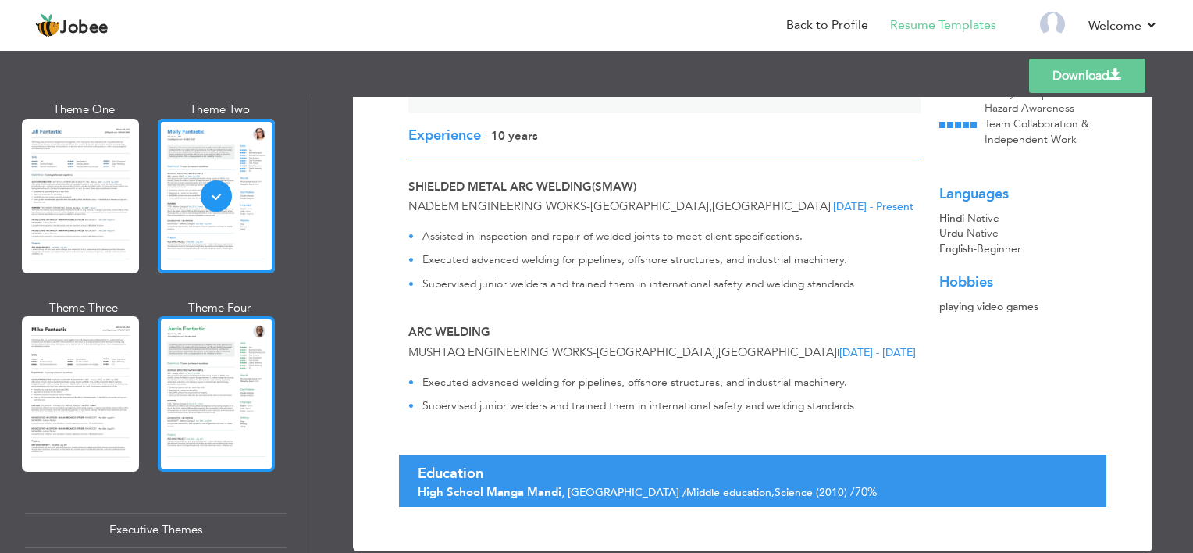
click at [185, 375] on div at bounding box center [216, 393] width 117 height 155
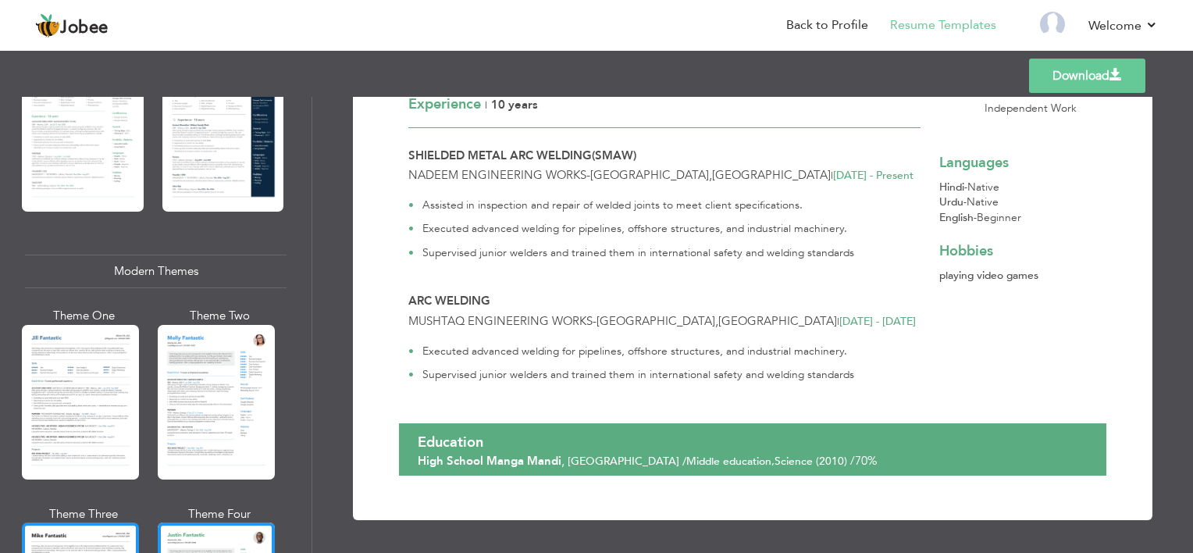
scroll to position [433, 0]
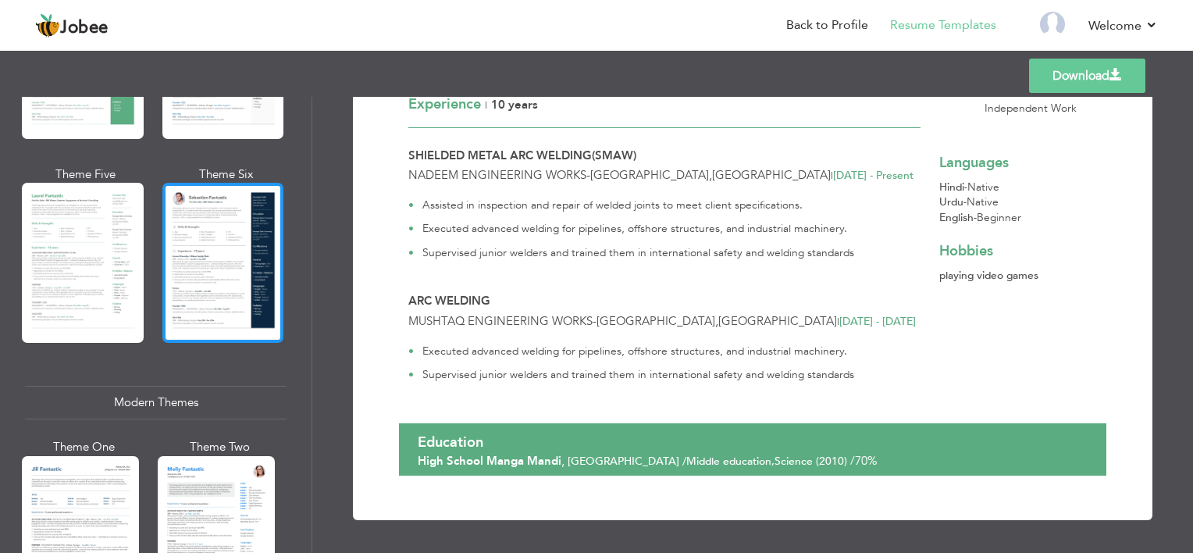
click at [241, 335] on div at bounding box center [223, 263] width 122 height 160
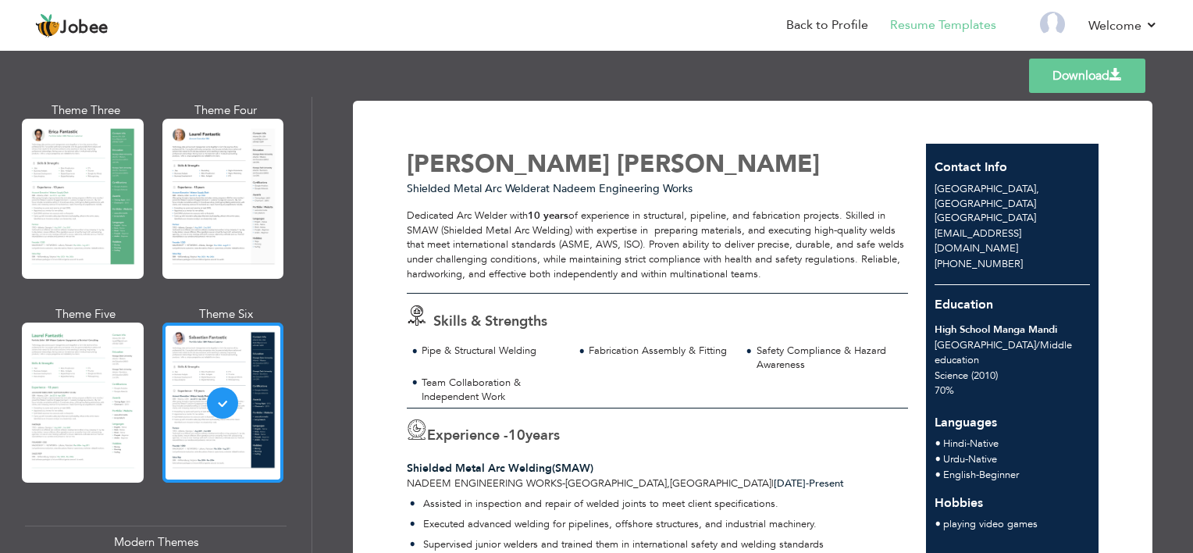
scroll to position [287, 0]
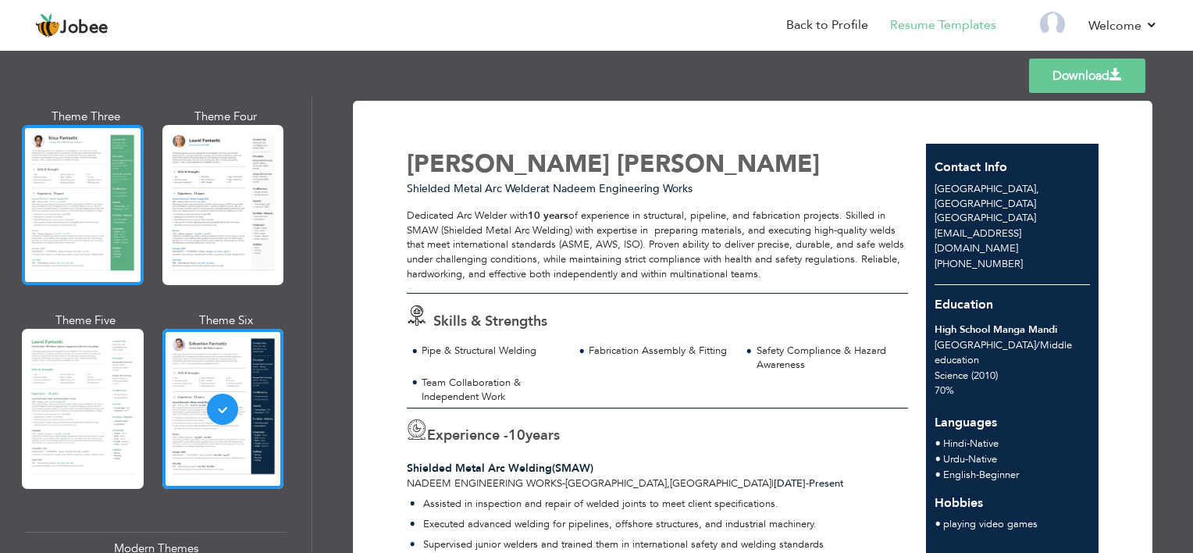
click at [137, 238] on div at bounding box center [83, 205] width 122 height 160
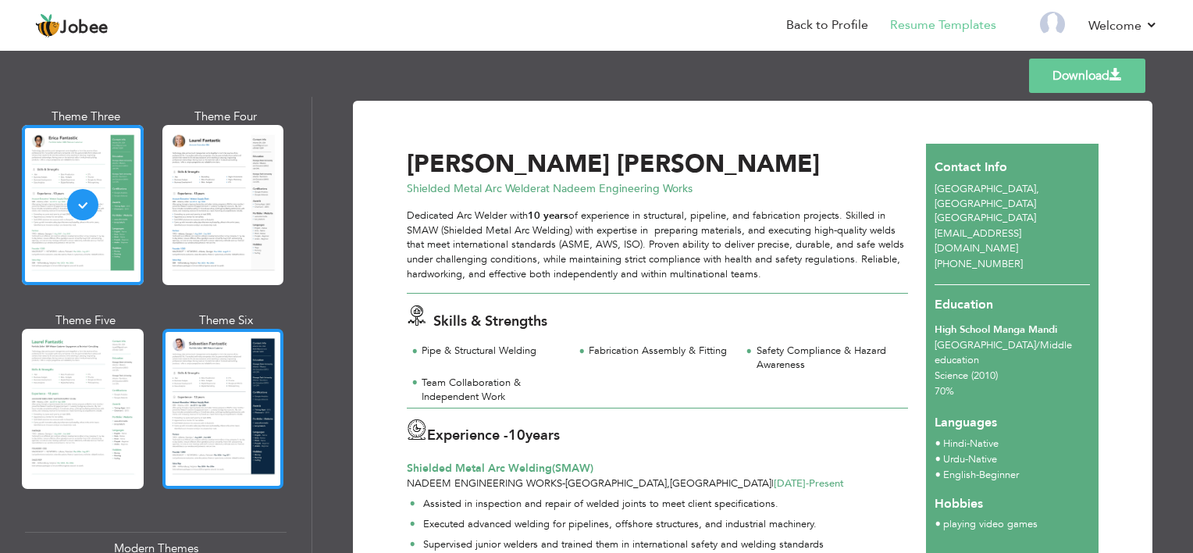
click at [246, 401] on div at bounding box center [223, 409] width 122 height 160
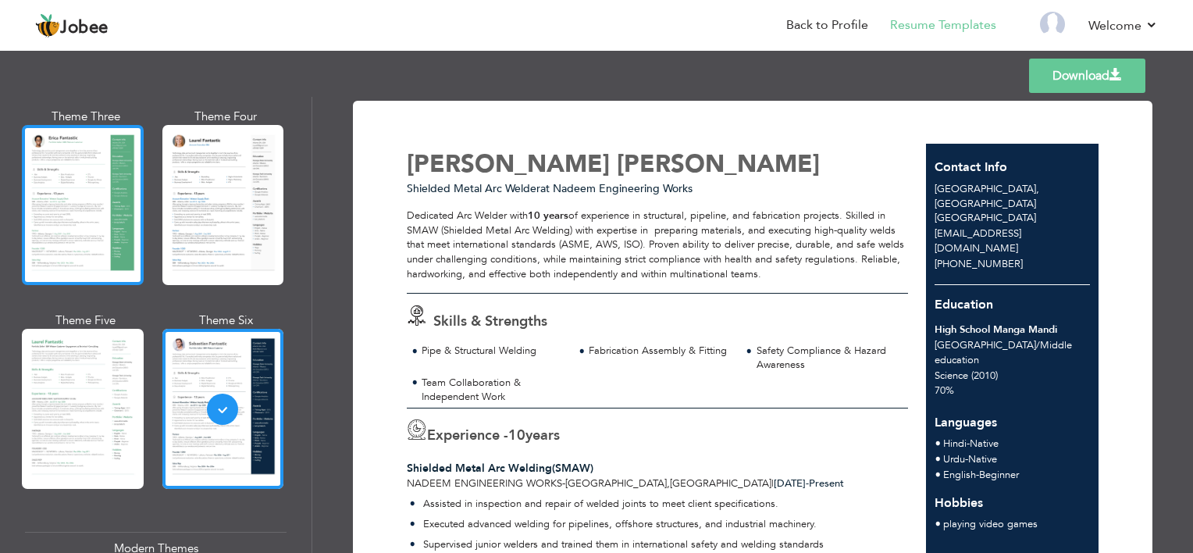
click at [61, 229] on div at bounding box center [83, 205] width 122 height 160
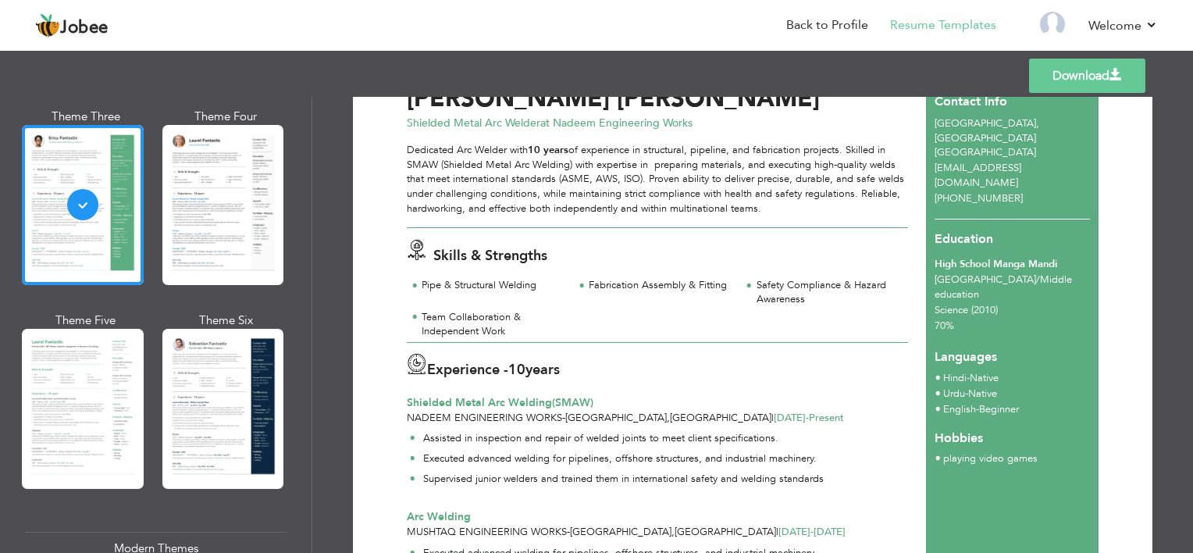
scroll to position [66, 0]
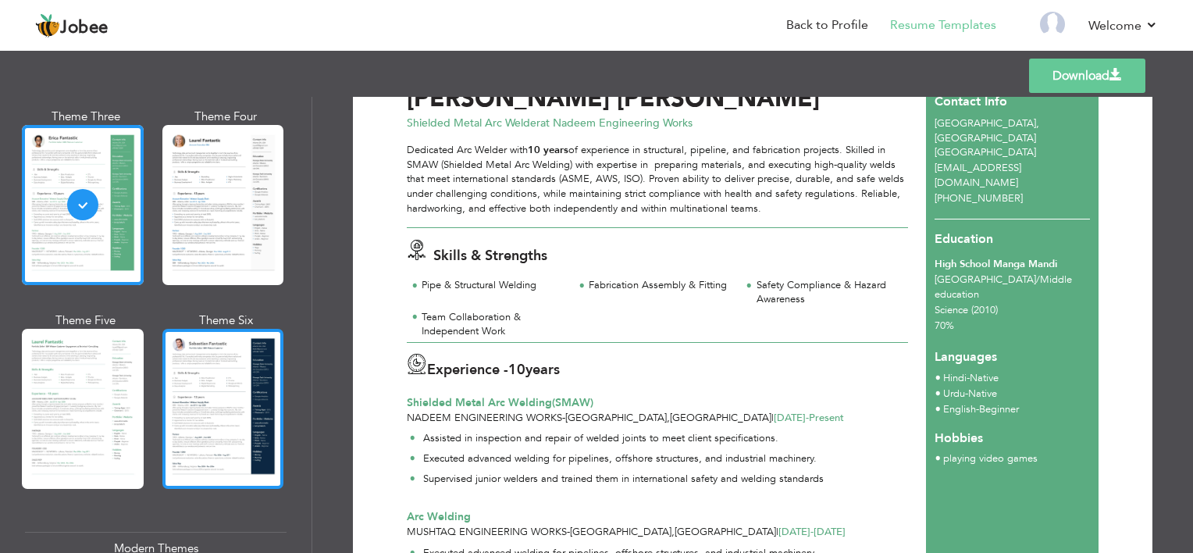
click at [201, 354] on div at bounding box center [223, 409] width 122 height 160
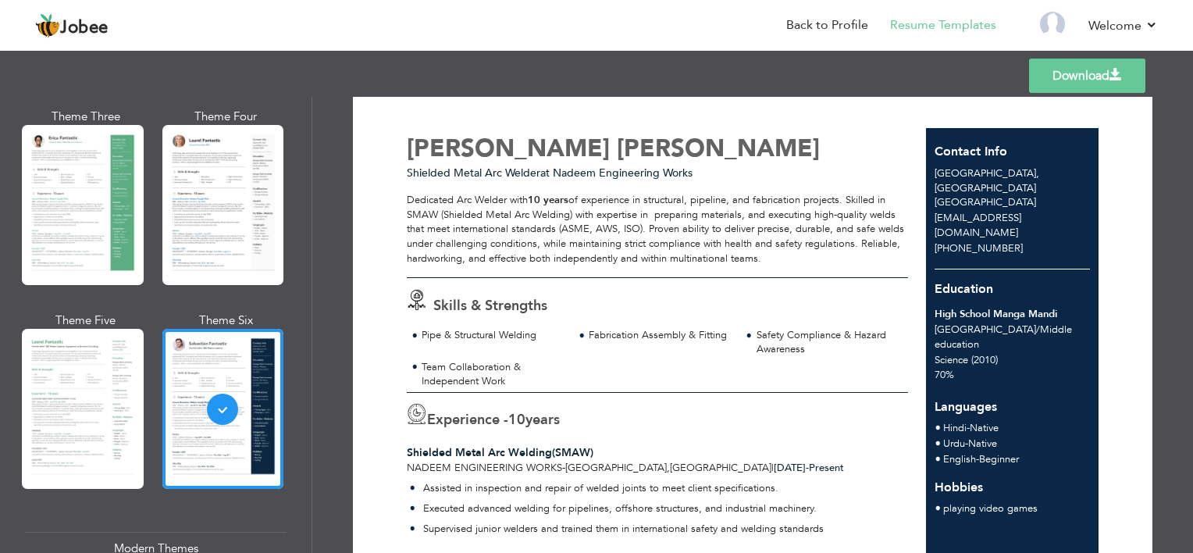
scroll to position [0, 0]
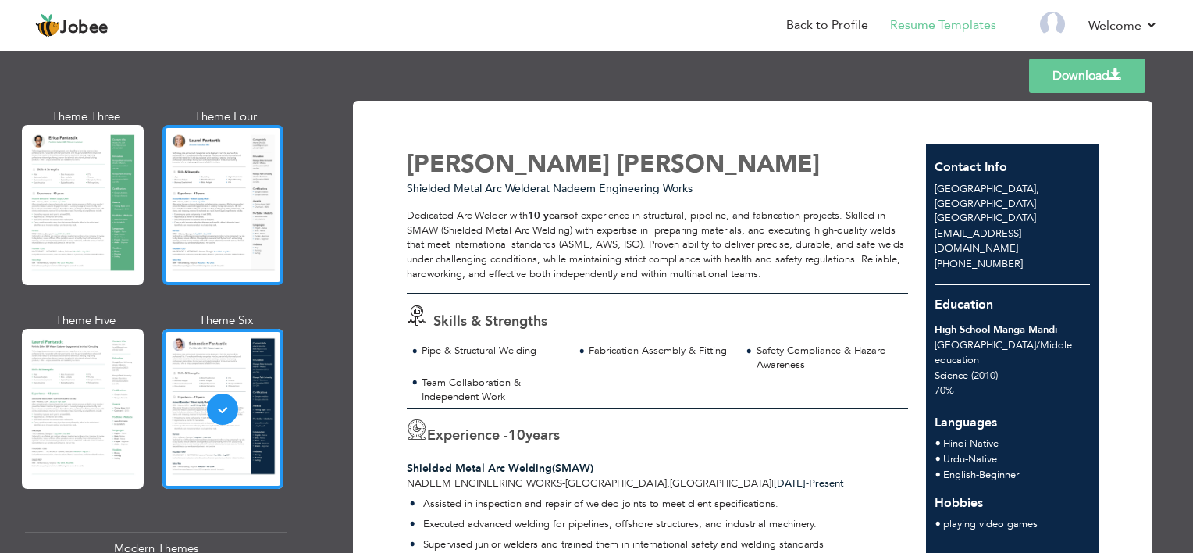
click at [254, 214] on div at bounding box center [223, 205] width 122 height 160
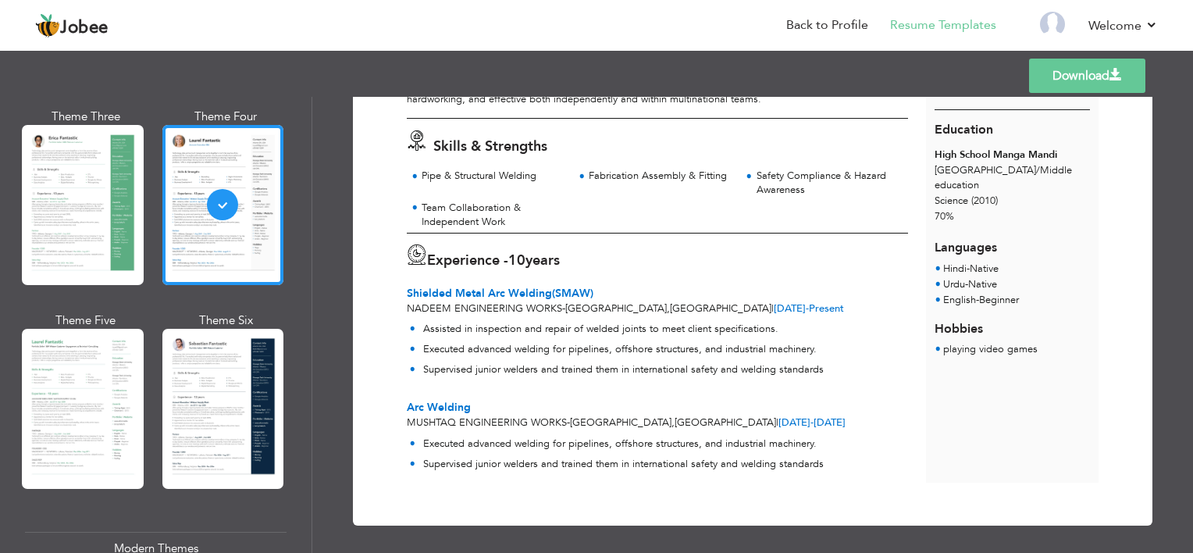
scroll to position [177, 0]
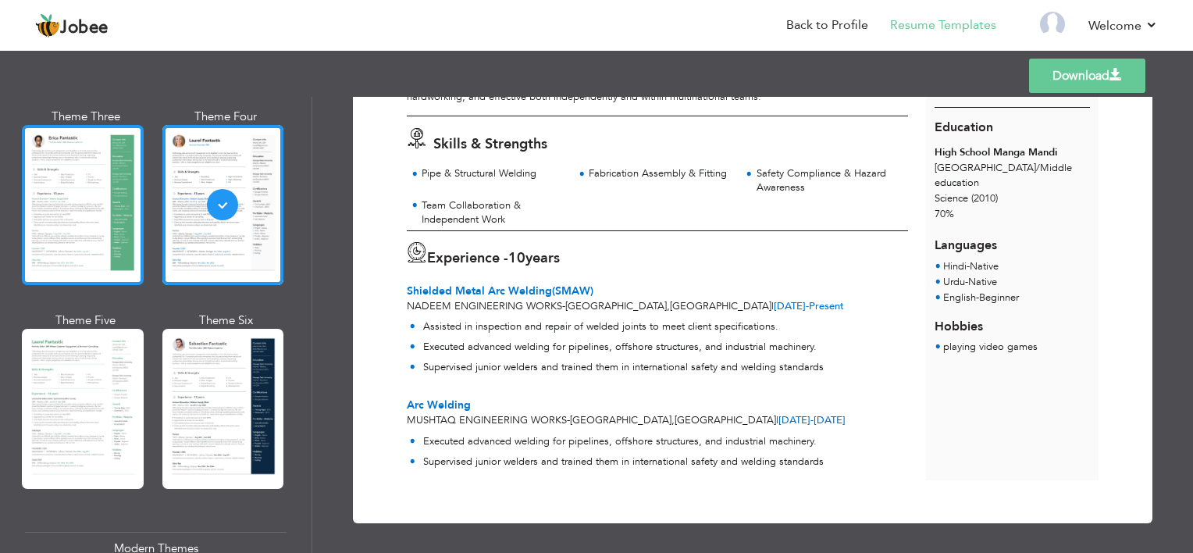
click at [136, 240] on div at bounding box center [83, 205] width 122 height 160
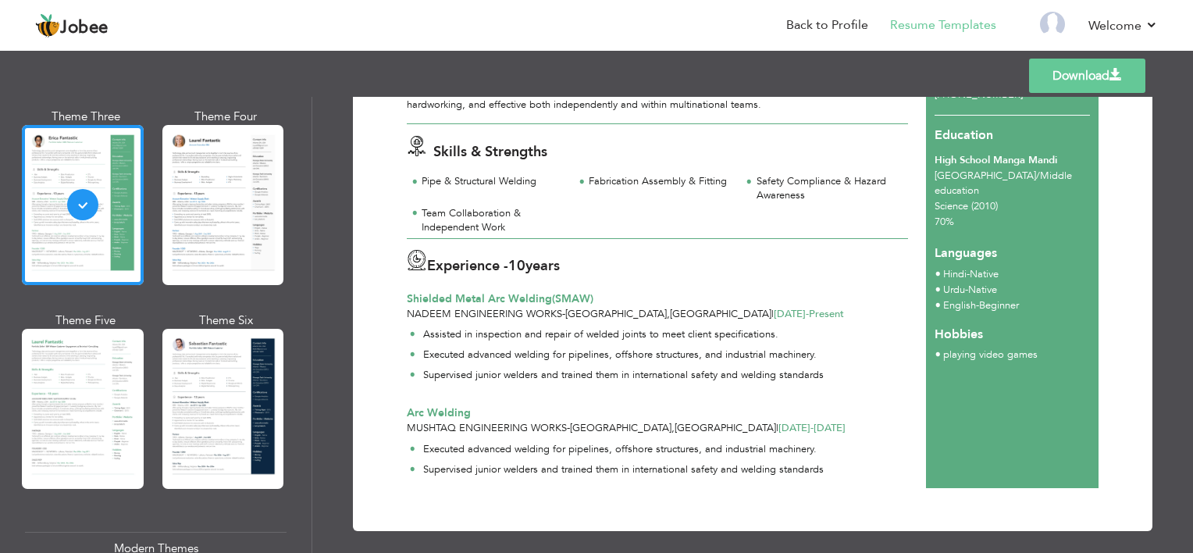
scroll to position [178, 0]
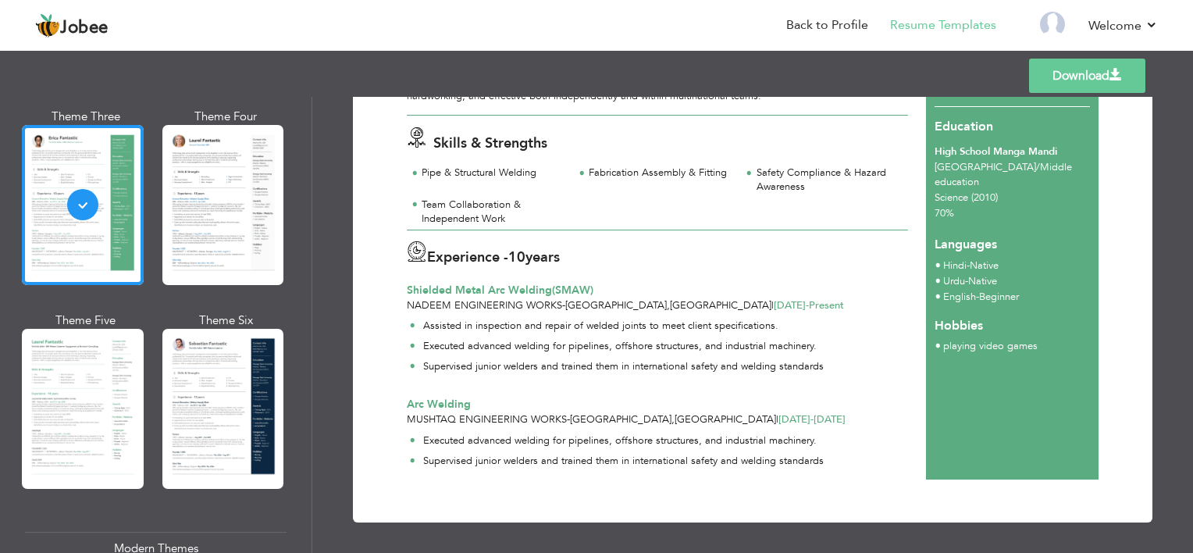
click at [735, 355] on li "Executed advanced welding for pipelines, offshore structures, and industrial ma…" at bounding box center [617, 349] width 414 height 20
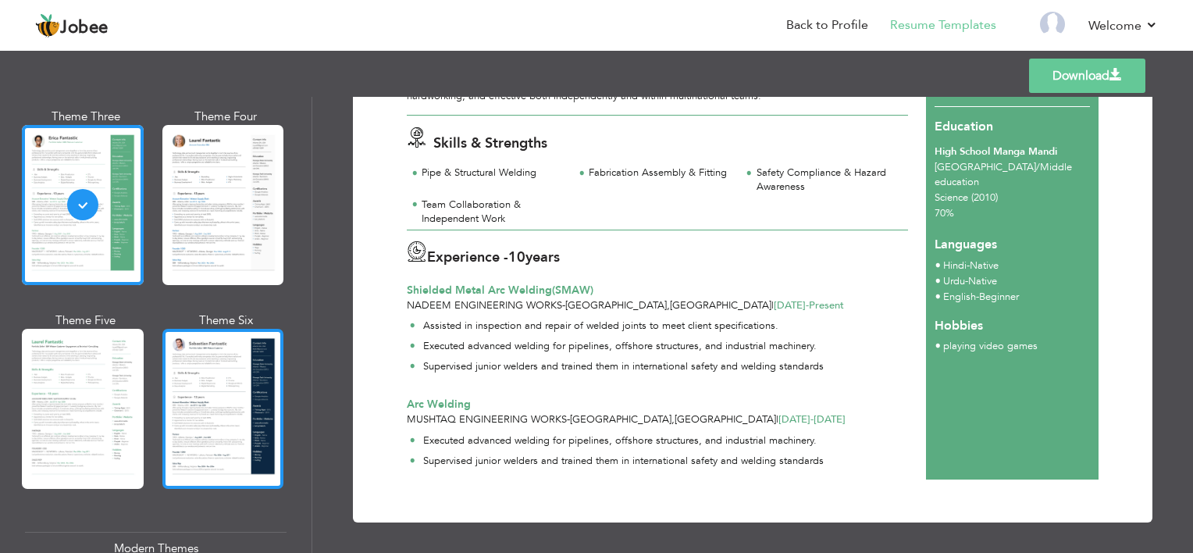
click at [237, 350] on div at bounding box center [223, 409] width 122 height 160
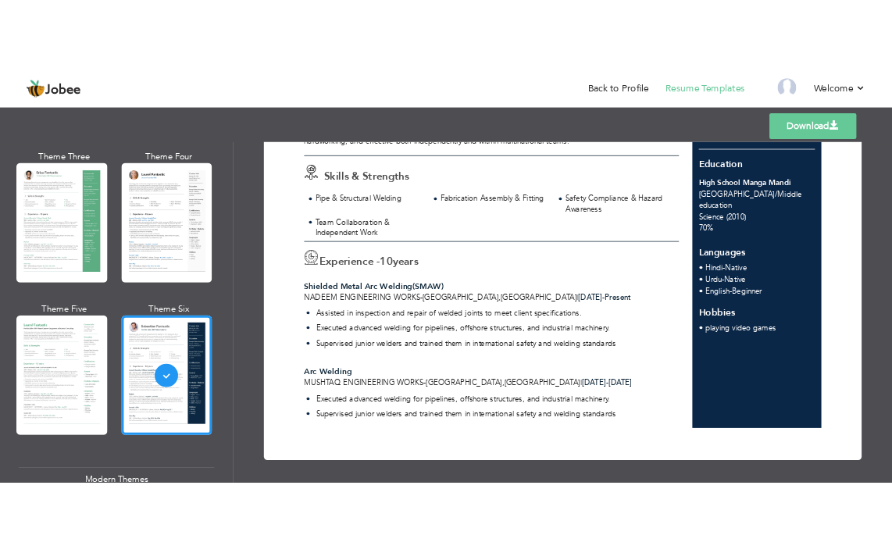
scroll to position [0, 0]
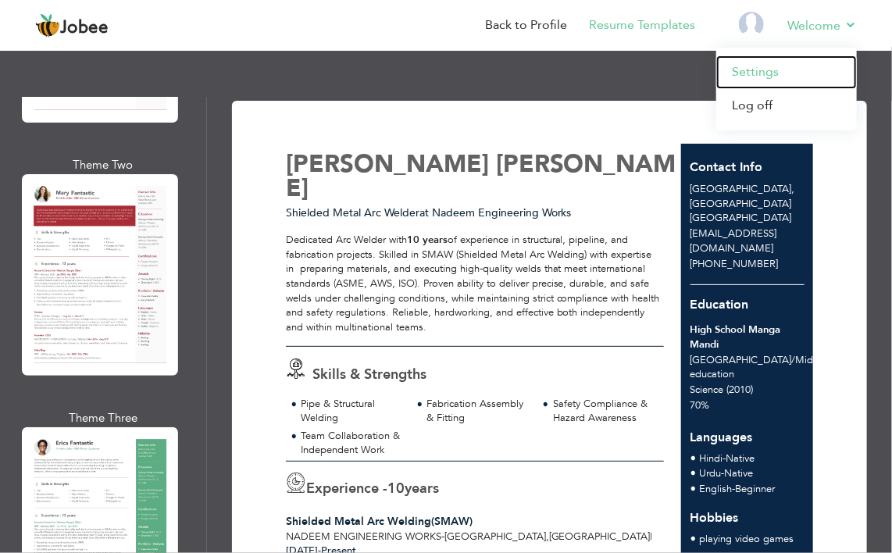
click at [781, 76] on link "Settings" at bounding box center [786, 72] width 141 height 34
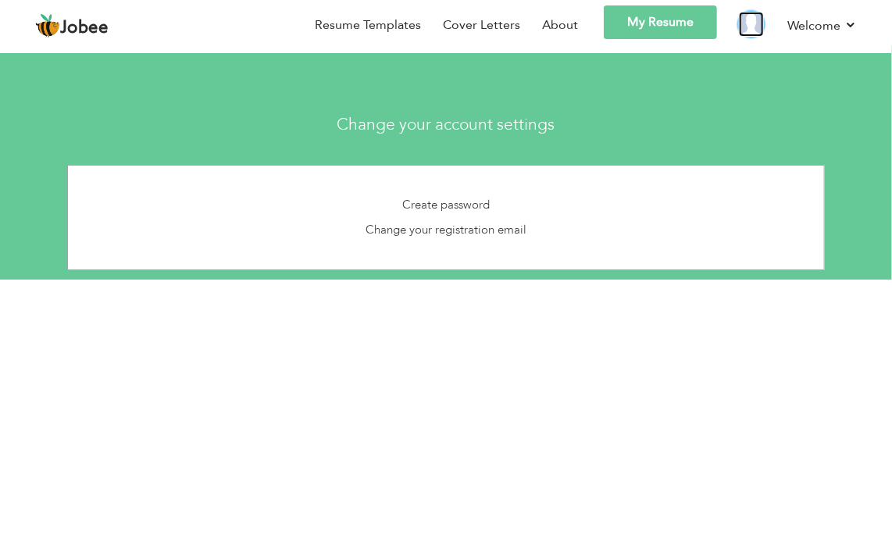
click at [754, 23] on img at bounding box center [751, 24] width 25 height 25
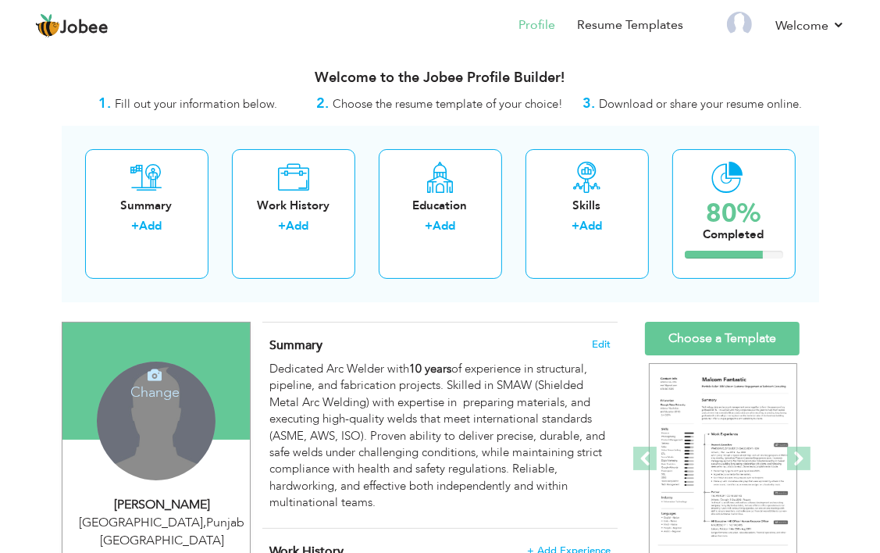
click at [129, 436] on div "Change Remove" at bounding box center [156, 421] width 119 height 119
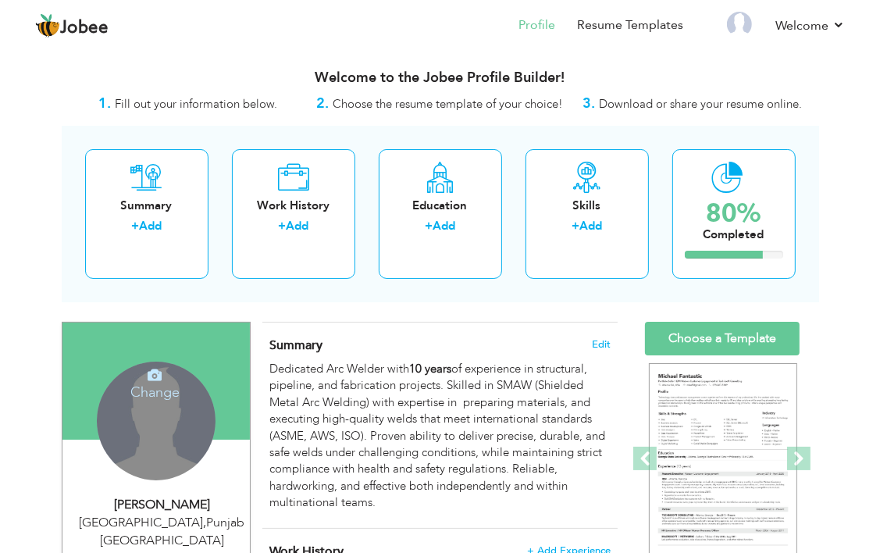
click at [161, 383] on h4 "Change" at bounding box center [155, 381] width 112 height 37
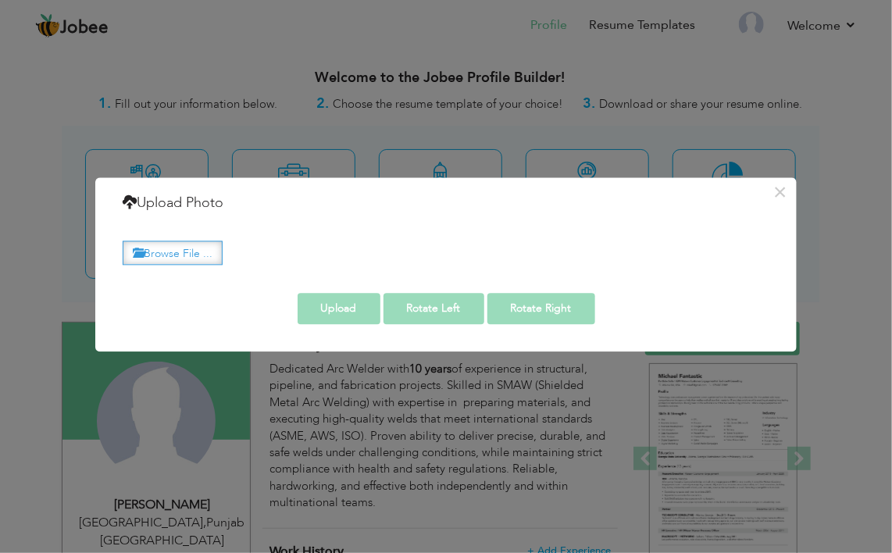
click at [203, 250] on label "Browse File ..." at bounding box center [173, 253] width 100 height 24
click at [0, 0] on input "Browse File ..." at bounding box center [0, 0] width 0 height 0
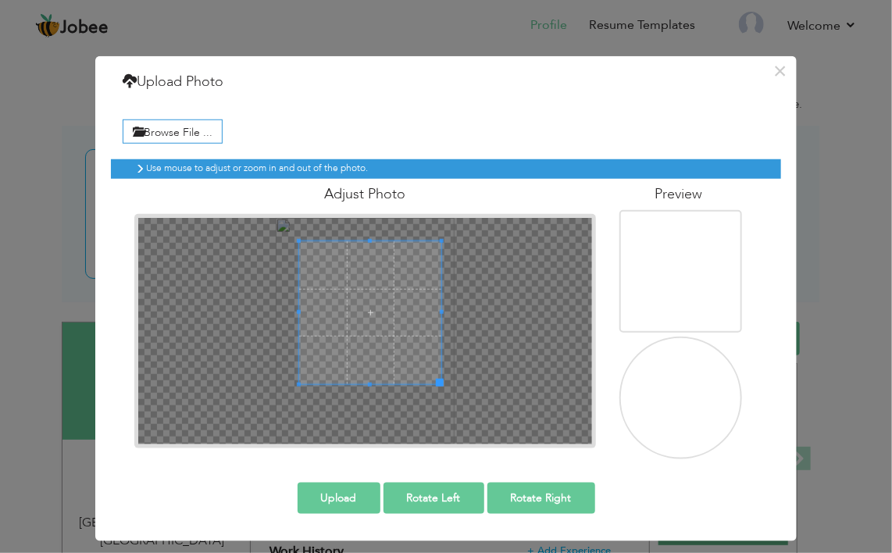
click at [366, 291] on span at bounding box center [370, 312] width 143 height 143
click at [360, 490] on button "Upload" at bounding box center [339, 497] width 83 height 31
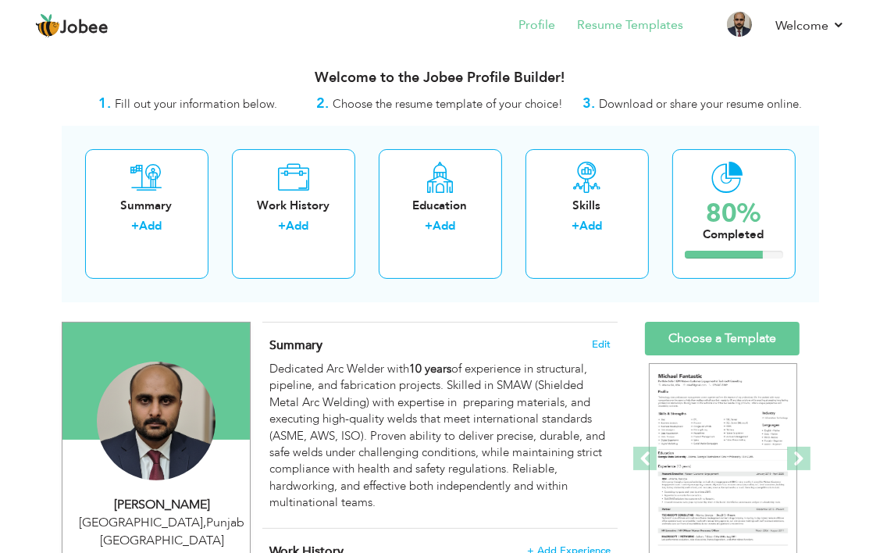
click at [646, 41] on li "Resume Templates" at bounding box center [619, 26] width 128 height 42
click at [654, 25] on link "Resume Templates" at bounding box center [630, 25] width 106 height 18
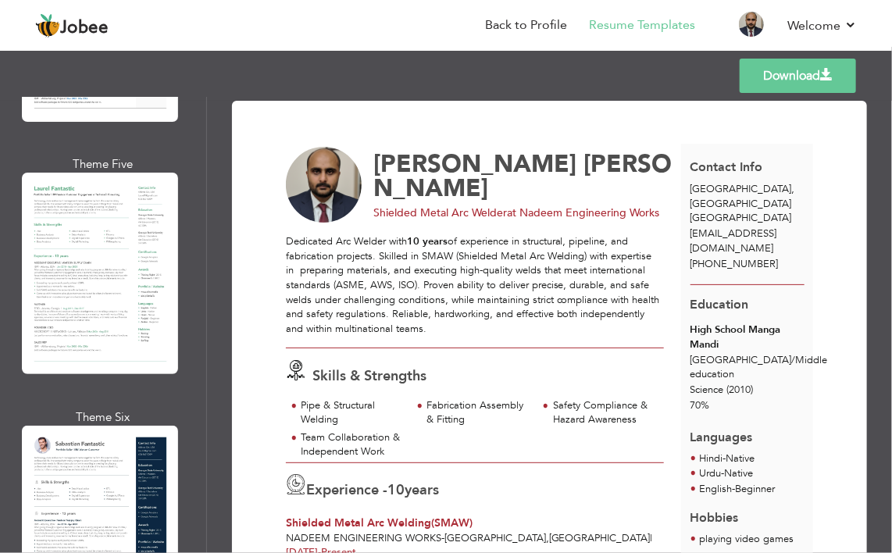
scroll to position [1046, 0]
click at [143, 447] on div at bounding box center [100, 526] width 156 height 201
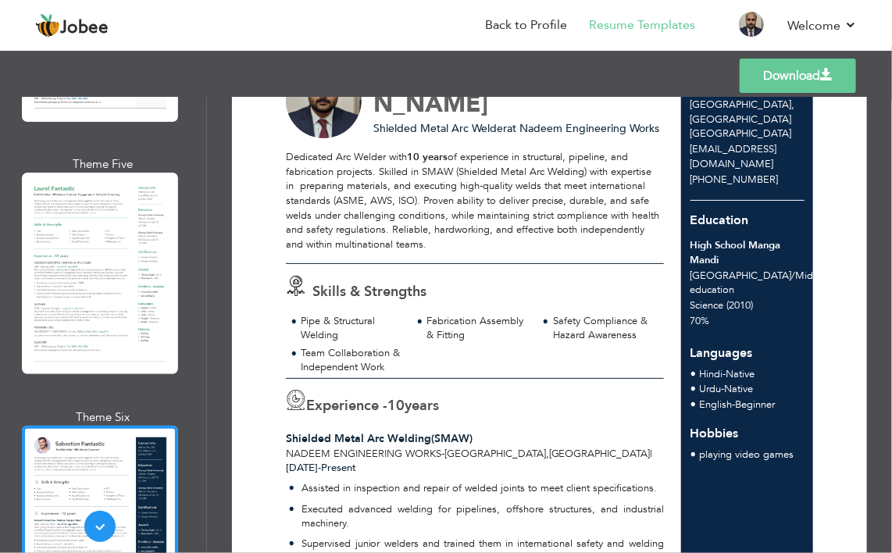
scroll to position [0, 0]
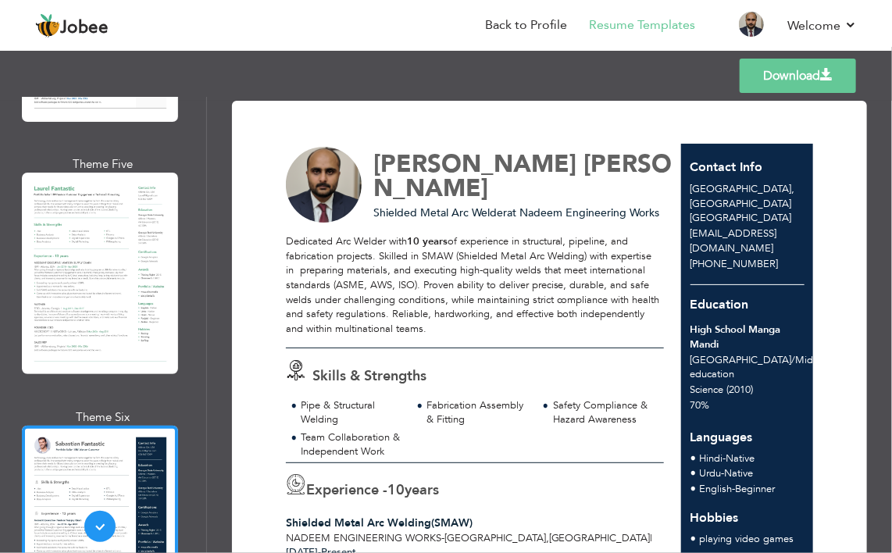
click at [768, 73] on link "Download" at bounding box center [798, 76] width 116 height 34
